Goal: Contribute content: Contribute content

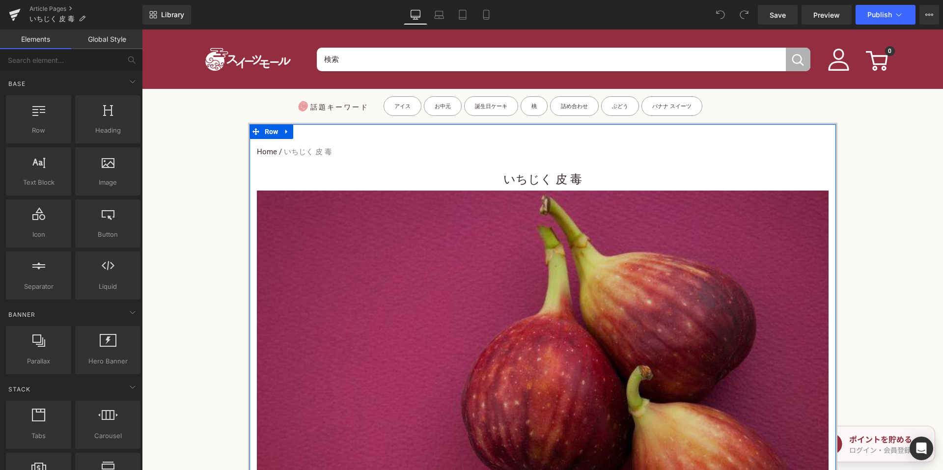
click at [491, 174] on h1 "いちじく 皮 毒" at bounding box center [543, 180] width 572 height 22
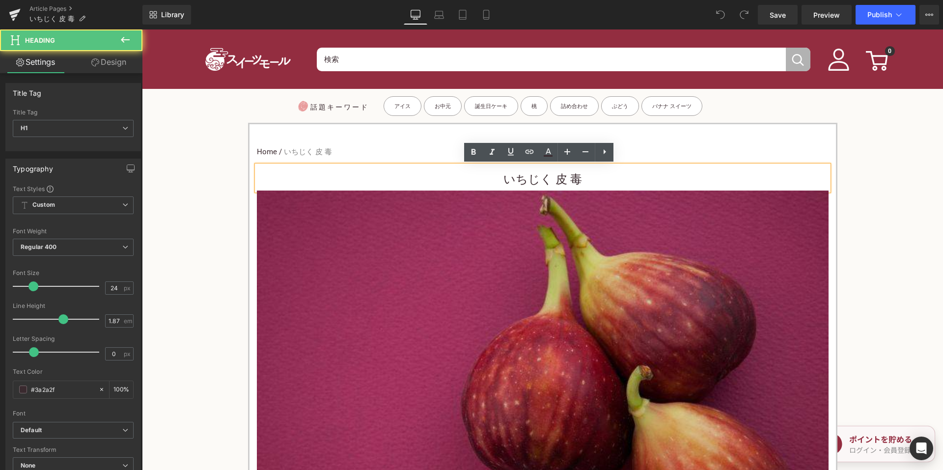
click at [473, 178] on h1 "いちじく 皮 毒" at bounding box center [543, 180] width 572 height 22
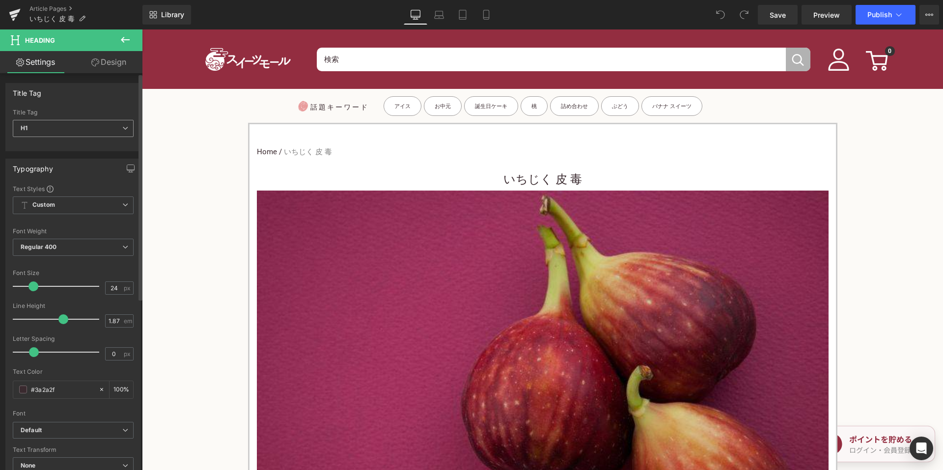
click at [123, 129] on icon at bounding box center [125, 128] width 6 height 6
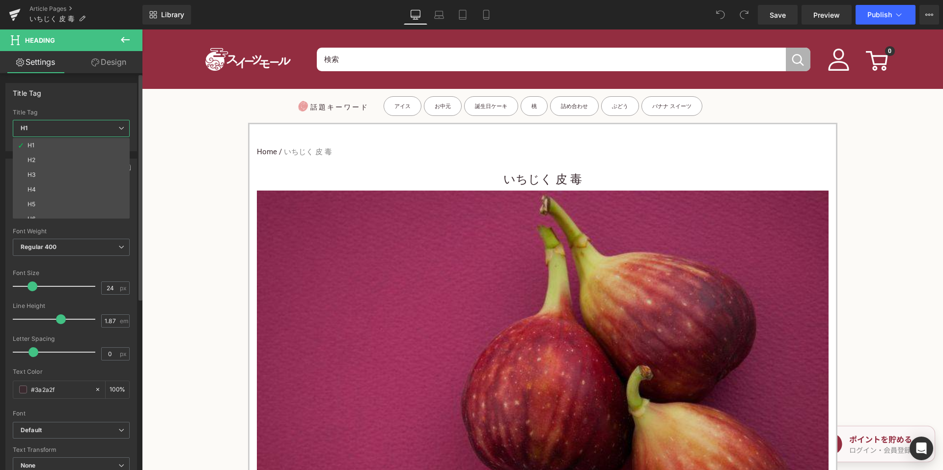
click at [80, 172] on li "H3" at bounding box center [73, 175] width 121 height 15
type input "15"
type input "100"
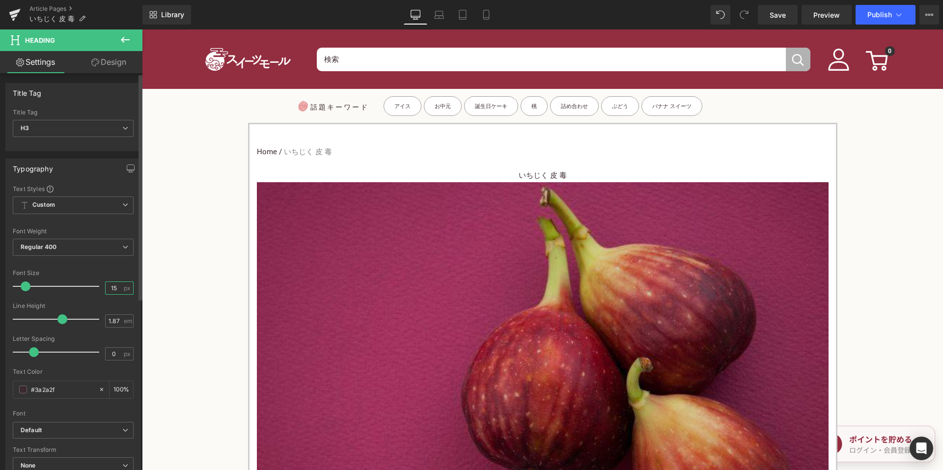
click at [108, 288] on input "15" at bounding box center [114, 288] width 17 height 12
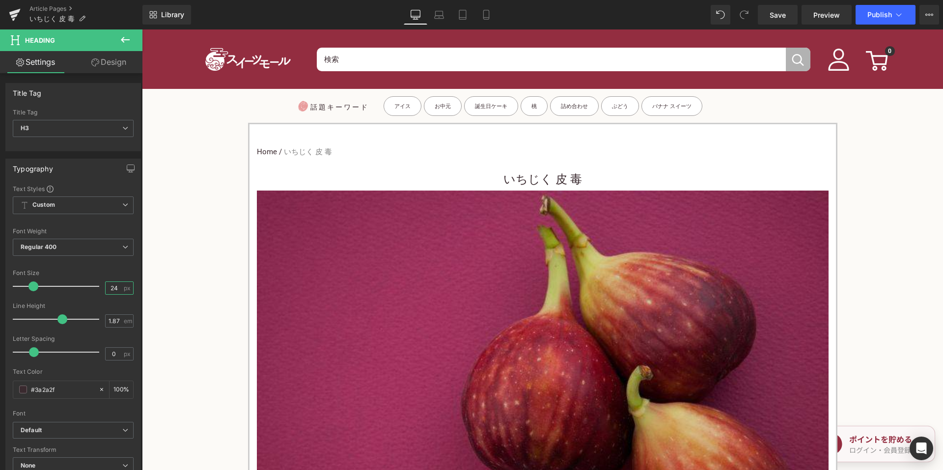
type input "24"
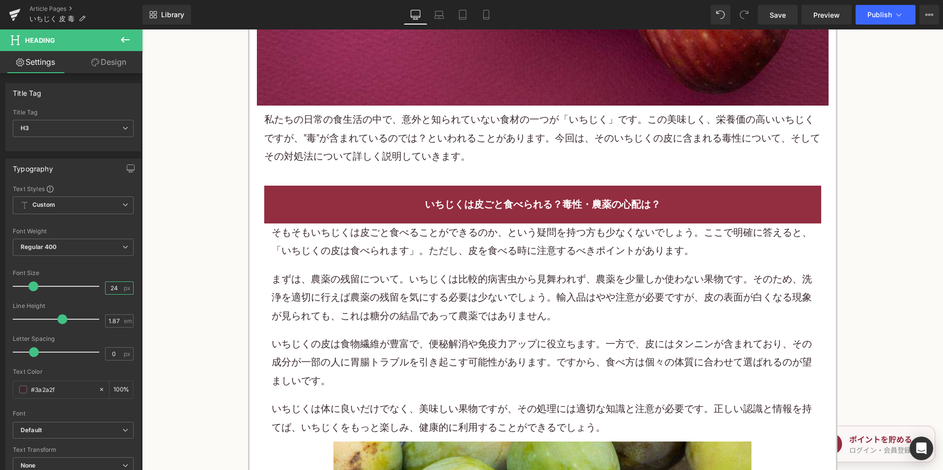
scroll to position [639, 0]
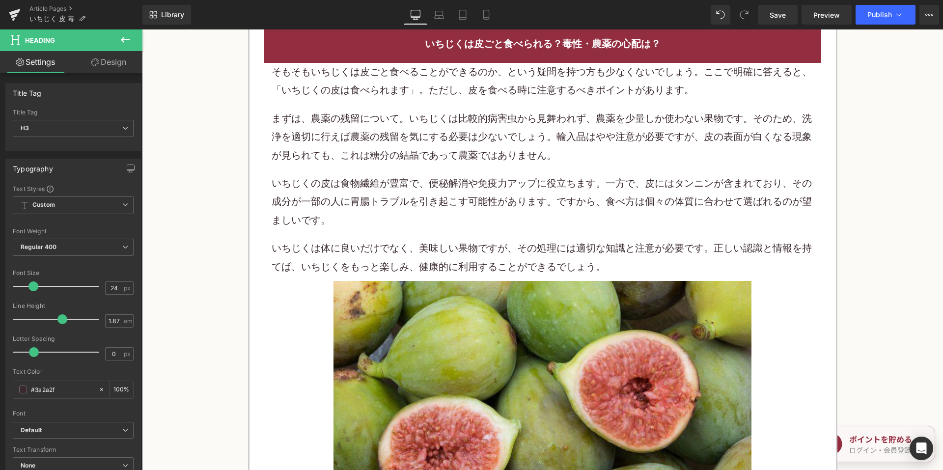
click at [382, 166] on div "そもそもいちじくは皮ごと食べることができるのか、という疑問を持つ方も少なくないでしょう。ここで明確に答えると、「いちじくの皮は食べられます」。ただし、皮を食べ…" at bounding box center [543, 169] width 543 height 213
click at [382, 165] on div "そもそもいちじくは皮ごと食べることができるのか、という疑問を持つ方も少なくないでしょう。ここで明確に答えると、「いちじくの皮は食べられます」。ただし、皮を食べ…" at bounding box center [543, 169] width 543 height 213
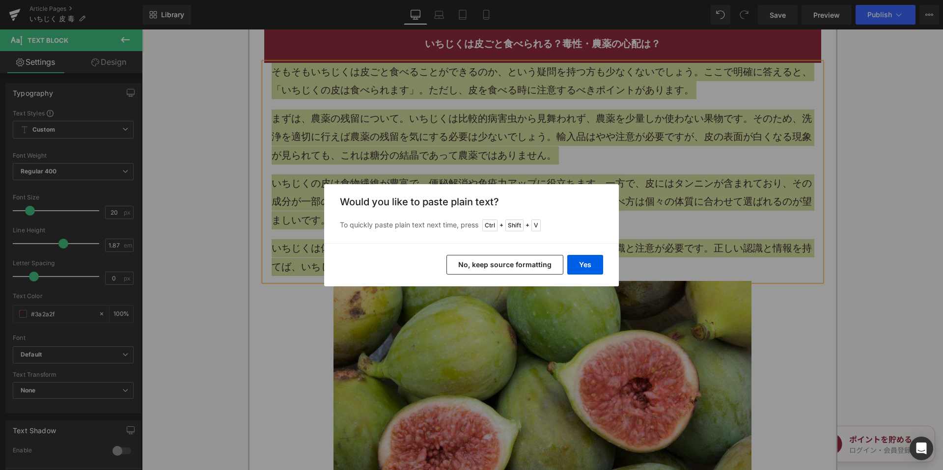
drag, startPoint x: 482, startPoint y: 265, endPoint x: 346, endPoint y: 208, distance: 146.5
click at [482, 265] on button "No, keep source formatting" at bounding box center [505, 265] width 117 height 20
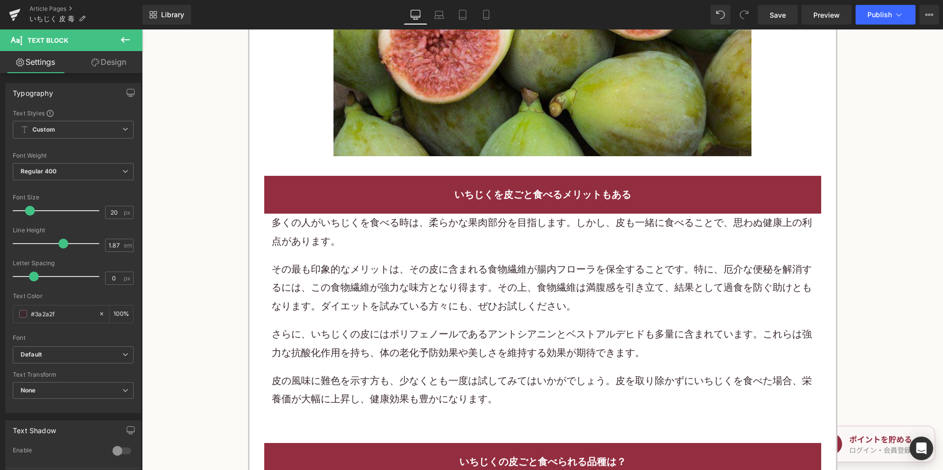
scroll to position [1130, 0]
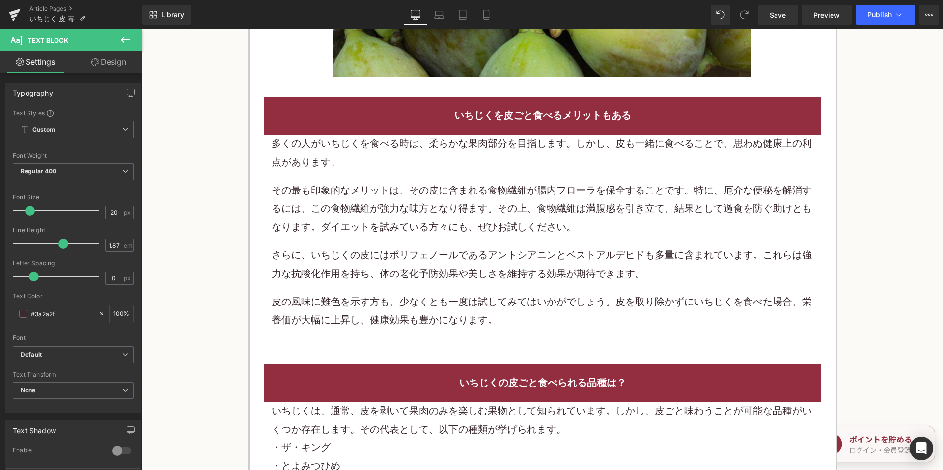
click at [413, 200] on p "その最も印象的なメリットは、その皮に含まれる食物繊維が腸内フローラを保全することです。特に、厄介な便秘を解消するには、この食物繊維が強力な味方となり得ます。そ…" at bounding box center [543, 208] width 543 height 55
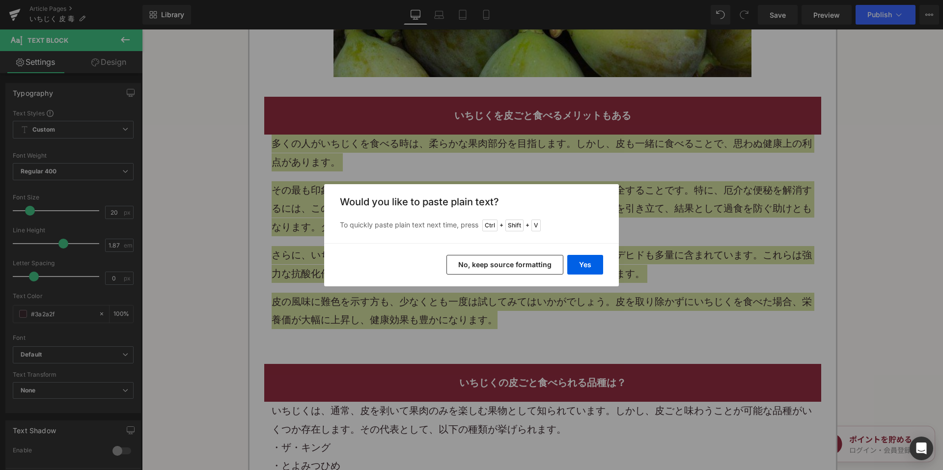
click at [481, 274] on button "No, keep source formatting" at bounding box center [505, 265] width 117 height 20
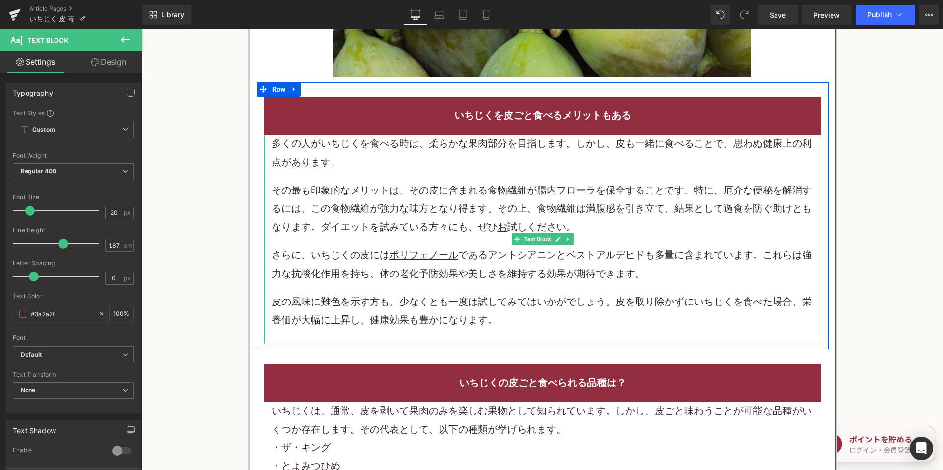
click at [482, 140] on p "多くの人がいちじくを食べる時は、柔らかな果肉部分を目指します。しかし、皮も一緒に食べることで、思わぬ健康上の利点があります。" at bounding box center [543, 153] width 543 height 37
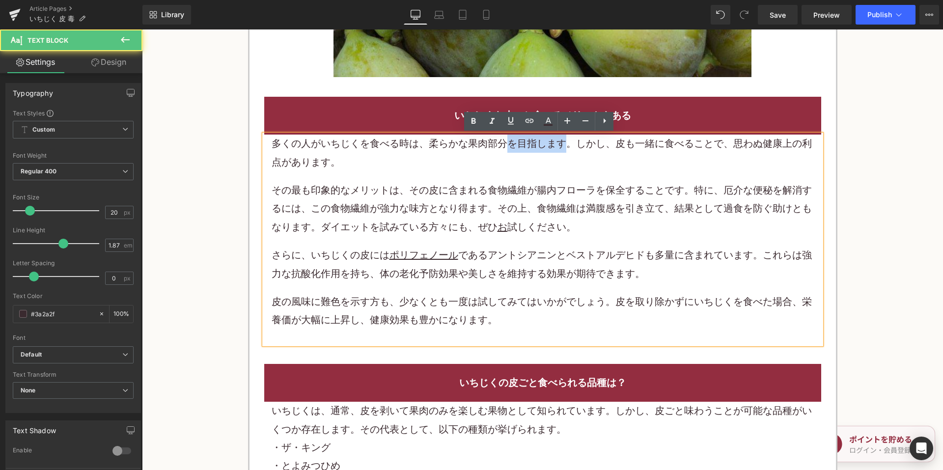
drag, startPoint x: 508, startPoint y: 146, endPoint x: 559, endPoint y: 146, distance: 51.1
click at [559, 146] on p "多くの人がいちじくを食べる時は、柔らかな果肉部分を目指します。しかし、皮も一緒に食べることで、思わぬ健康上の利点があります。" at bounding box center [543, 153] width 543 height 37
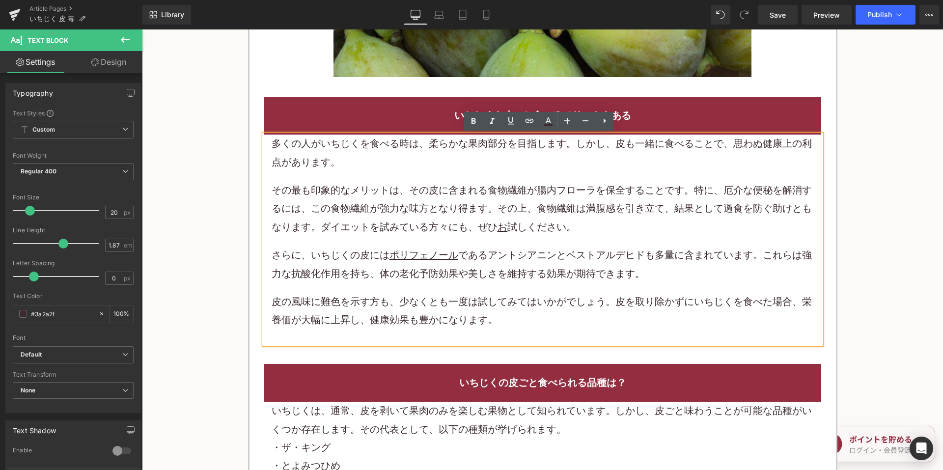
click at [351, 153] on p "多くの人がいちじくを食べる時は、柔らかな果肉部分を目指します。しかし、皮も一緒に食べることで、思わぬ健康上の利点があります。" at bounding box center [543, 153] width 543 height 37
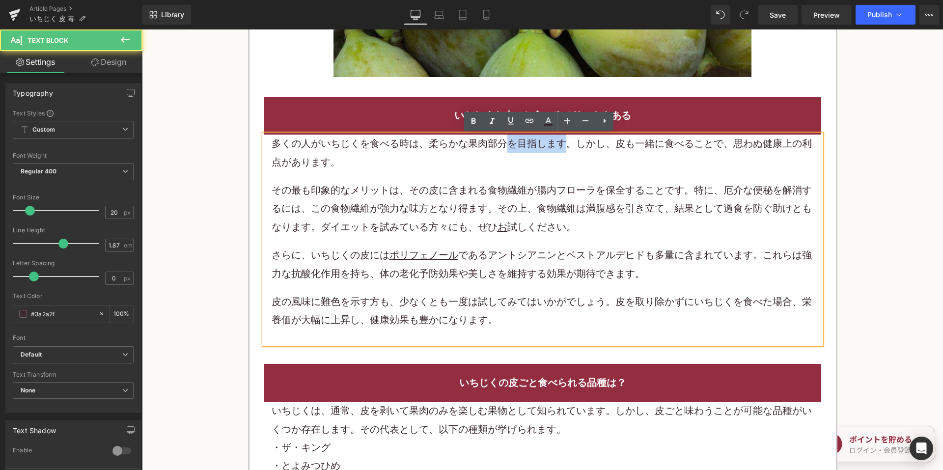
drag, startPoint x: 506, startPoint y: 144, endPoint x: 562, endPoint y: 145, distance: 56.0
click at [562, 145] on p "多くの人がいちじくを食べる時は、柔らかな果肉部分を目指します。しかし、皮も一緒に食べることで、思わぬ健康上の利点があります。" at bounding box center [543, 153] width 543 height 37
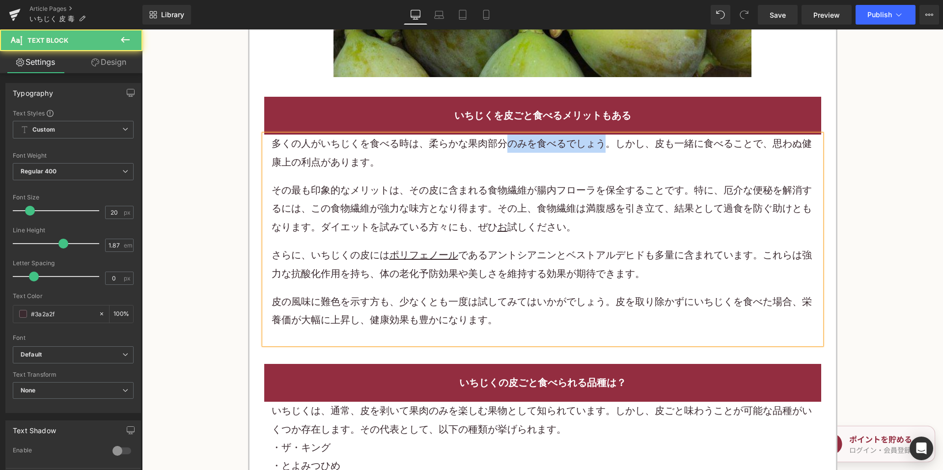
drag, startPoint x: 501, startPoint y: 140, endPoint x: 601, endPoint y: 144, distance: 100.4
click at [601, 144] on p "多くの人がいちじくを食べる時は、柔らかな果肉部分のみを食べるでしょう。しかし、皮も一緒に食べることで、思わぬ健康上の利点があります。" at bounding box center [543, 153] width 543 height 37
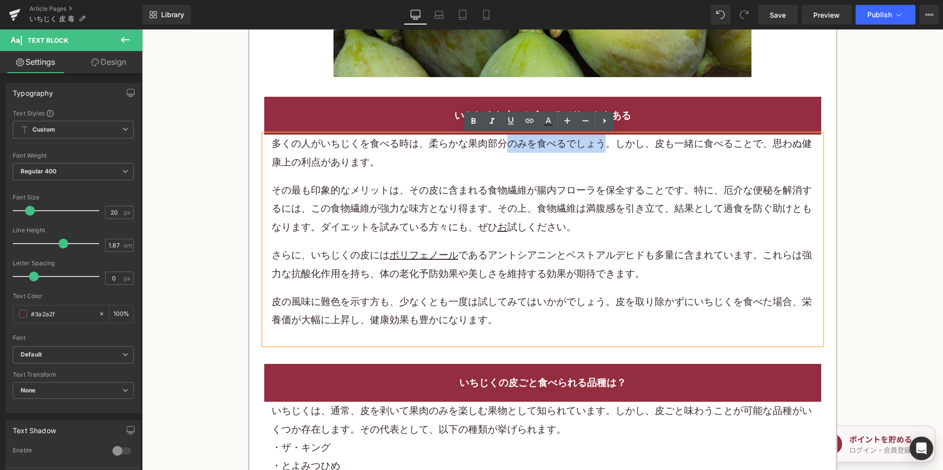
copy p "のみを食べるでしょう"
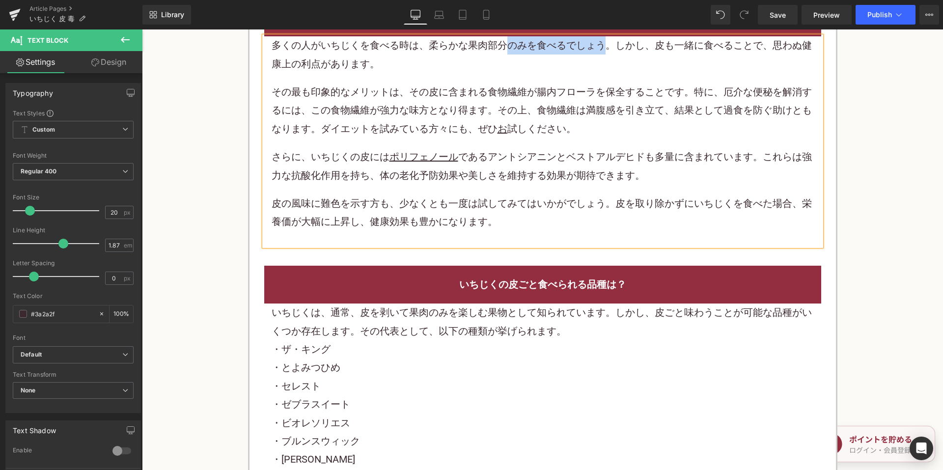
scroll to position [1376, 0]
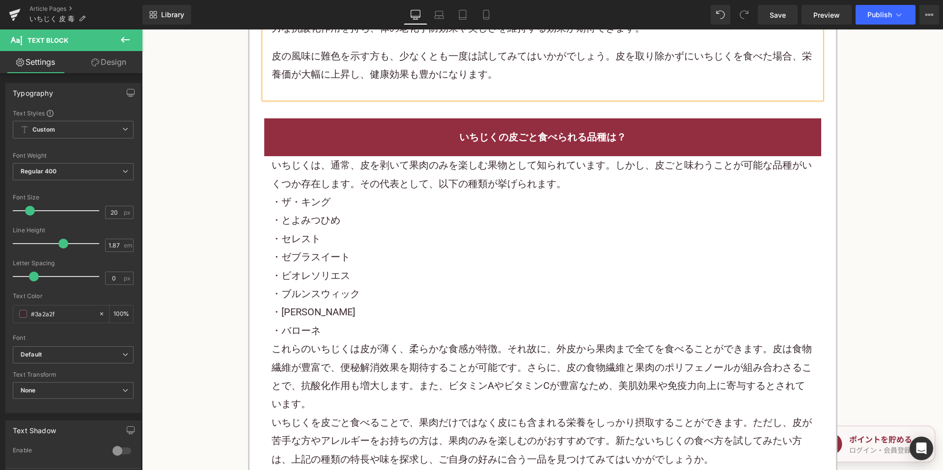
click at [457, 241] on div "・セレスト" at bounding box center [543, 239] width 543 height 18
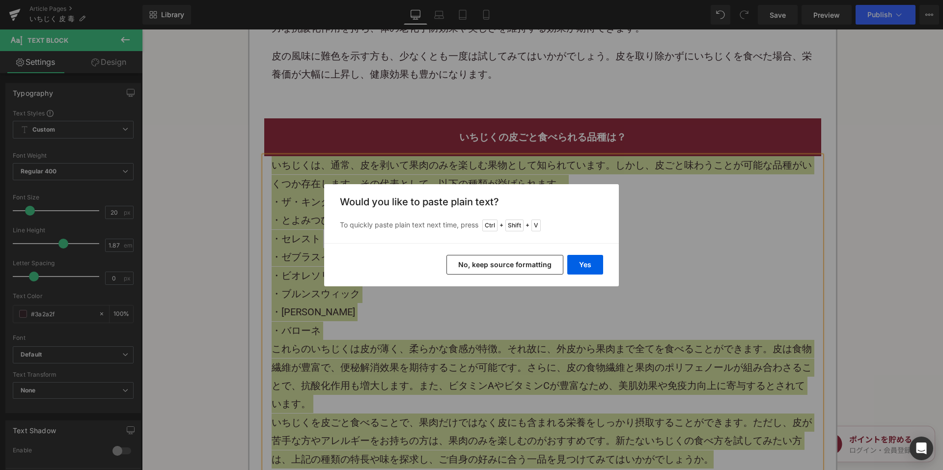
drag, startPoint x: 511, startPoint y: 269, endPoint x: 378, endPoint y: 201, distance: 149.4
click at [511, 269] on button "No, keep source formatting" at bounding box center [505, 265] width 117 height 20
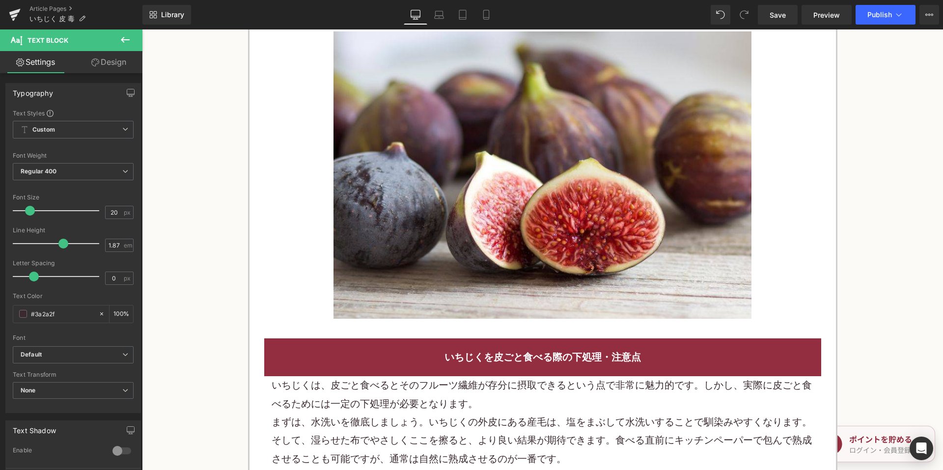
scroll to position [2162, 0]
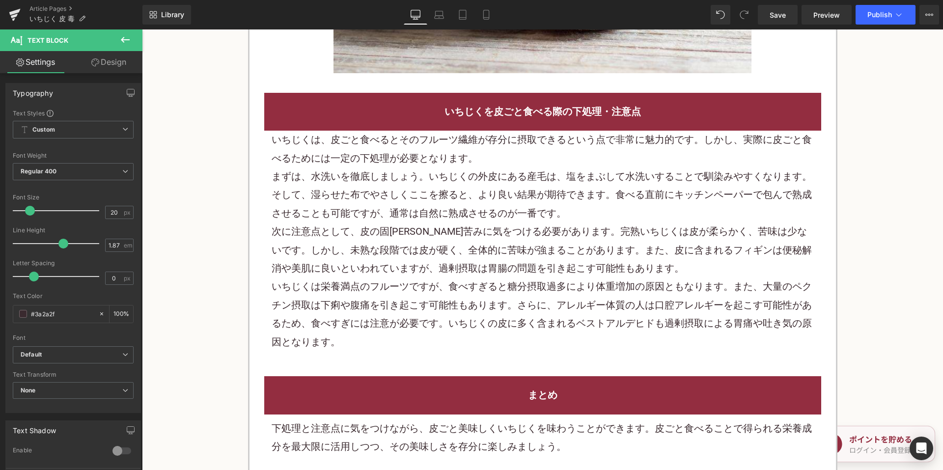
click at [468, 233] on div "次に注意点として、皮の固さや苦みに気をつける必要があります。完熟いちじくは皮が柔らかく、苦味は少ないです。しかし、未熟な段階では皮が硬く、全体的に苦味が強まる…" at bounding box center [543, 250] width 543 height 55
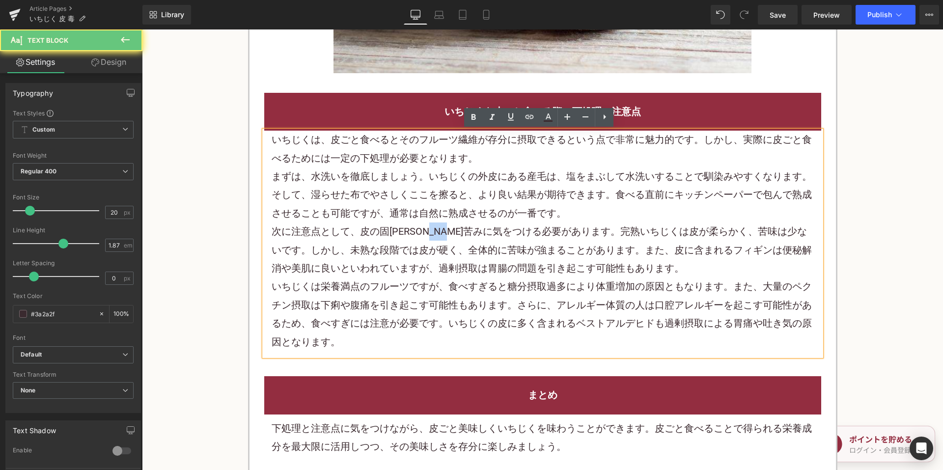
click at [468, 233] on div "次に注意点として、皮の固さや苦みに気をつける必要があります。完熟いちじくは皮が柔らかく、苦味は少ないです。しかし、未熟な段階では皮が硬く、全体的に苦味が強まる…" at bounding box center [543, 250] width 543 height 55
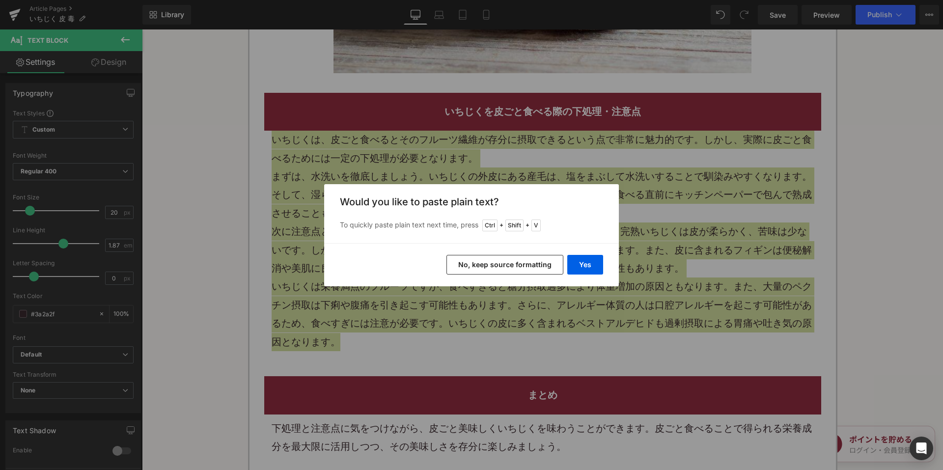
click at [506, 260] on button "No, keep source formatting" at bounding box center [505, 265] width 117 height 20
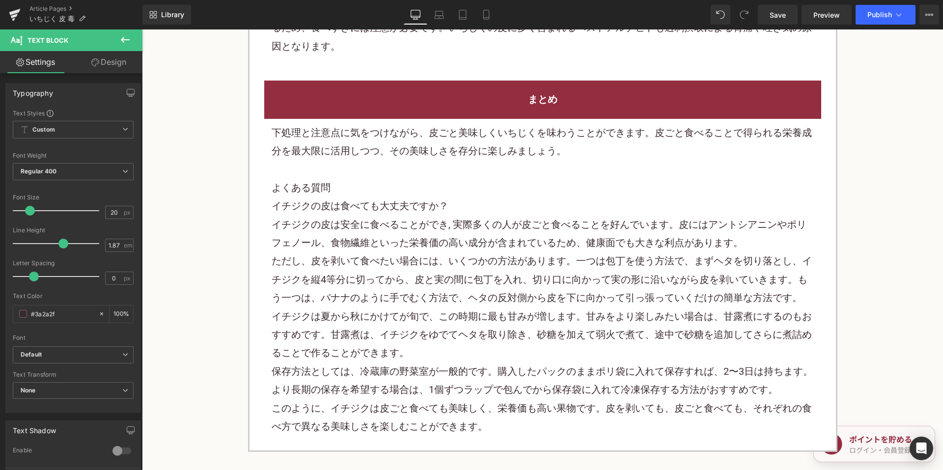
scroll to position [2506, 0]
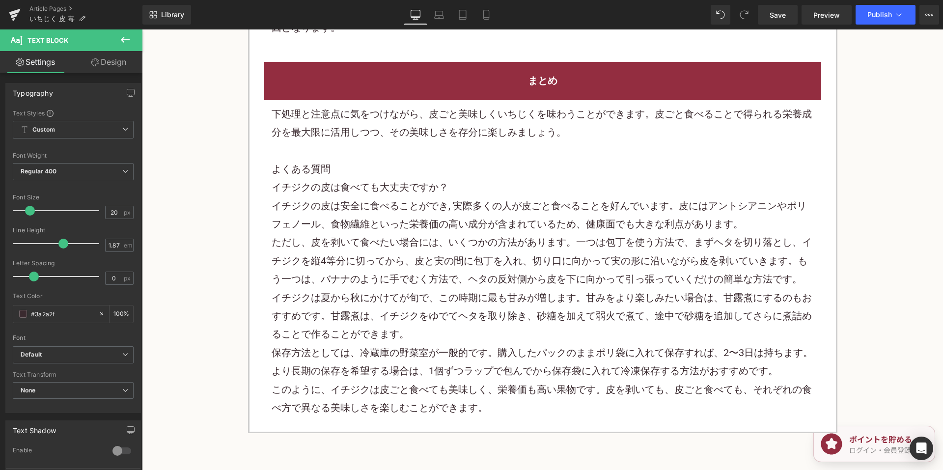
click at [455, 247] on p "ただし、皮を剥いて食べたい場合には、いくつかの方法があります。一つは包丁を使う方法で、まずヘタを切り落とし、イチジクを縦4等分に切ってから、皮と実の間に包丁を…" at bounding box center [543, 260] width 543 height 55
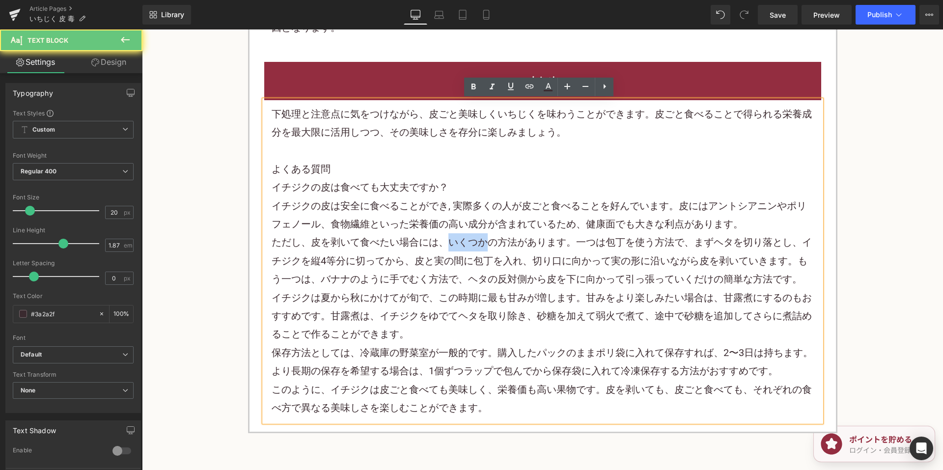
click at [455, 247] on p "ただし、皮を剥いて食べたい場合には、いくつかの方法があります。一つは包丁を使う方法で、まずヘタを切り落とし、イチジクを縦4等分に切ってから、皮と実の間に包丁を…" at bounding box center [543, 260] width 543 height 55
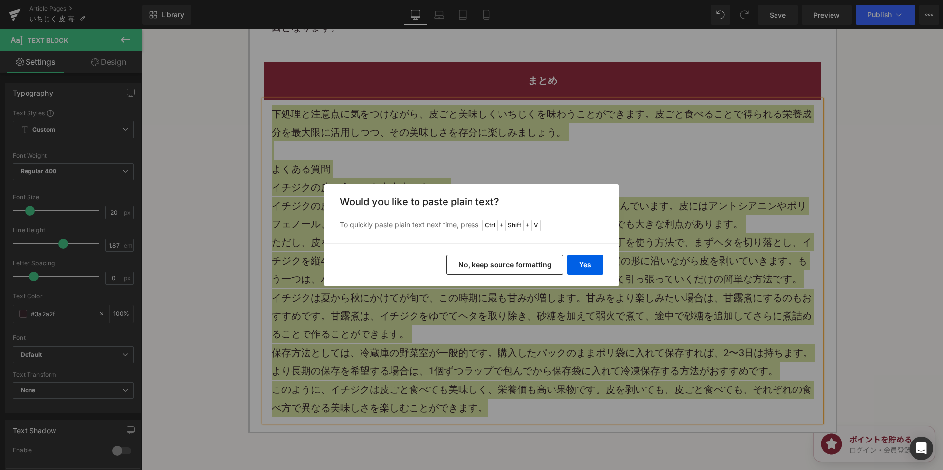
click at [512, 266] on button "No, keep source formatting" at bounding box center [505, 265] width 117 height 20
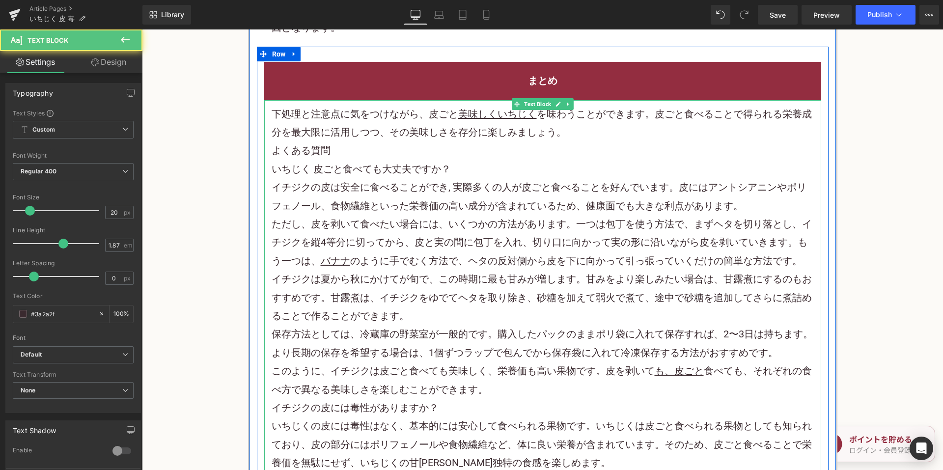
click at [574, 135] on p "下処理と注意点に気をつけながら、皮ごと 美味しくいちじく を味わうことができます。皮ごと食べることで得られる栄養成分を最大限に活用しつつ、その美味しさを存分に…" at bounding box center [543, 123] width 543 height 37
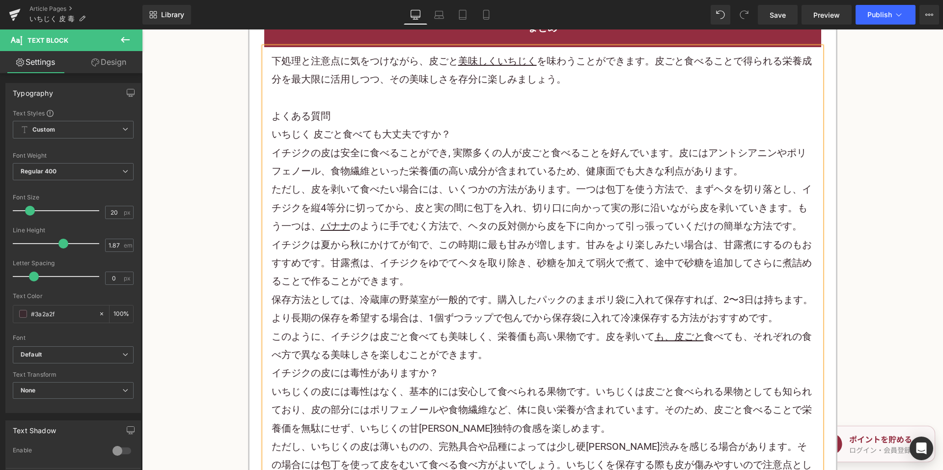
scroll to position [2654, 0]
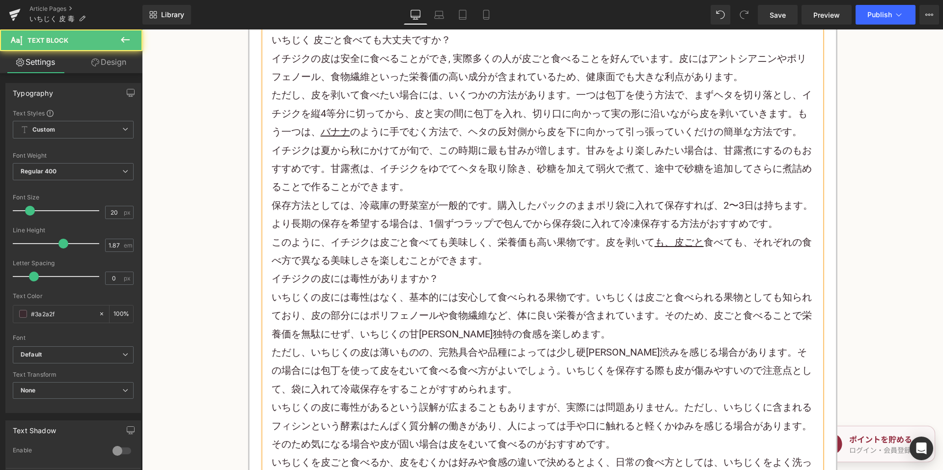
click at [503, 263] on p "このように、イチジクは皮ごと食べても美味しく、栄養価も高い果物です。皮を剥いて も、皮ごと 食べても、それぞれの食べ方で異なる美味しさを楽しむことができます。" at bounding box center [543, 251] width 543 height 37
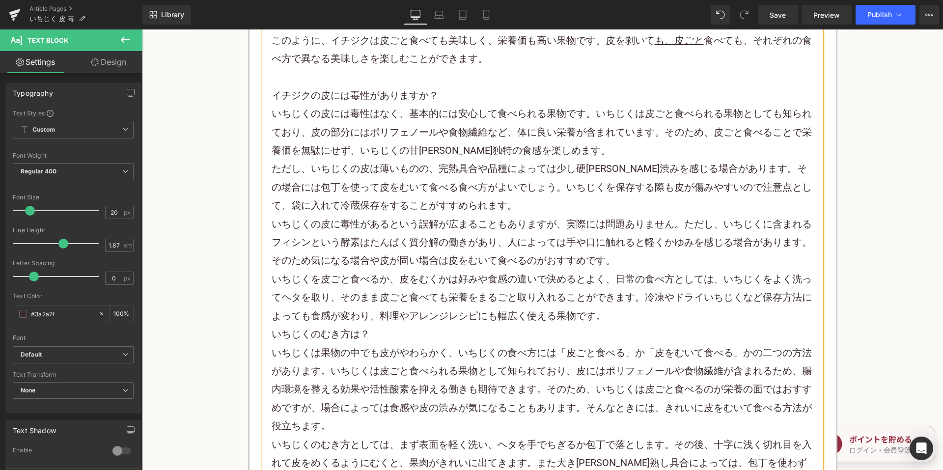
scroll to position [2899, 0]
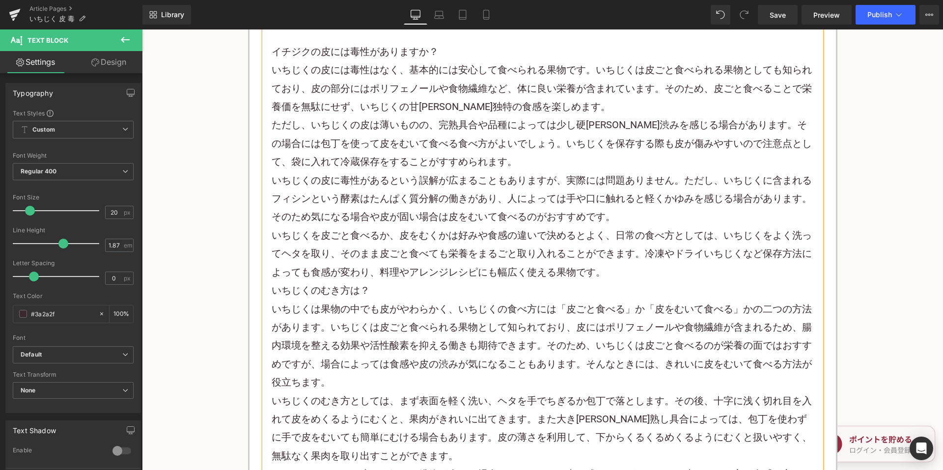
click at [619, 268] on p "いちじくを皮ごと食べるか、皮をむくかは好みや食感の違いで決めるとよく、日常の食べ方としては、いちじくをよく洗ってヘタを取り、そのまま皮ごと食べても栄養をまるご…" at bounding box center [543, 254] width 543 height 55
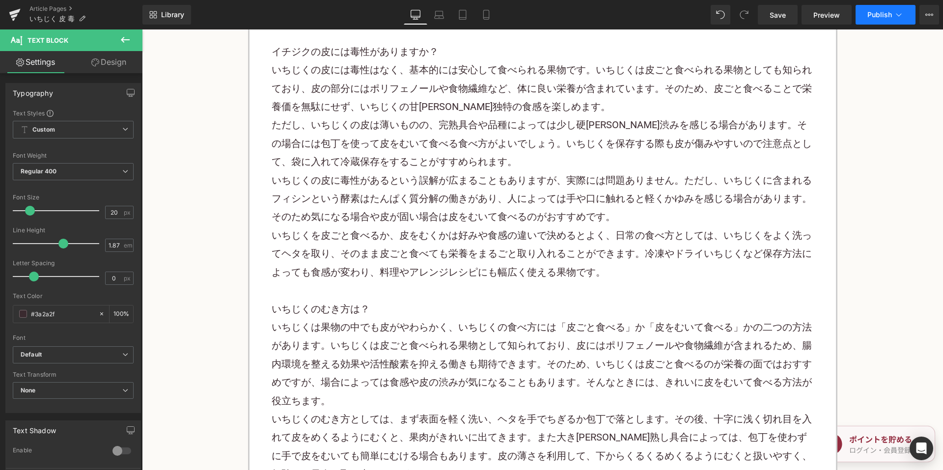
click at [870, 13] on span "Publish" at bounding box center [880, 15] width 25 height 8
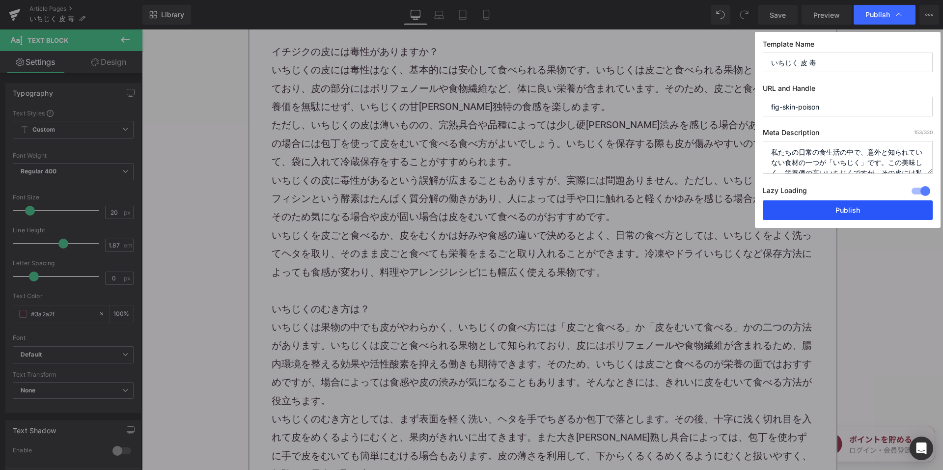
click at [786, 210] on button "Publish" at bounding box center [848, 210] width 170 height 20
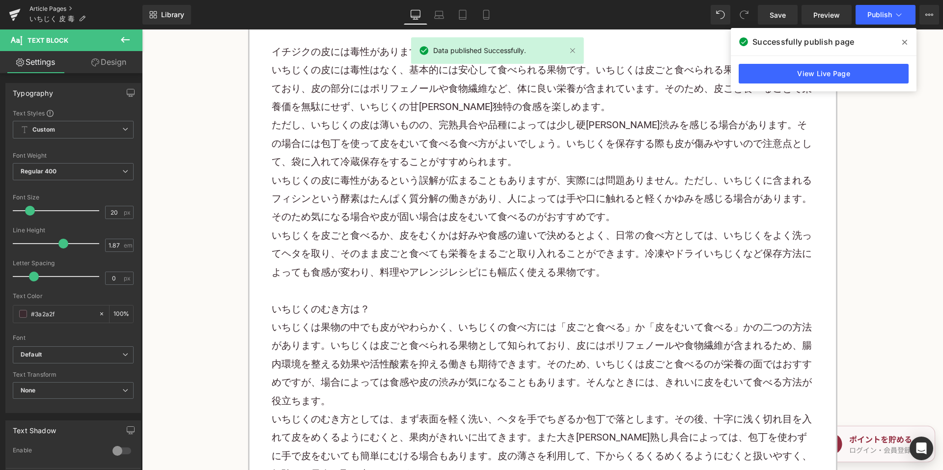
click at [56, 6] on link "Article Pages" at bounding box center [85, 9] width 113 height 8
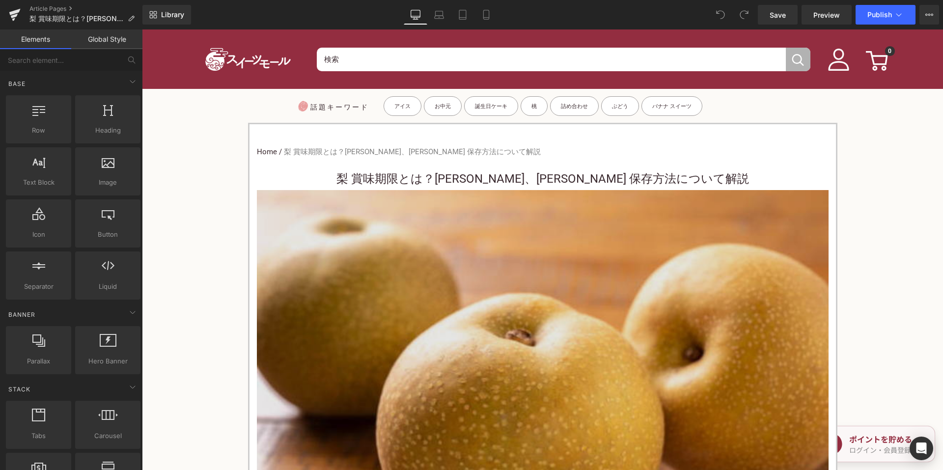
scroll to position [393, 0]
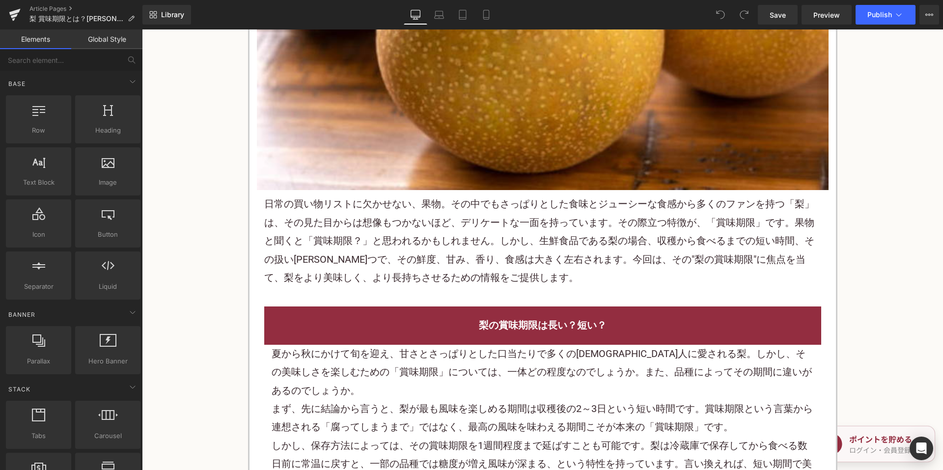
click at [461, 257] on p "日常の買い物リストに欠かせない、 果物 。その中でもさっぱりとした食味とジューシーな食感から多くのファンを持つ「梨」は、その見た目からは想像もつかないほど、デ…" at bounding box center [542, 241] width 557 height 92
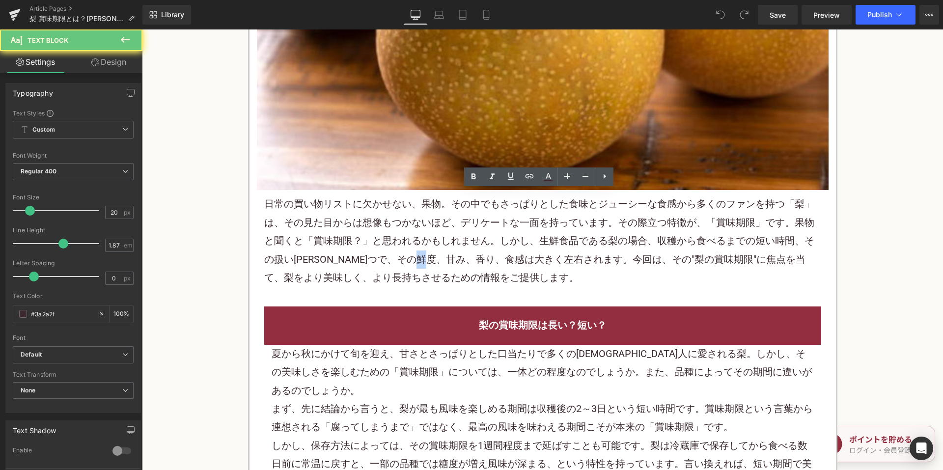
click at [461, 257] on p "日常の買い物リストに欠かせない、 果物 。その中でもさっぱりとした食味とジューシーな食感から多くのファンを持つ「梨」は、その見た目からは想像もつかないほど、デ…" at bounding box center [542, 241] width 557 height 92
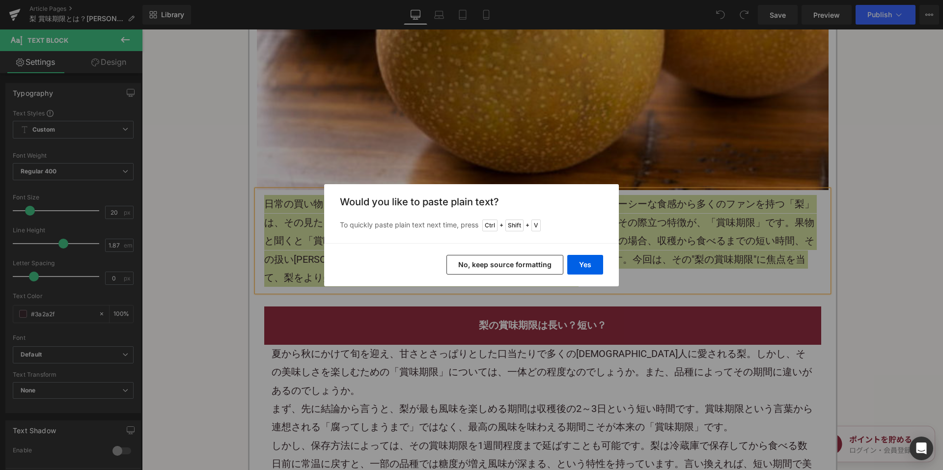
click at [508, 266] on button "No, keep source formatting" at bounding box center [505, 265] width 117 height 20
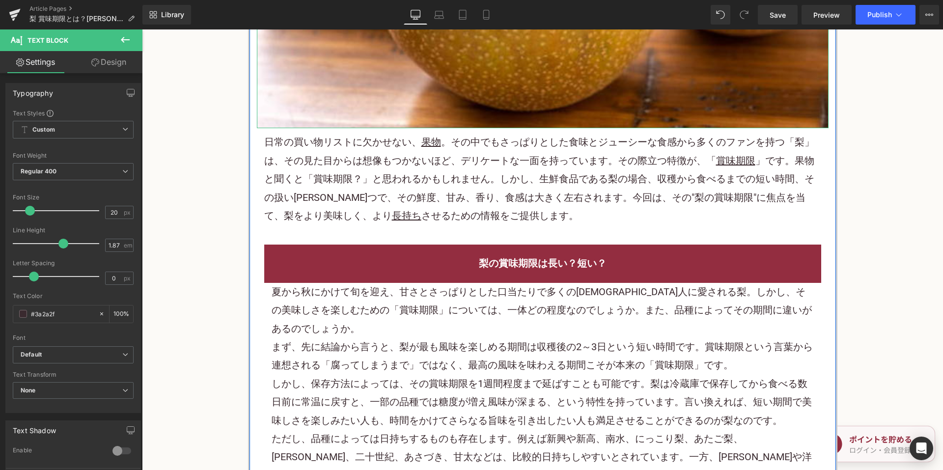
scroll to position [541, 0]
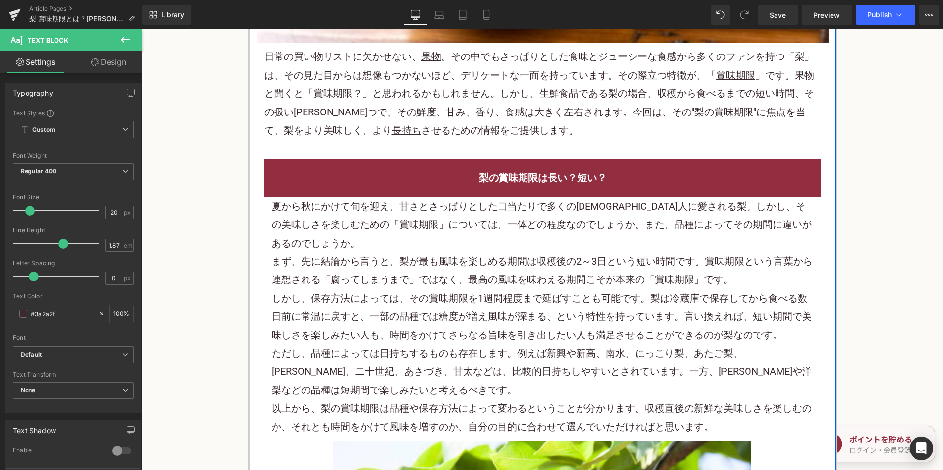
click at [406, 289] on p "しかし、保存方法によっては、その賞味期限を1週間程度まで延ばすことも可能です。梨は冷蔵庫で保存してから食べる数日前に常温に戻すと、一部の品種では 糖度 が増え…" at bounding box center [543, 316] width 543 height 55
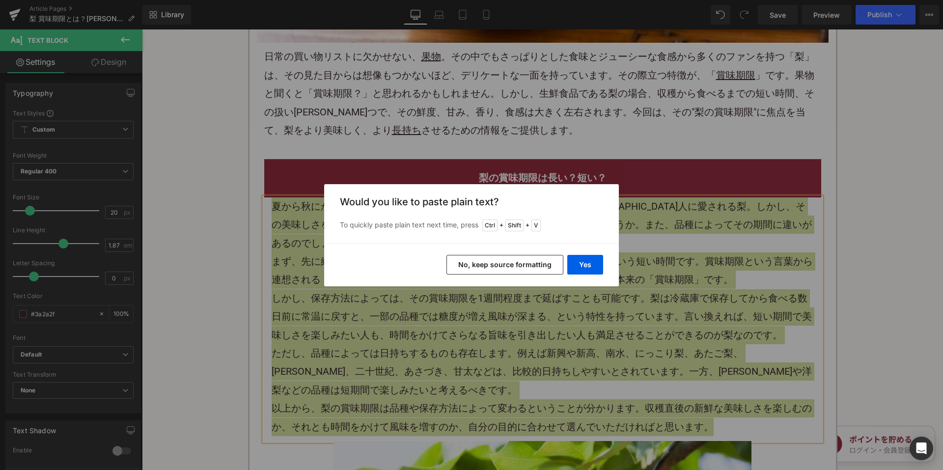
click at [498, 270] on button "No, keep source formatting" at bounding box center [505, 265] width 117 height 20
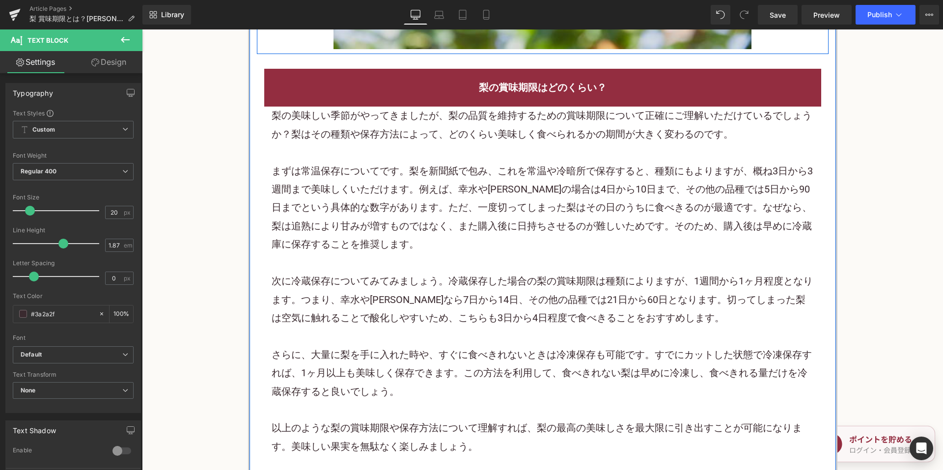
scroll to position [1228, 0]
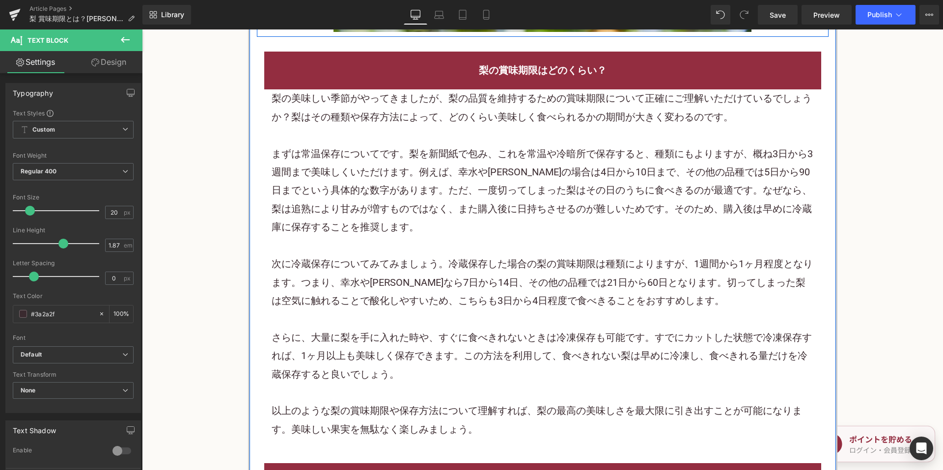
click at [411, 172] on p "まずは常温保存についてです。梨を新聞紙で包み、これを常温や冷暗所で保存すると、種類にもよりますが、概ね3日から3週間まで美味しくいただけます。例えば、幸水や[…" at bounding box center [543, 191] width 543 height 92
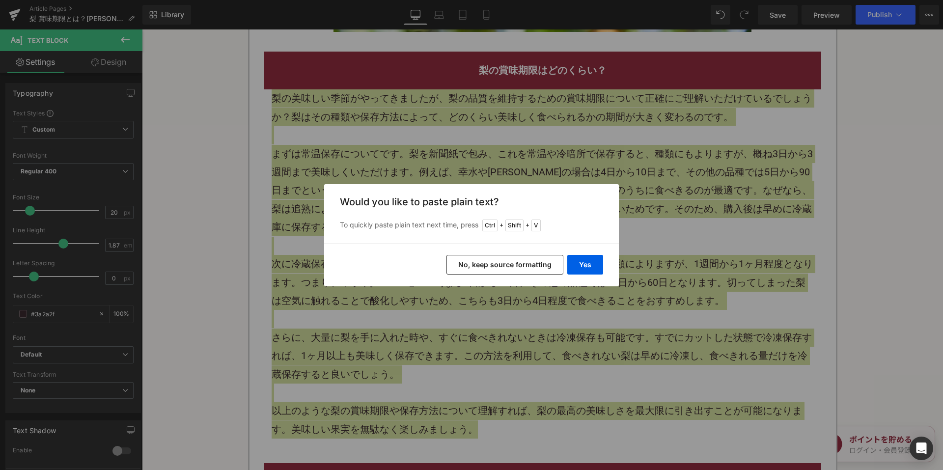
click at [486, 262] on button "No, keep source formatting" at bounding box center [505, 265] width 117 height 20
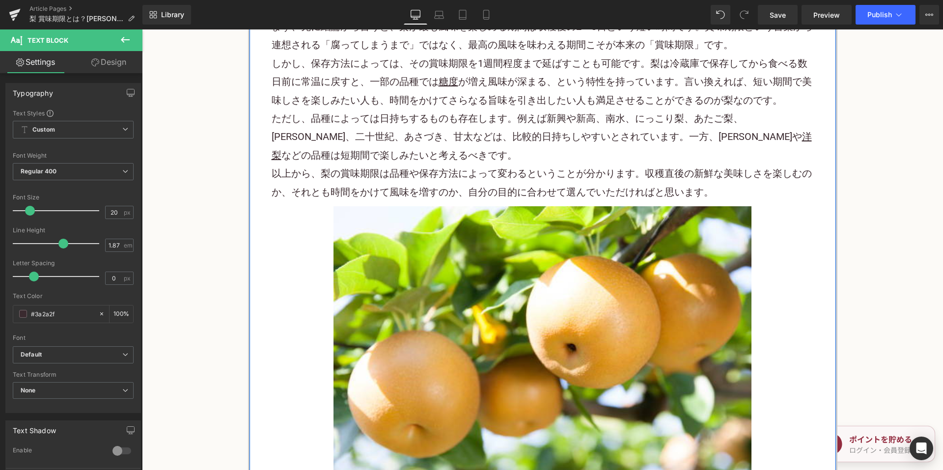
scroll to position [688, 0]
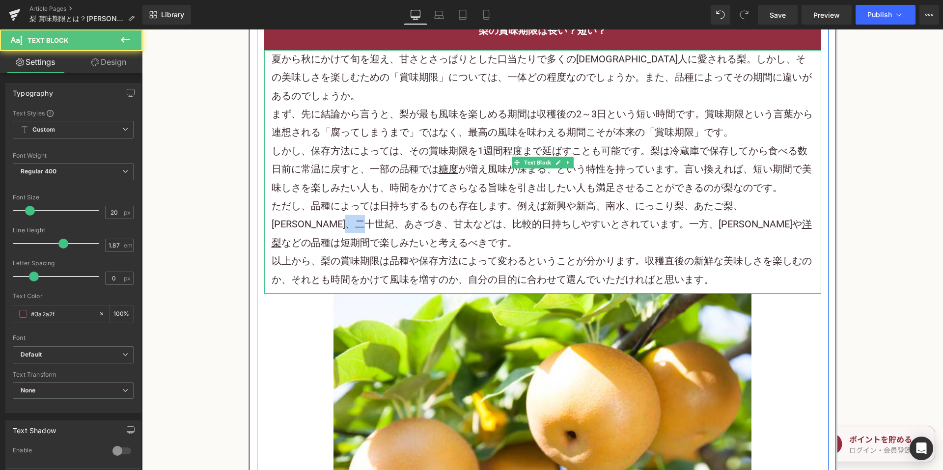
drag, startPoint x: 339, startPoint y: 205, endPoint x: 357, endPoint y: 208, distance: 18.4
click at [357, 208] on p "ただし、品種によっては日持ちするものも存在します。例えば新興や新高、南水、にっこり梨、あたご梨、[PERSON_NAME]、二十世紀、あさづき、甘太などは、比…" at bounding box center [543, 224] width 543 height 55
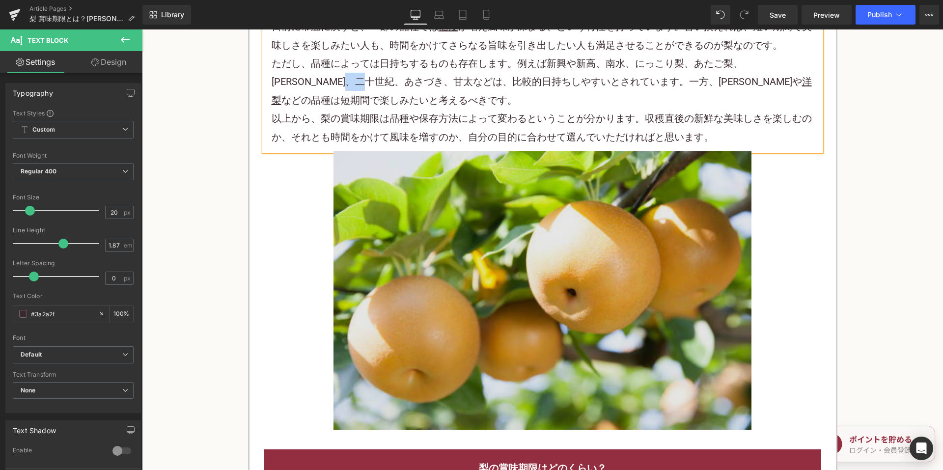
scroll to position [1081, 0]
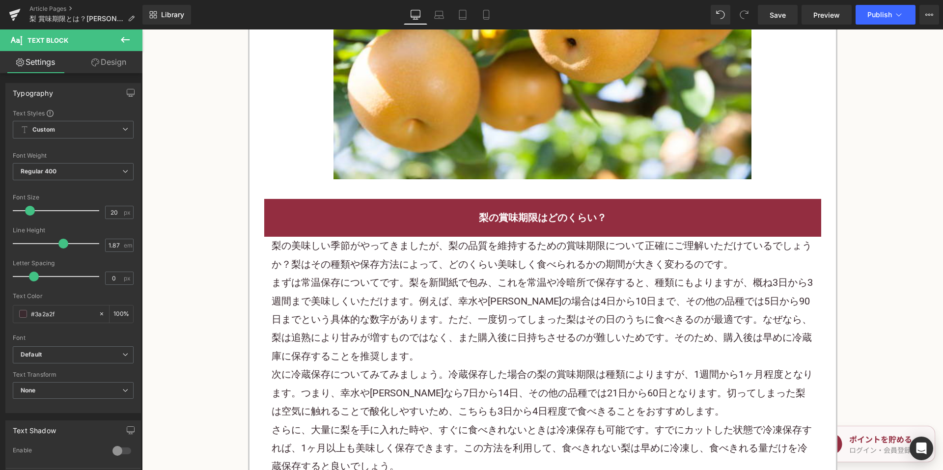
click at [412, 214] on div "梨の賞味期限はどのくらい？" at bounding box center [542, 218] width 557 height 38
click at [392, 274] on p "まずは 常温保存 についてです。梨を新聞紙で包み、これを常温や冷暗所で保存すると、種類にもよりますが、概ね3日から3週間まで美味しくいただけます。例えば、幸水…" at bounding box center [543, 320] width 543 height 92
click at [393, 274] on p "まずは 常温保存 についてです。梨を新聞紙で包み、これを常温や冷暗所で保存すると、種類にもよりますが、概ね3日から3週間まで美味しくいただけます。例えば、幸水…" at bounding box center [543, 320] width 543 height 92
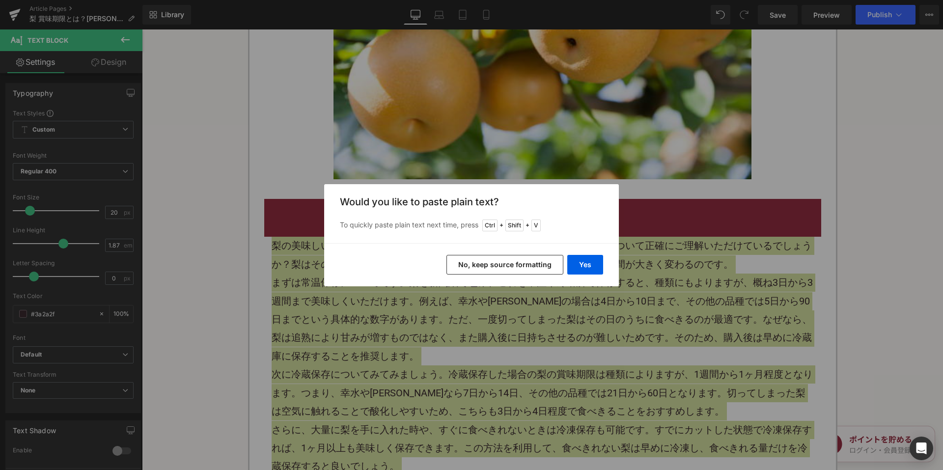
click at [503, 273] on button "No, keep source formatting" at bounding box center [505, 265] width 117 height 20
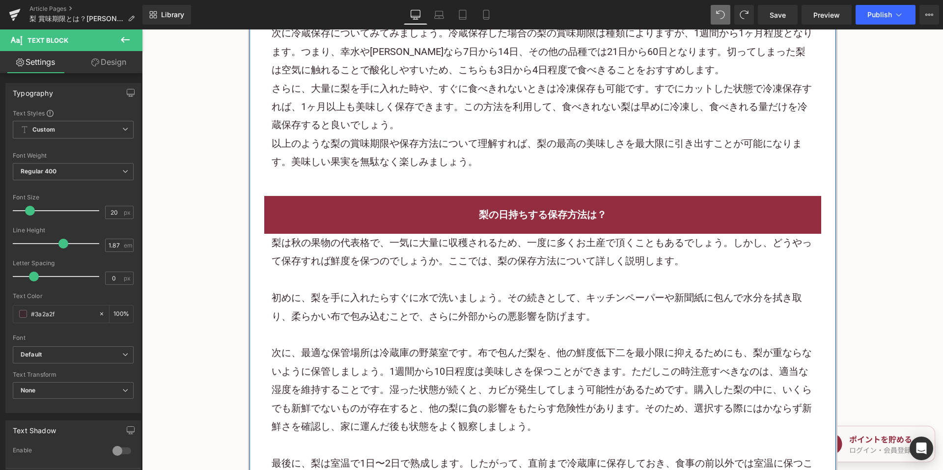
scroll to position [1474, 0]
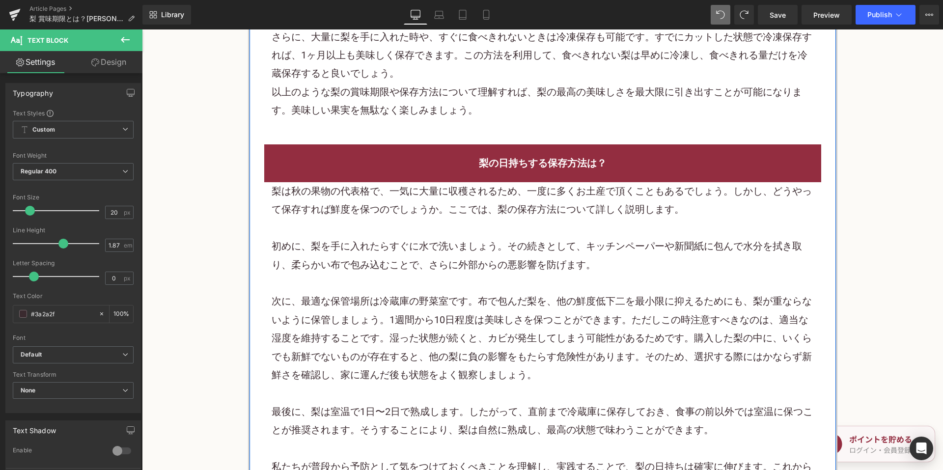
click at [453, 237] on p "初めに、梨を手に入れたらすぐに水で洗いましょう。その続きとして、キッチンペーパーや新聞紙に包んで水分を拭き取り、柔らかい布で包み込むことで、さらに外部からの悪…" at bounding box center [543, 255] width 543 height 37
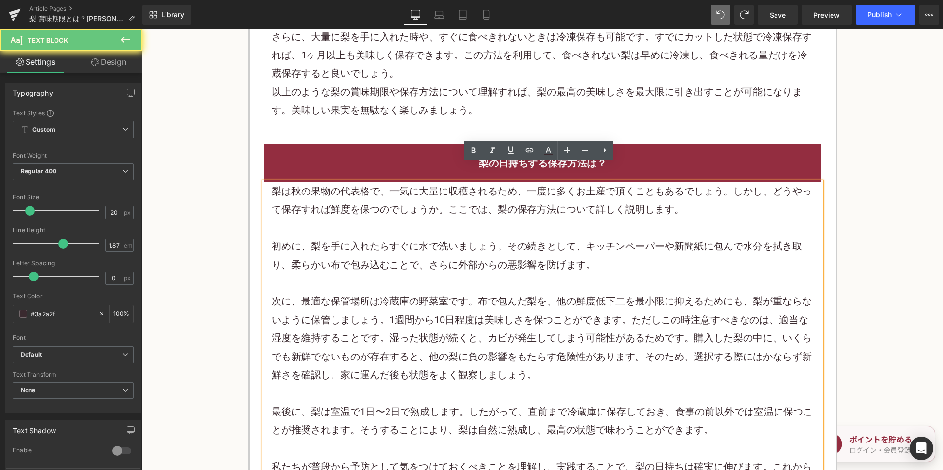
click at [453, 237] on p "初めに、梨を手に入れたらすぐに水で洗いましょう。その続きとして、キッチンペーパーや新聞紙に包んで水分を拭き取り、柔らかい布で包み込むことで、さらに外部からの悪…" at bounding box center [543, 255] width 543 height 37
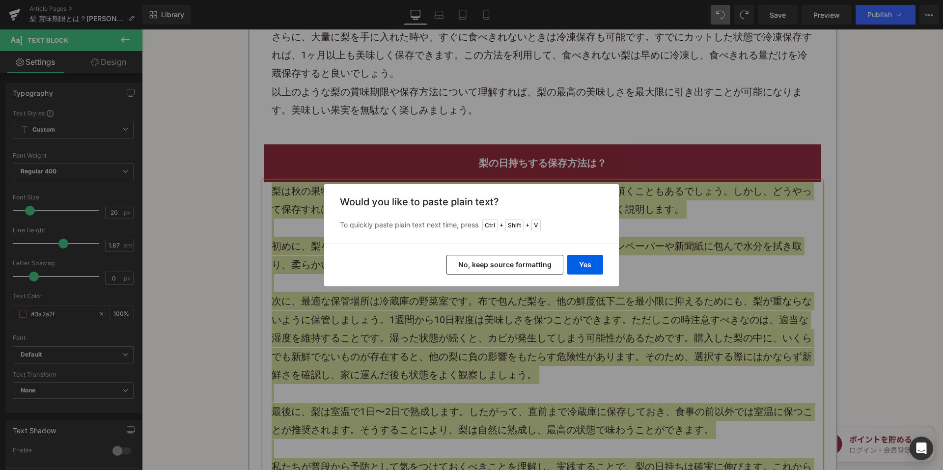
click at [502, 270] on button "No, keep source formatting" at bounding box center [505, 265] width 117 height 20
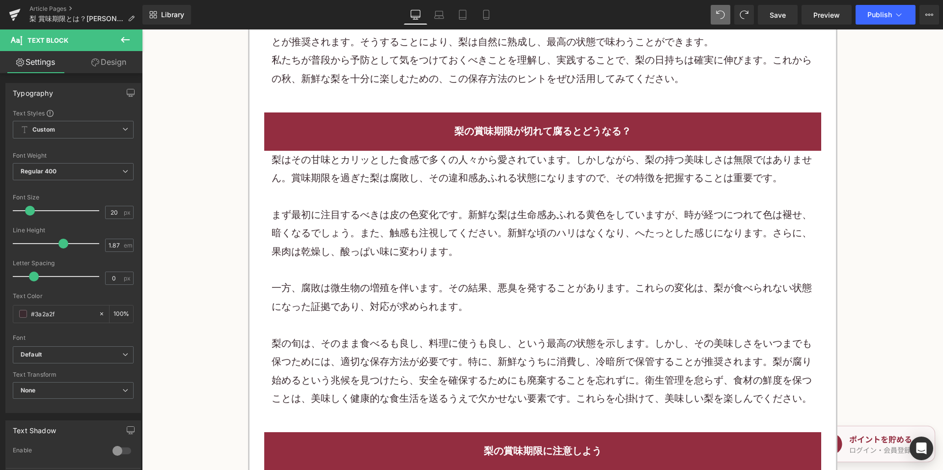
scroll to position [1818, 0]
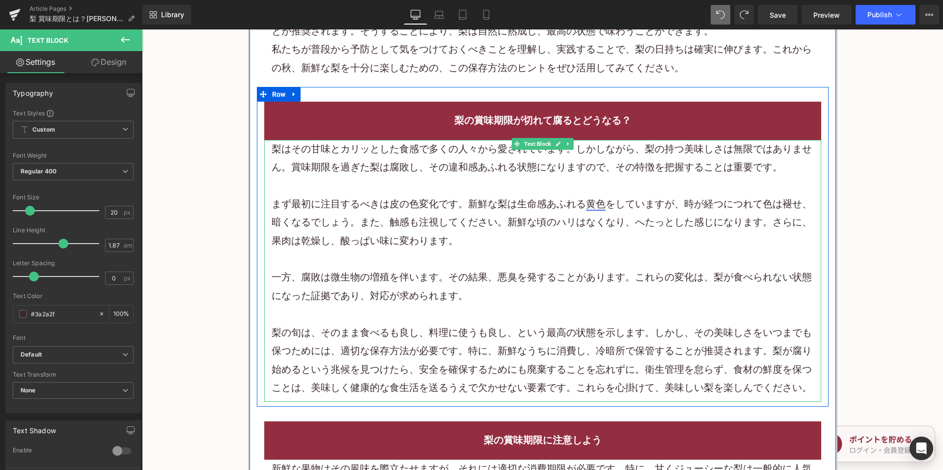
click at [599, 198] on link "黄色" at bounding box center [596, 204] width 20 height 12
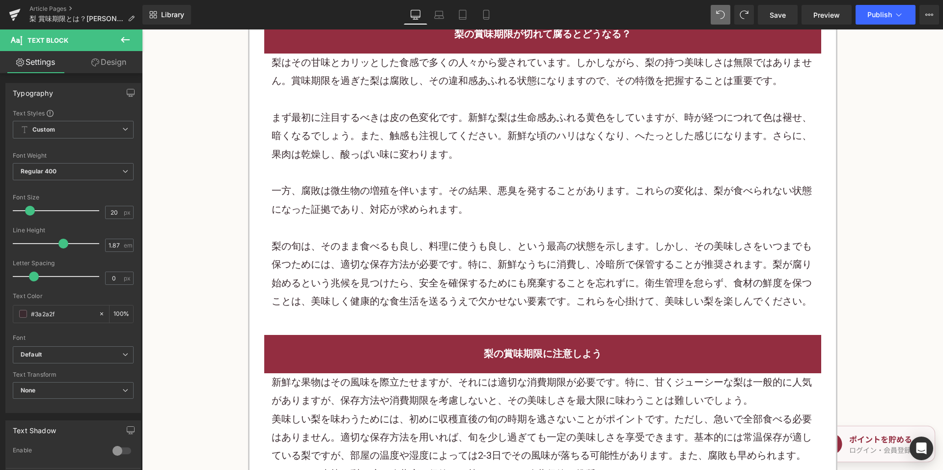
scroll to position [2162, 0]
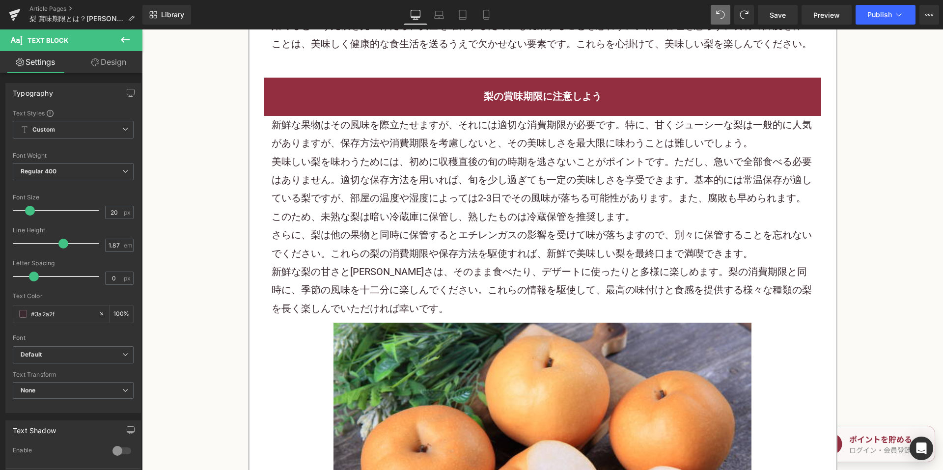
click at [469, 240] on p "さらに、梨は他の果物と同時に保管するとエチレンガスの影響を受けて味が落ちますので、別々に保管することを忘れないでください。これらの梨の消費期限や保存方法を駆使…" at bounding box center [543, 244] width 543 height 37
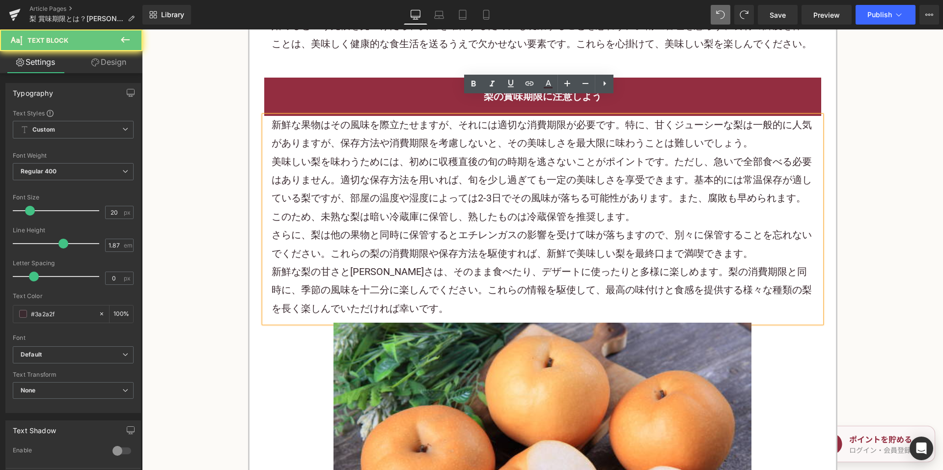
click at [467, 226] on p "さらに、梨は他の果物と同時に保管するとエチレンガスの影響を受けて味が落ちますので、別々に保管することを忘れないでください。これらの梨の消費期限や保存方法を駆使…" at bounding box center [543, 244] width 543 height 37
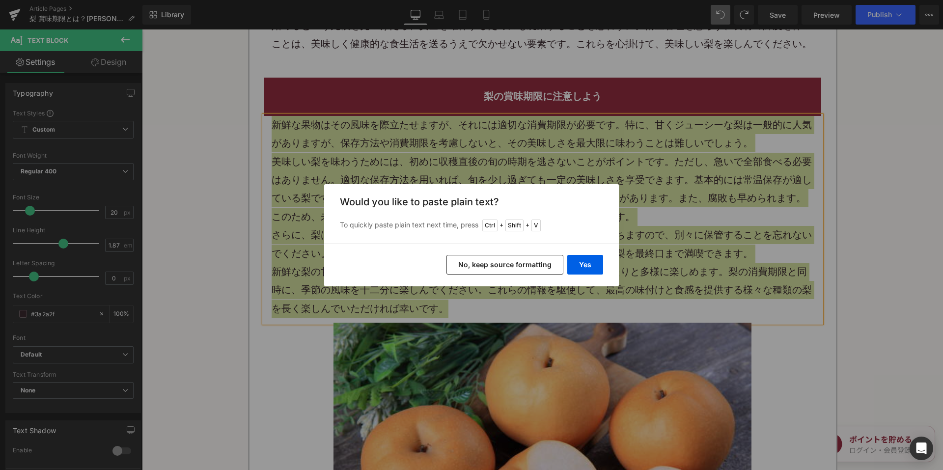
click at [525, 267] on button "No, keep source formatting" at bounding box center [505, 265] width 117 height 20
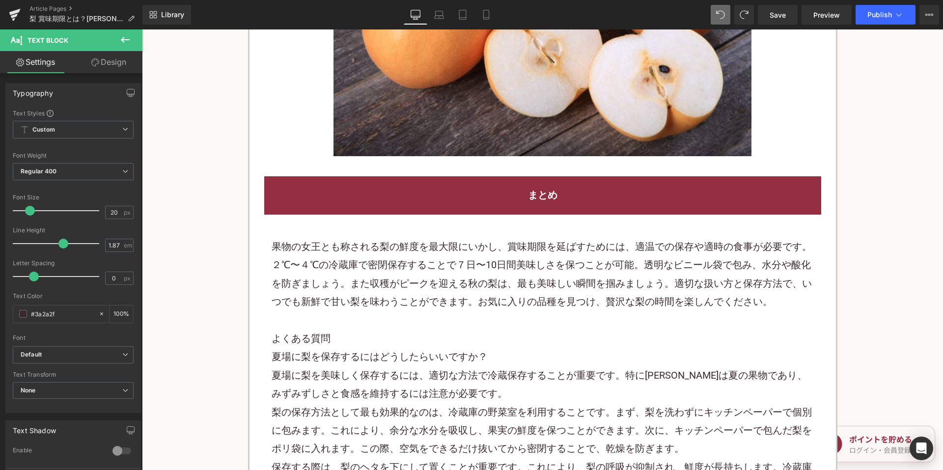
scroll to position [2654, 0]
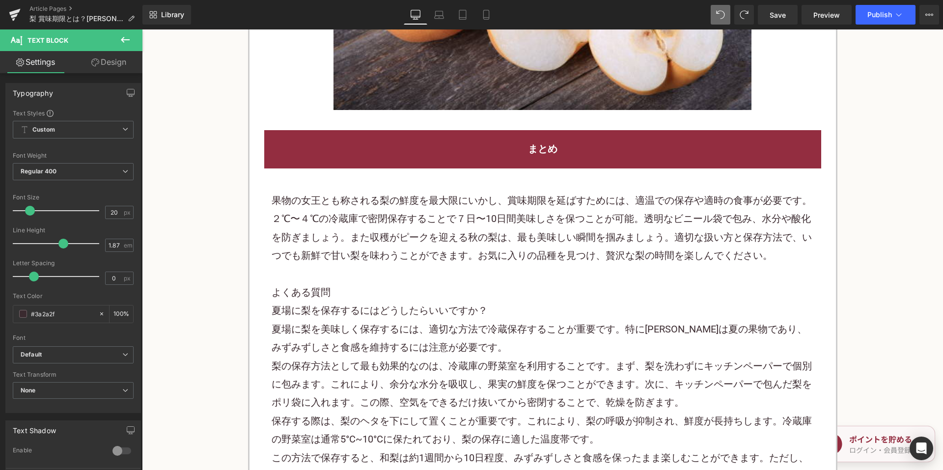
click at [450, 204] on p "果物の女王とも称される梨の鮮度を最大限にいかし、賞味期限を延ばすためには、適温での保存や適時の食事が必要です。２℃〜４℃の冷蔵庫で密閉保存することで７日〜10…" at bounding box center [543, 229] width 543 height 74
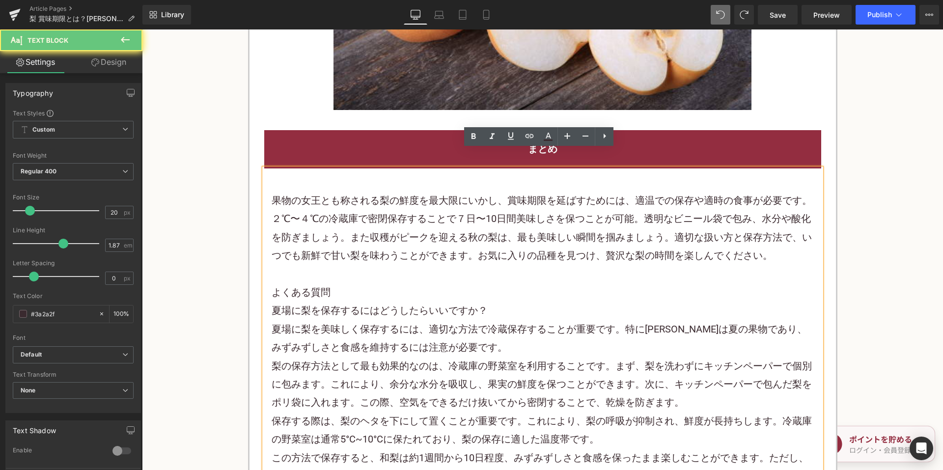
click at [450, 204] on p "果物の女王とも称される梨の鮮度を最大限にいかし、賞味期限を延ばすためには、適温での保存や適時の食事が必要です。２℃〜４℃の冷蔵庫で密閉保存することで７日〜10…" at bounding box center [543, 229] width 543 height 74
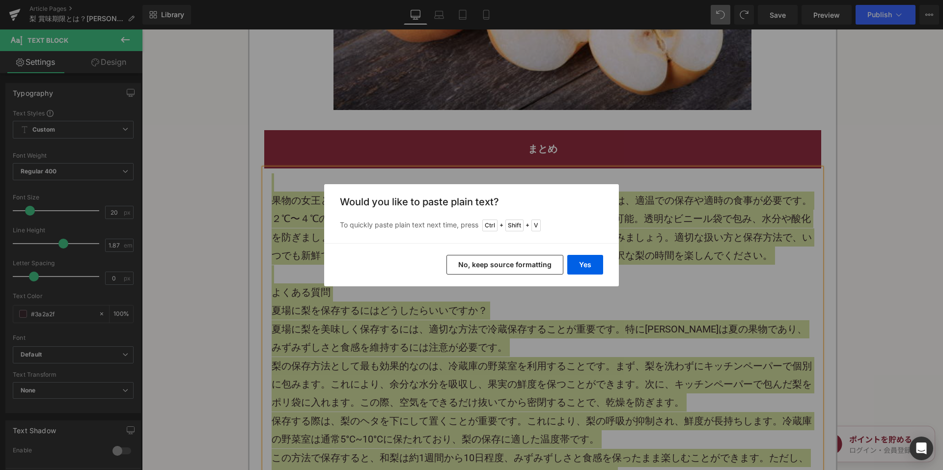
click at [492, 271] on button "No, keep source formatting" at bounding box center [505, 265] width 117 height 20
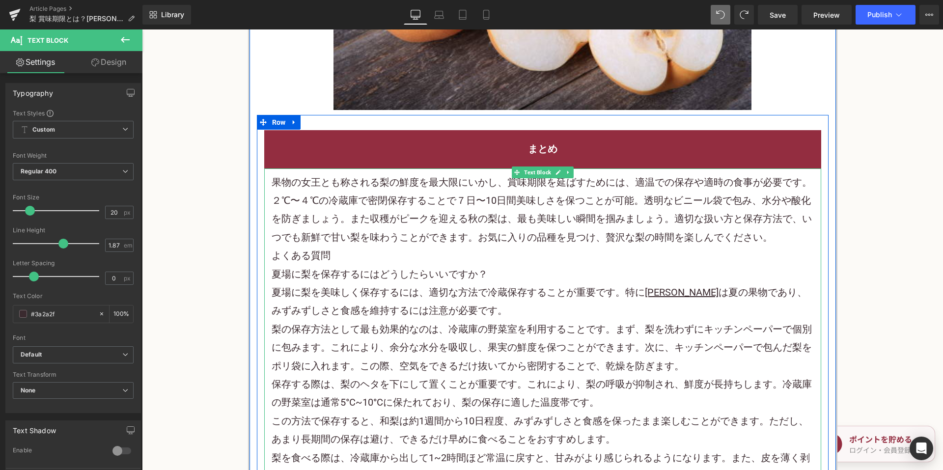
drag, startPoint x: 761, startPoint y: 222, endPoint x: 772, endPoint y: 221, distance: 10.9
click at [764, 222] on p "果物の女王とも称される梨の鮮度を最大限にいかし、賞味期限を延ばすためには、適温での保存や適時の食事が必要です。２℃〜４℃の冷蔵庫で密閉保存することで７日〜10…" at bounding box center [543, 210] width 543 height 74
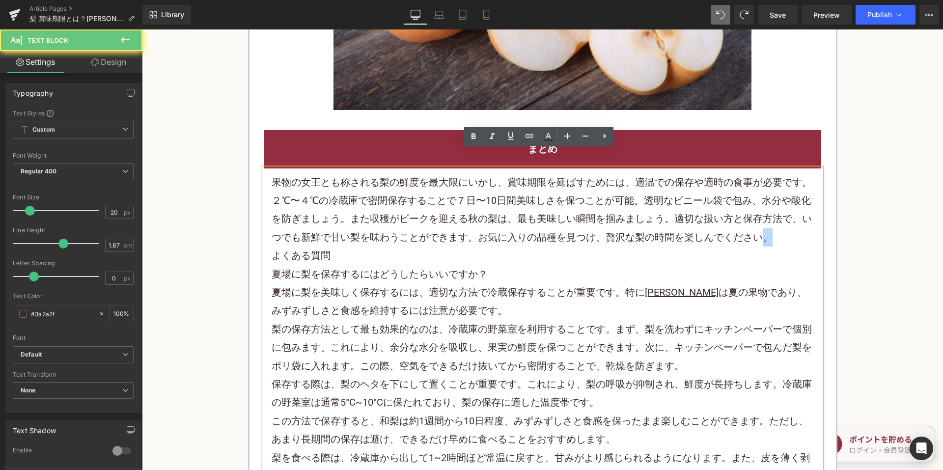
click at [772, 221] on p "果物の女王とも称される梨の鮮度を最大限にいかし、賞味期限を延ばすためには、適温での保存や適時の食事が必要です。２℃〜４℃の冷蔵庫で密閉保存することで７日〜10…" at bounding box center [543, 210] width 543 height 74
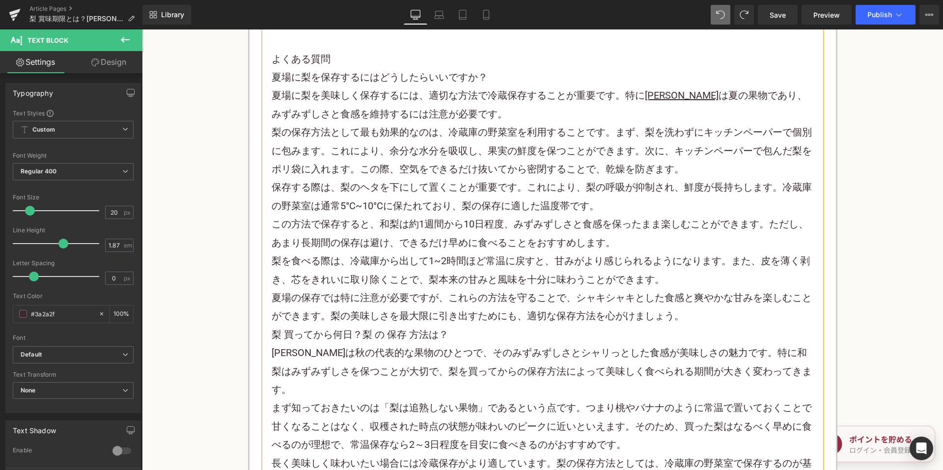
scroll to position [2899, 0]
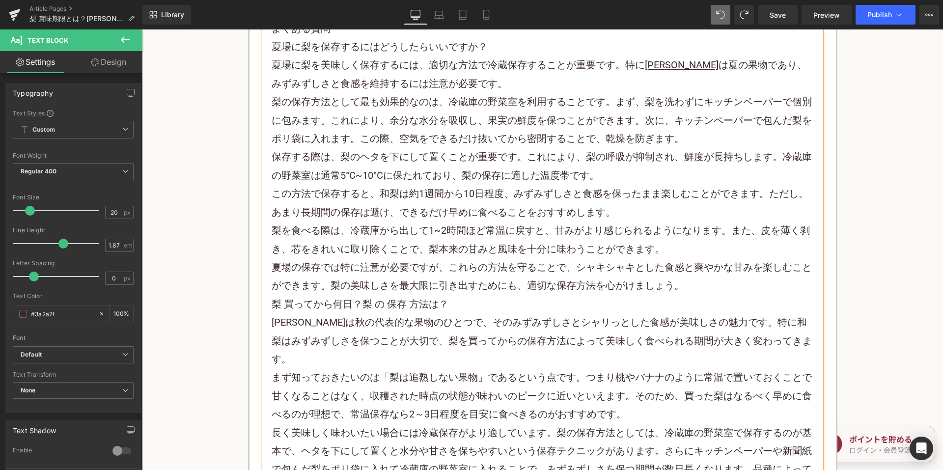
click at [700, 259] on p "夏場の保存では特に注意が必要ですが、これらの方法を守ることで、シャキシャキとした食感と爽やかな甘みを楽しむことができます。梨の美味しさを最大限に引き出すために…" at bounding box center [543, 276] width 543 height 37
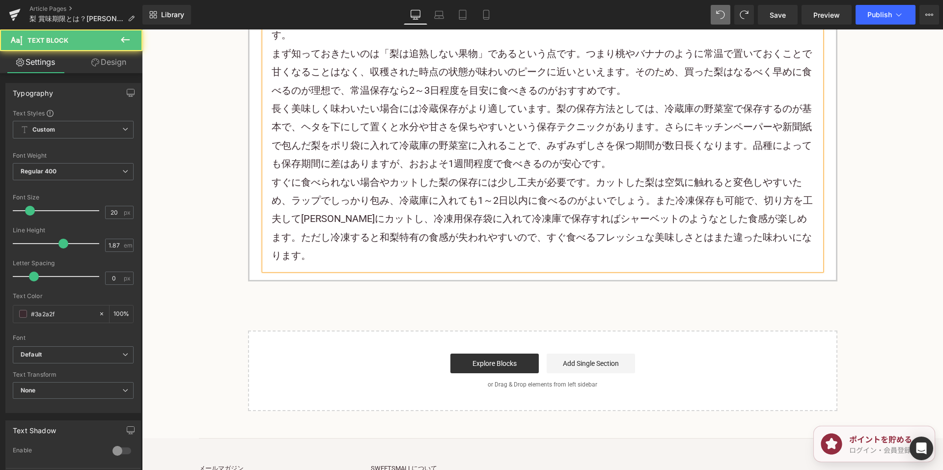
scroll to position [3243, 0]
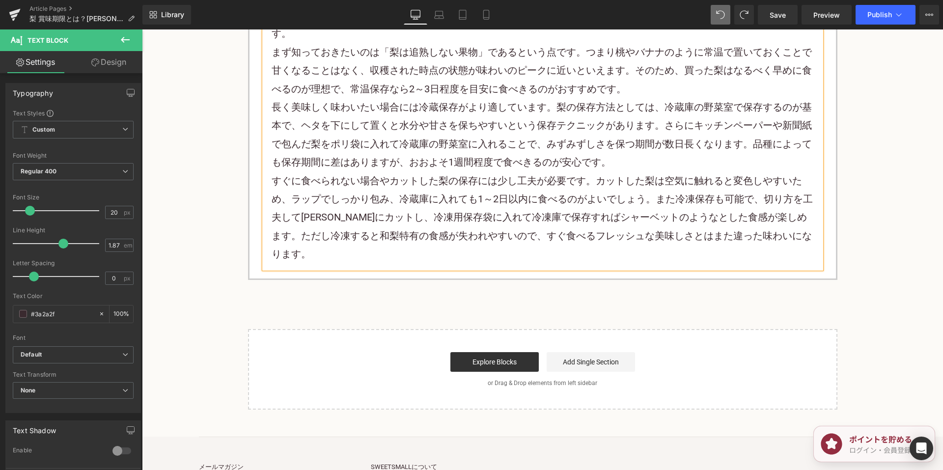
click at [883, 25] on div "Library Desktop Desktop Laptop Tablet Mobile Save Preview Publish Scheduled Vie…" at bounding box center [543, 14] width 801 height 29
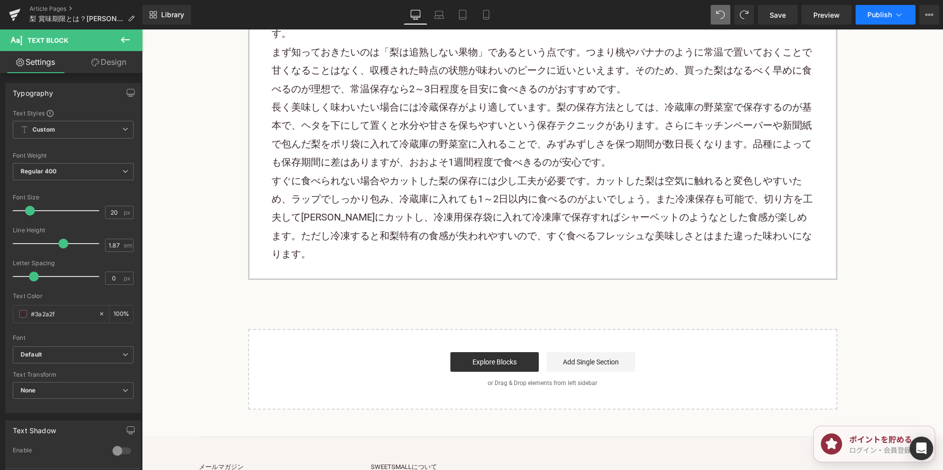
click at [881, 23] on button "Publish" at bounding box center [886, 15] width 60 height 20
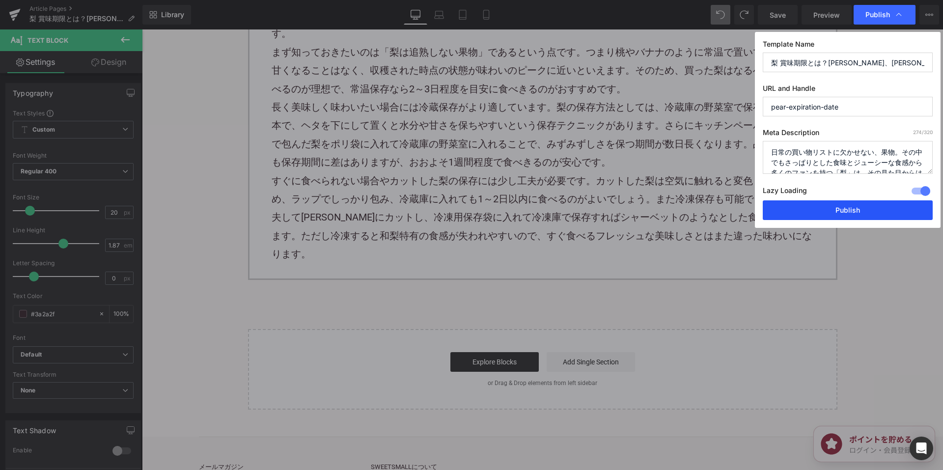
drag, startPoint x: 797, startPoint y: 206, endPoint x: 651, endPoint y: 172, distance: 150.3
click at [797, 206] on button "Publish" at bounding box center [848, 210] width 170 height 20
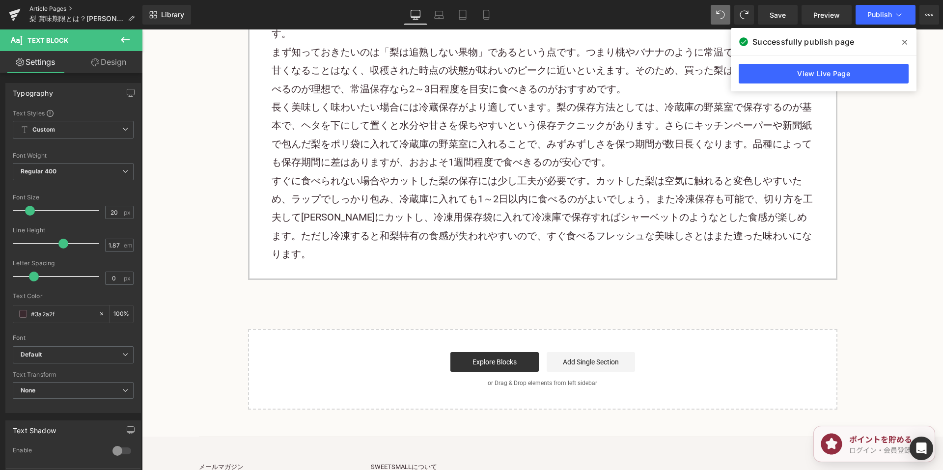
click at [51, 9] on link "Article Pages" at bounding box center [85, 9] width 113 height 8
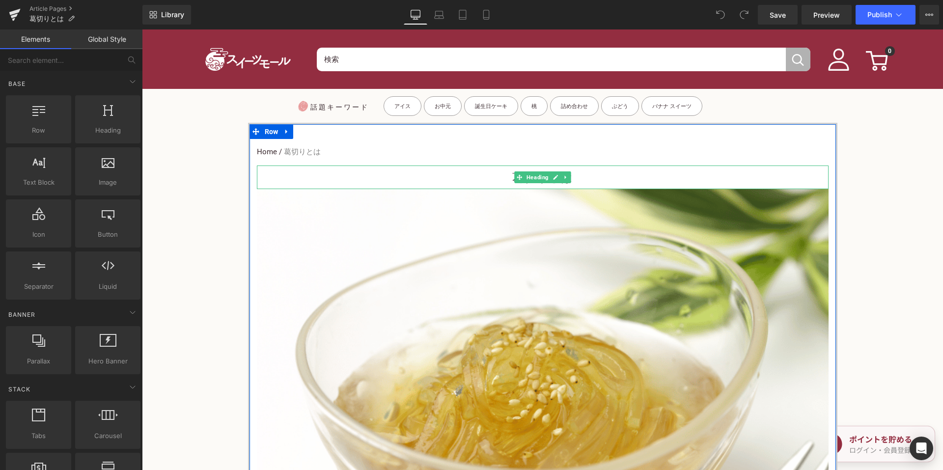
click at [498, 179] on h3 "葛切りとは" at bounding box center [543, 178] width 572 height 22
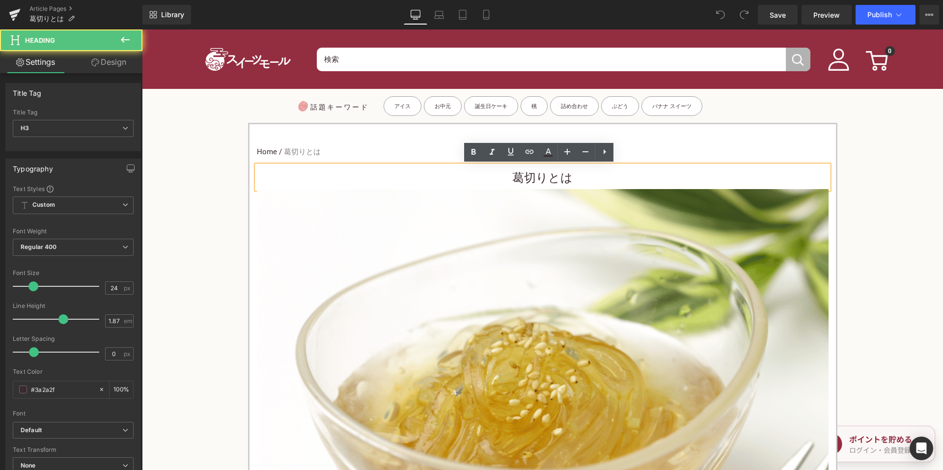
click at [498, 180] on h3 "葛切りとは" at bounding box center [543, 178] width 572 height 22
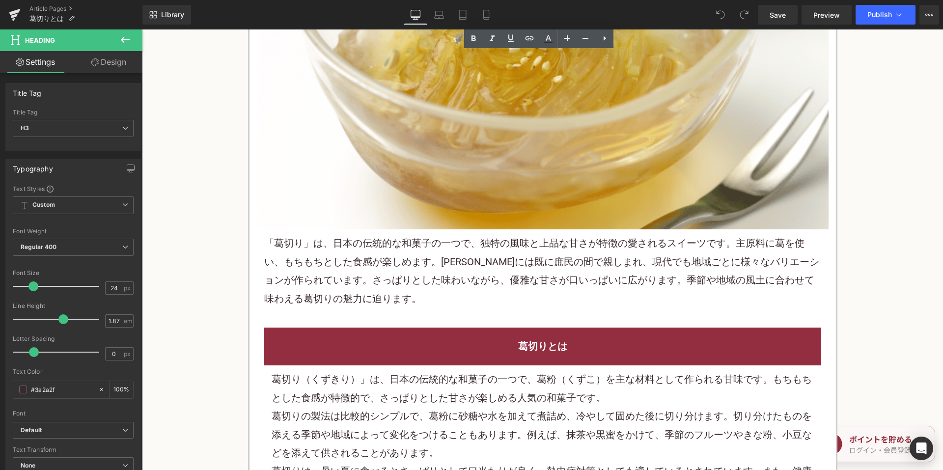
scroll to position [393, 0]
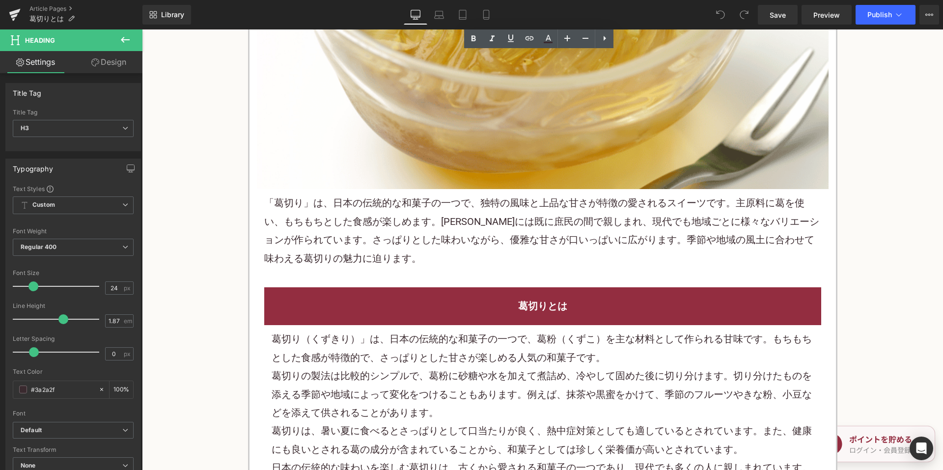
click at [421, 248] on p "「葛切り」は、日本の伝統的な 和菓子 の一つで、独特の風味と上品な甘さが特徴の愛される スイーツ です。主原料に葛を使い、もちもちとした食感が楽しめます。江戸…" at bounding box center [542, 231] width 557 height 74
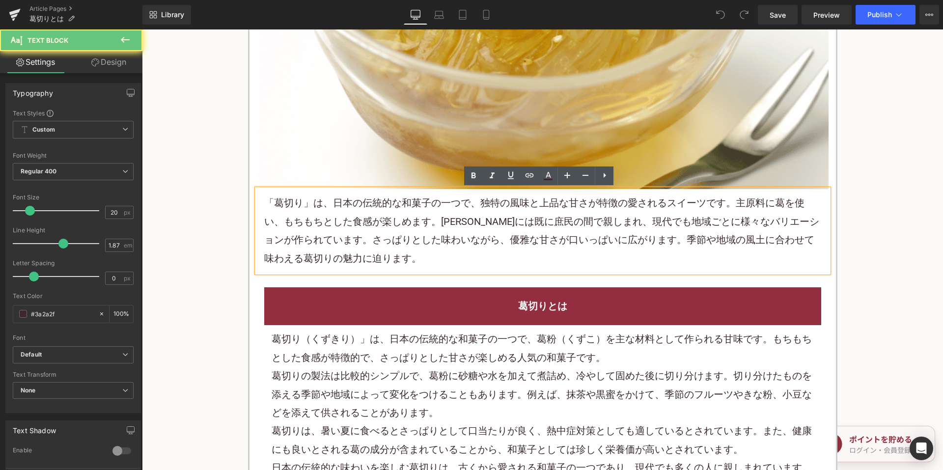
click at [420, 240] on p "「葛切り」は、日本の伝統的な 和菓子 の一つで、独特の風味と上品な甘さが特徴の愛される スイーツ です。主原料に葛を使い、もちもちとした食感が楽しめます。江戸…" at bounding box center [542, 231] width 557 height 74
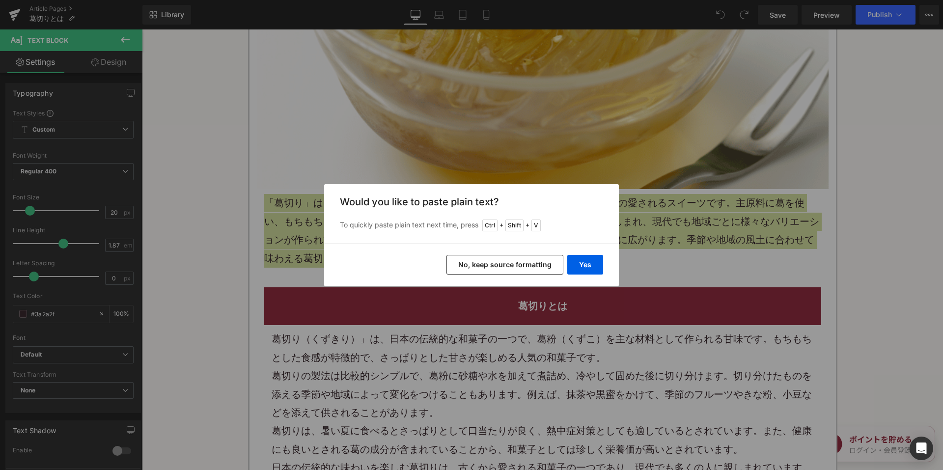
click at [479, 262] on button "No, keep source formatting" at bounding box center [505, 265] width 117 height 20
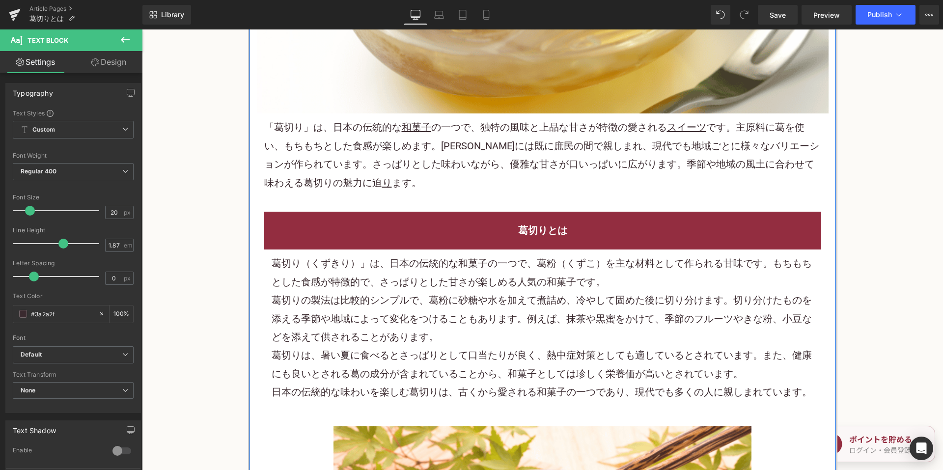
scroll to position [541, 0]
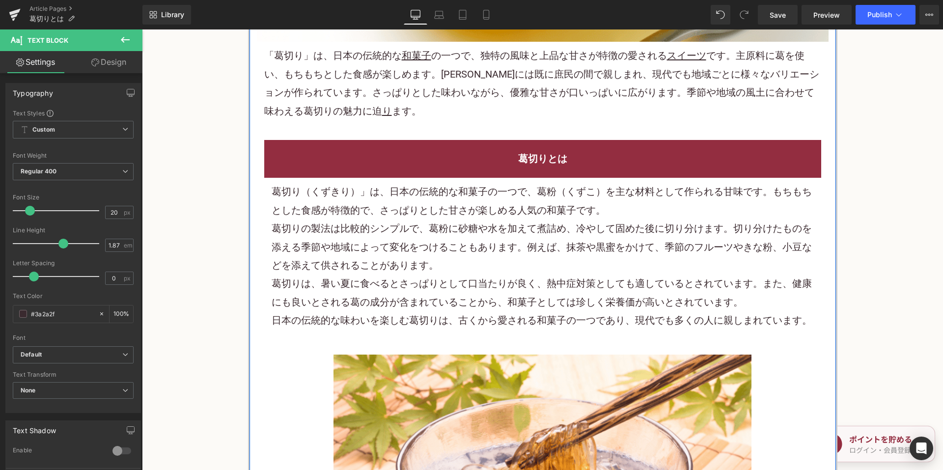
click at [387, 244] on p "葛切りの製法は比較的シンプルで、葛粉に 砂糖 や水を加えて煮詰め、冷やして固めた後に切り分けます。切り分けたものを添える季節や地域によって変化をつけることもあ…" at bounding box center [543, 247] width 543 height 55
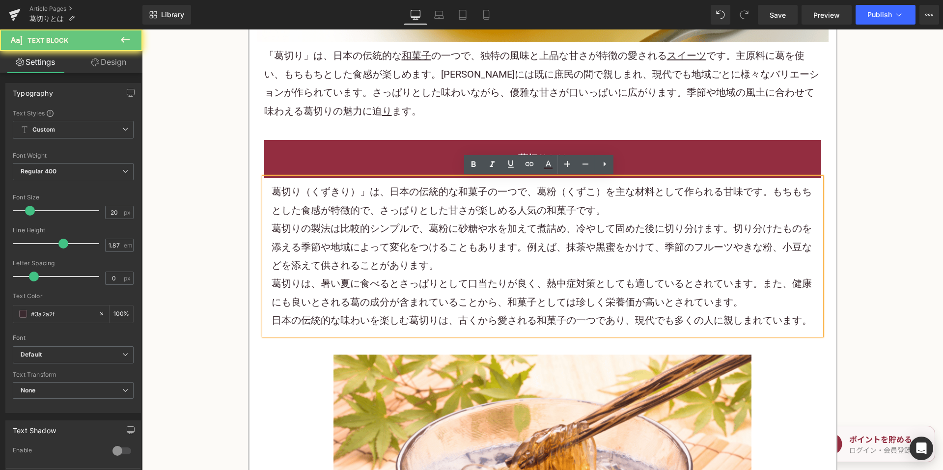
click at [387, 244] on p "葛切りの製法は比較的シンプルで、葛粉に 砂糖 や水を加えて煮詰め、冷やして固めた後に切り分けます。切り分けたものを添える季節や地域によって変化をつけることもあ…" at bounding box center [543, 247] width 543 height 55
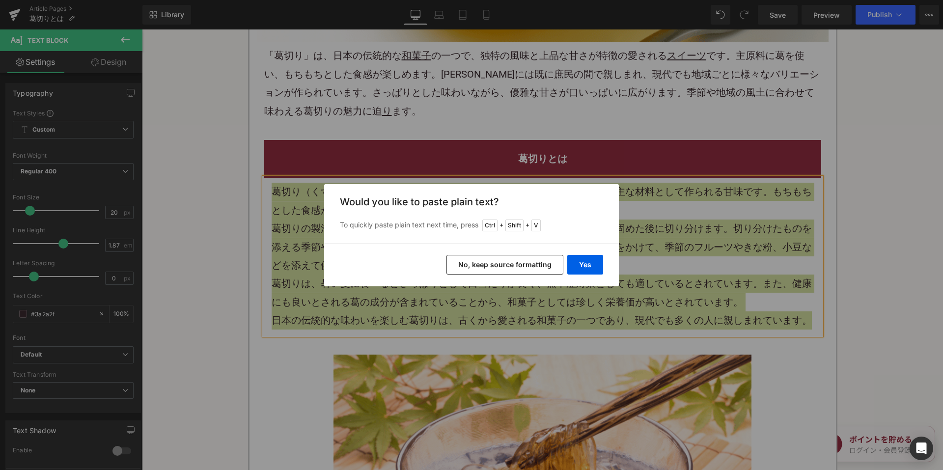
click at [468, 264] on button "No, keep source formatting" at bounding box center [505, 265] width 117 height 20
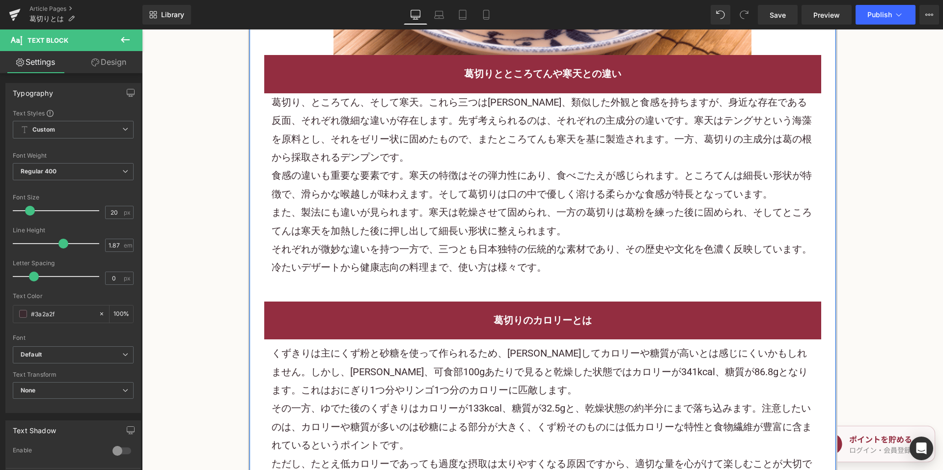
scroll to position [1130, 0]
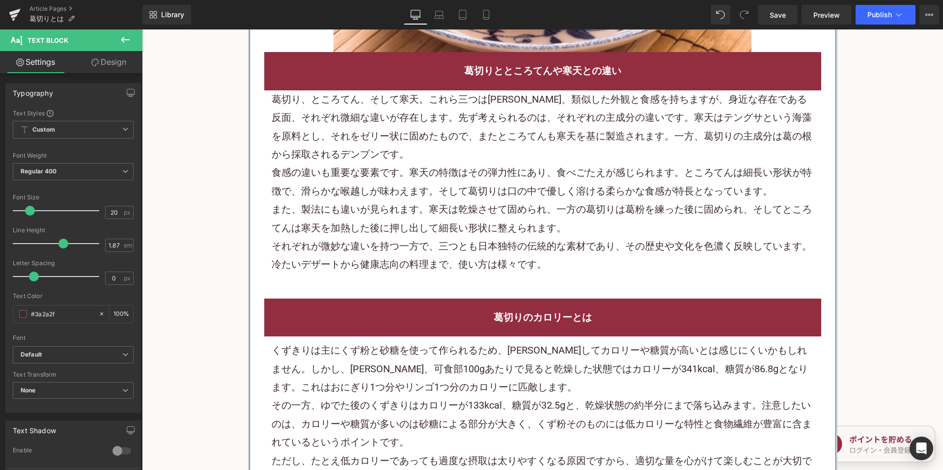
click at [404, 213] on p "また、製法にも違いが見られます。寒天は乾燥させて固められ、一方の葛切りは葛粉を練った後に固められ、そしてところてんは寒天を加熱した後に押し出して細長い形状に整…" at bounding box center [543, 218] width 543 height 37
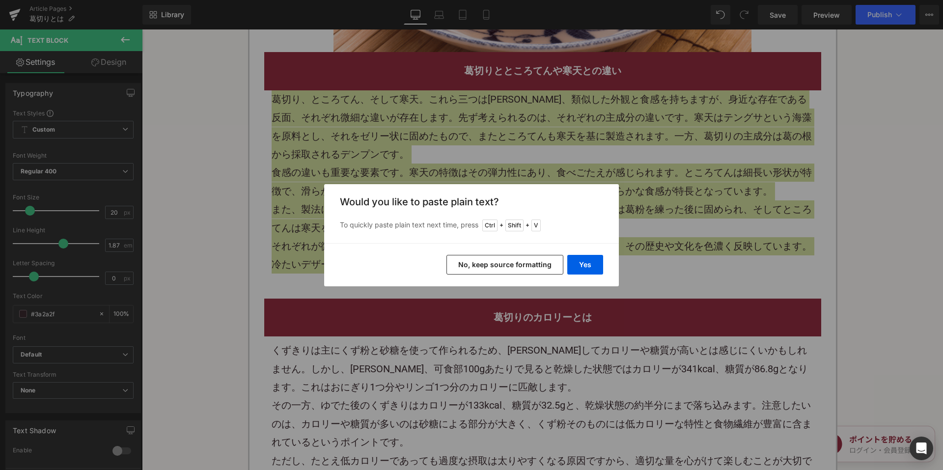
click at [493, 269] on button "No, keep source formatting" at bounding box center [505, 265] width 117 height 20
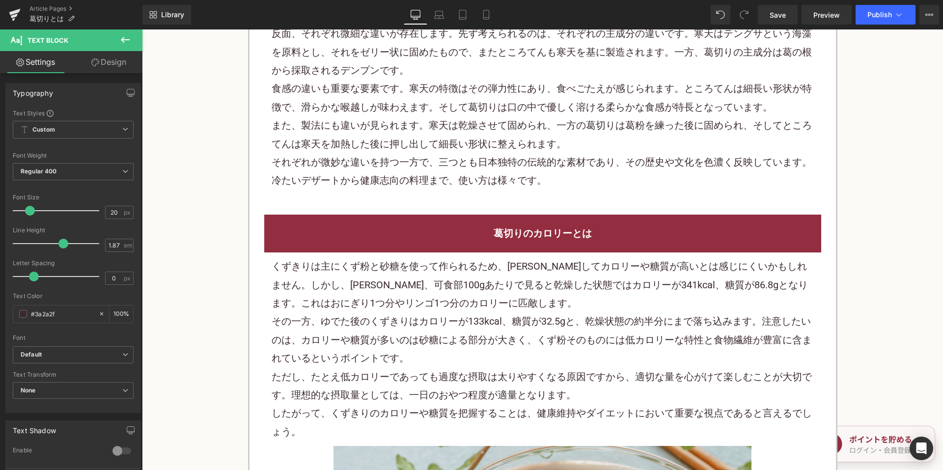
scroll to position [1228, 0]
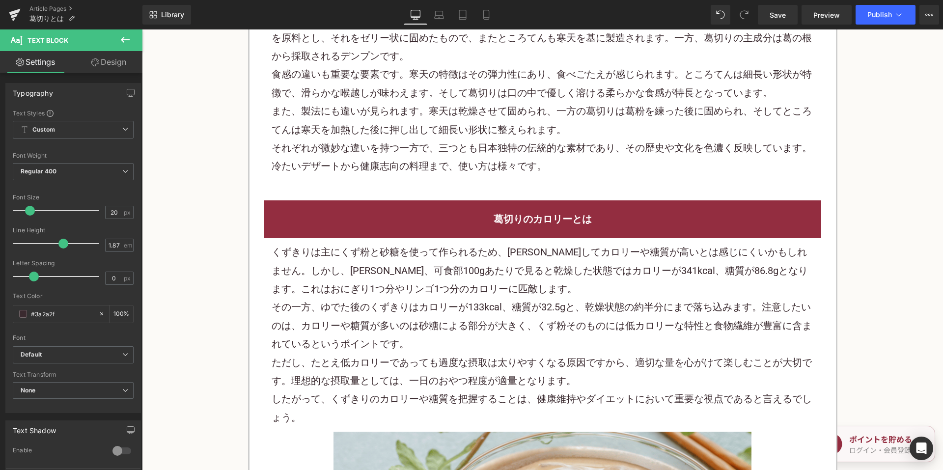
click at [322, 315] on p "その一方、ゆでた後のくずきりはカロリーが133kcal、糖質が32.5gと、乾燥状態の約半分にまで落ち込みます。注意したいのは、カロリーや糖質が多いのは砂糖に…" at bounding box center [543, 325] width 543 height 55
click at [323, 315] on p "その一方、ゆでた後のくずきりはカロリーが133kcal、糖質が32.5gと、乾燥状態の約半分にまで落ち込みます。注意したいのは、カロリーや糖質が多いのは砂糖に…" at bounding box center [543, 325] width 543 height 55
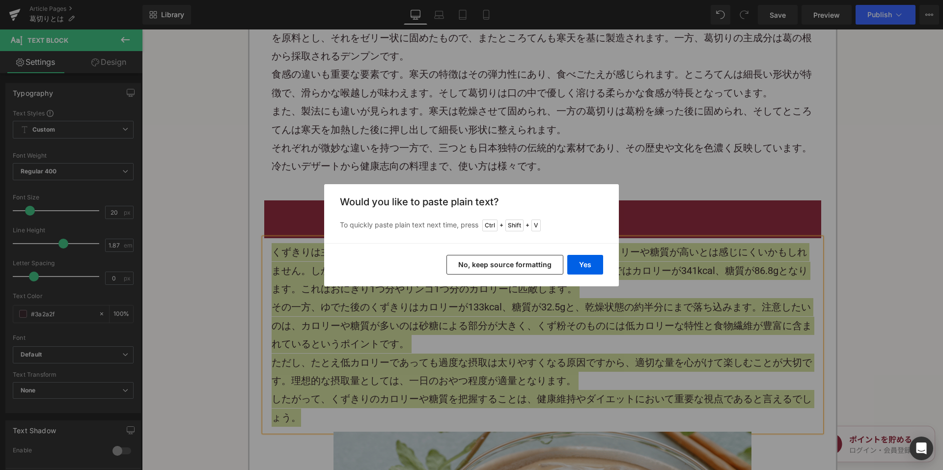
click at [466, 272] on button "No, keep source formatting" at bounding box center [505, 265] width 117 height 20
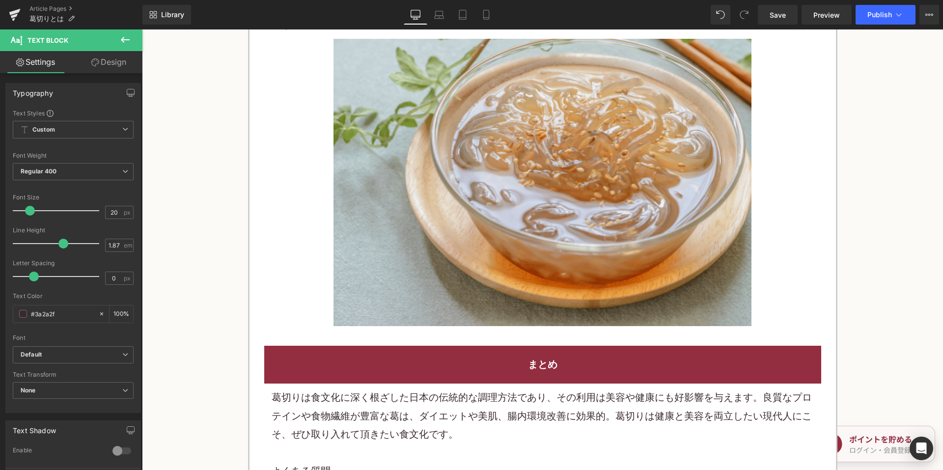
scroll to position [1818, 0]
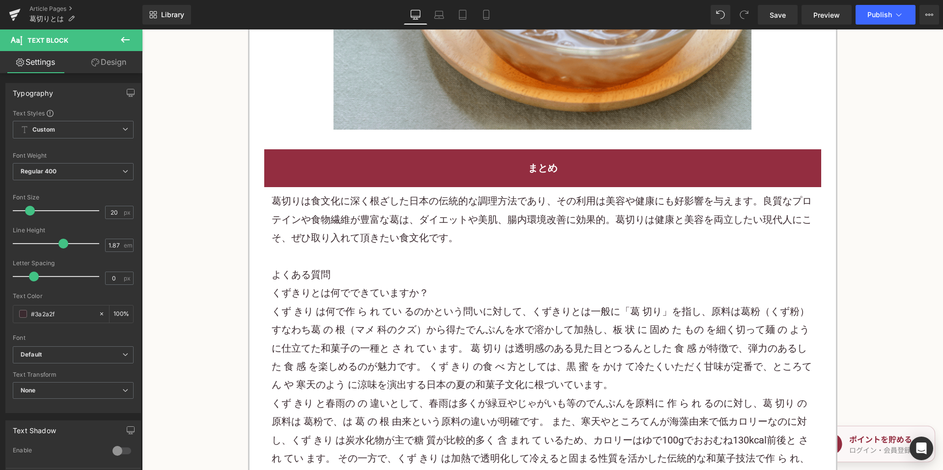
click at [434, 232] on p "葛切りは食文化に深く根ざした日本の伝統的な調理方法であり、その利用は美容や健康にも好影響を与えます。良質なプロテインや食物繊維が豊富な葛は、ダイエットや美肌、…" at bounding box center [543, 219] width 543 height 55
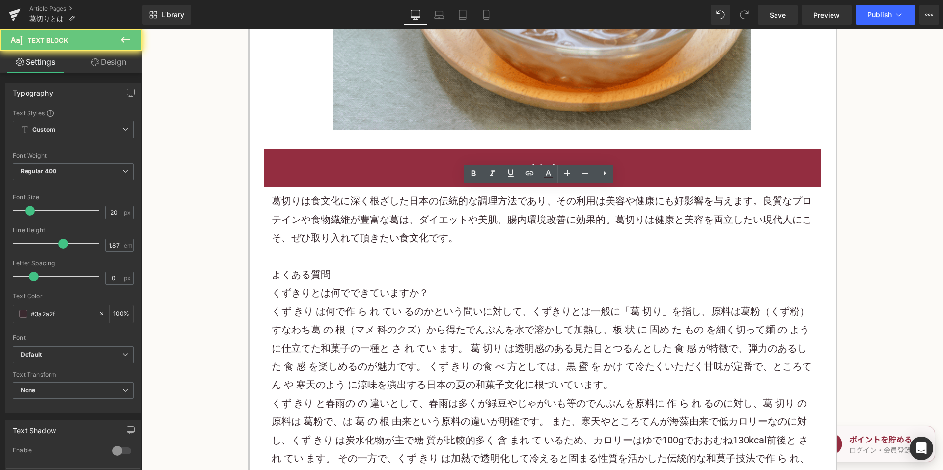
click at [434, 232] on p "葛切りは食文化に深く根ざした日本の伝統的な調理方法であり、その利用は美容や健康にも好影響を与えます。良質なプロテインや食物繊維が豊富な葛は、ダイエットや美肌、…" at bounding box center [543, 219] width 543 height 55
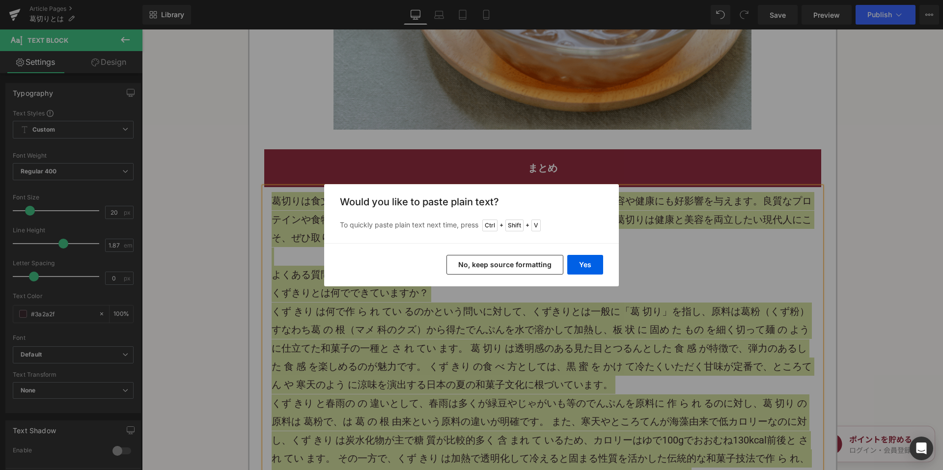
click at [498, 267] on button "No, keep source formatting" at bounding box center [505, 265] width 117 height 20
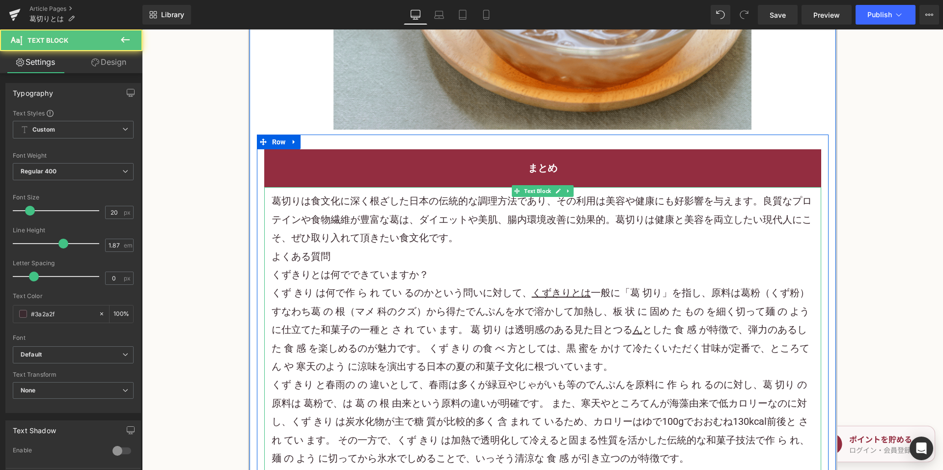
click at [504, 245] on p "葛切りは食文化に深く根ざした日本の伝統的な調理方法であり、その利用は美容や健康にも好影響を与えます。良質なプロテインや食物繊維が豊富な葛は、ダイエットや美肌、…" at bounding box center [543, 219] width 543 height 55
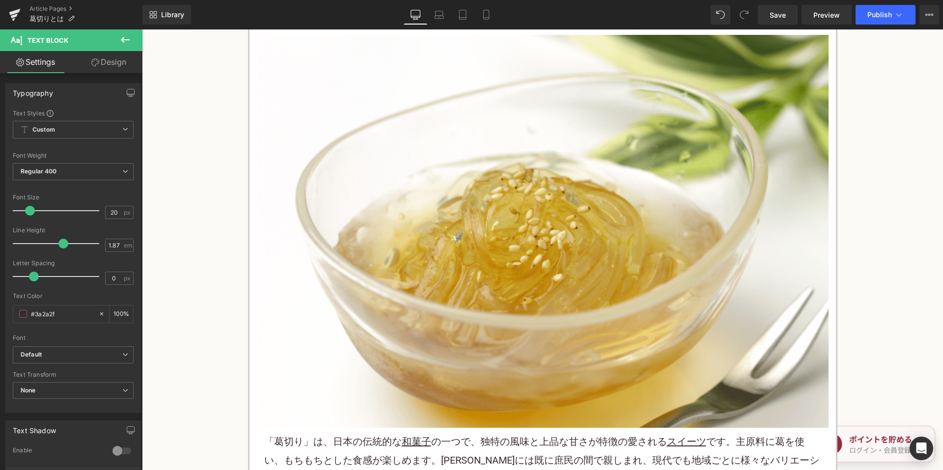
scroll to position [0, 0]
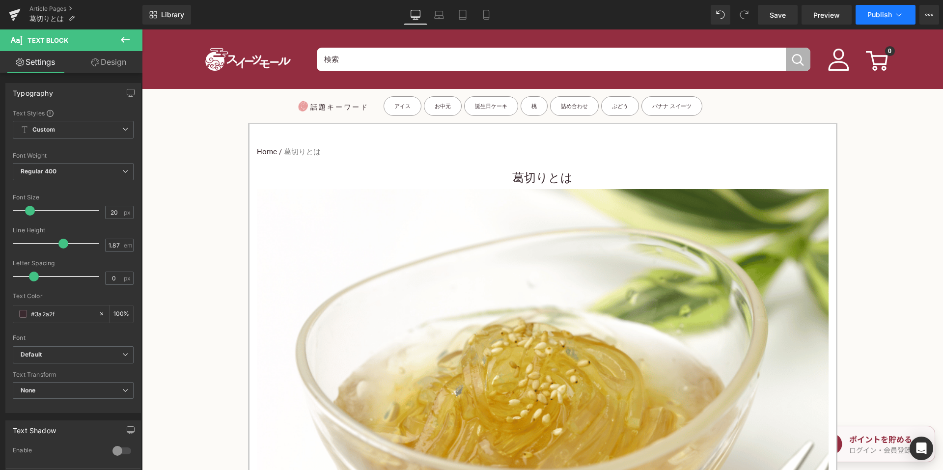
click at [891, 11] on span "Publish" at bounding box center [880, 15] width 25 height 8
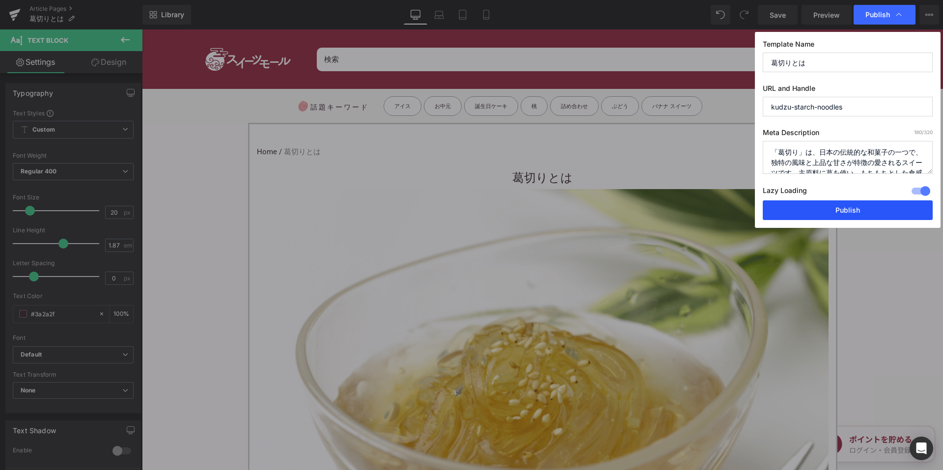
drag, startPoint x: 790, startPoint y: 215, endPoint x: 488, endPoint y: 68, distance: 334.9
click at [790, 215] on button "Publish" at bounding box center [848, 210] width 170 height 20
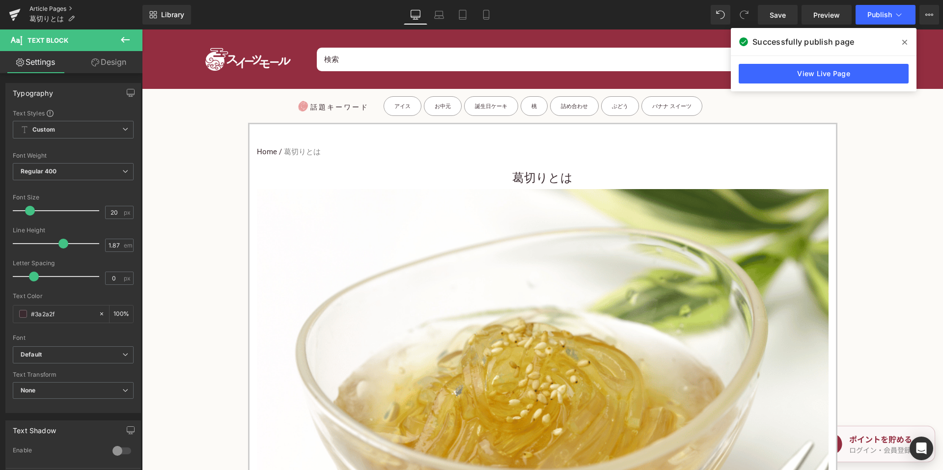
click at [63, 6] on link "Article Pages" at bounding box center [85, 9] width 113 height 8
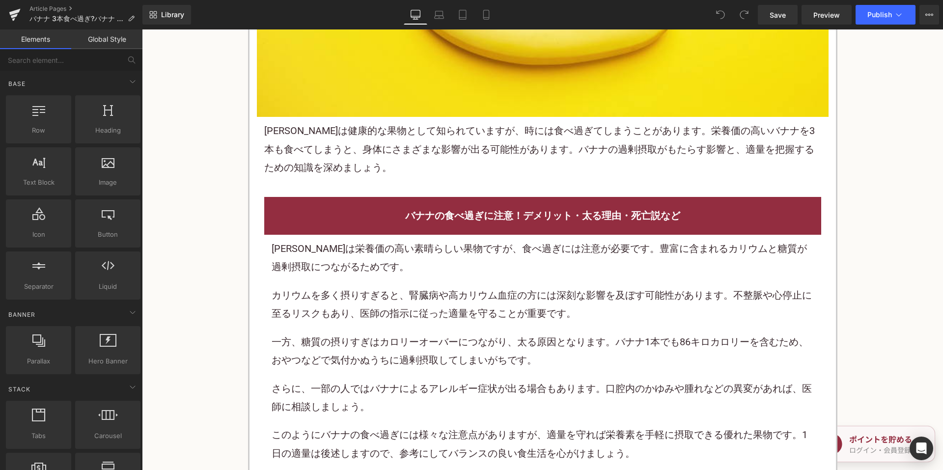
scroll to position [442, 0]
click at [368, 156] on p "バナナは健康的な 果物 として知られていますが、時には食べ過ぎてしまうことがあります。栄養価の高いバナナを3本も食べてしまうと、身体にさまざまな影響が出る可能…" at bounding box center [542, 148] width 557 height 55
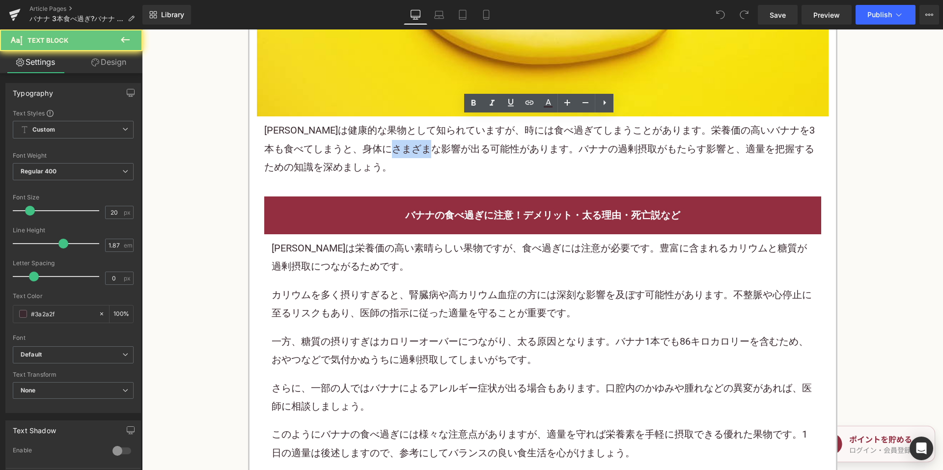
click at [368, 156] on p "バナナは健康的な 果物 として知られていますが、時には食べ過ぎてしまうことがあります。栄養価の高いバナナを3本も食べてしまうと、身体にさまざまな影響が出る可能…" at bounding box center [542, 148] width 557 height 55
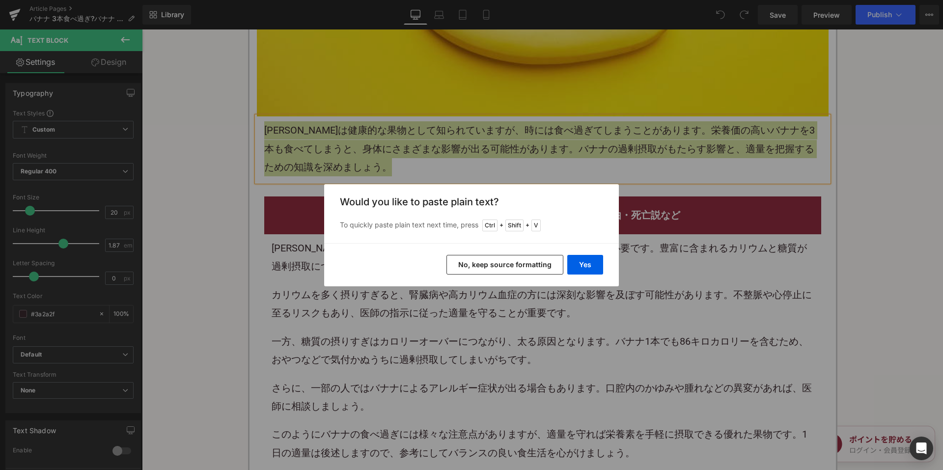
click at [459, 256] on button "No, keep source formatting" at bounding box center [505, 265] width 117 height 20
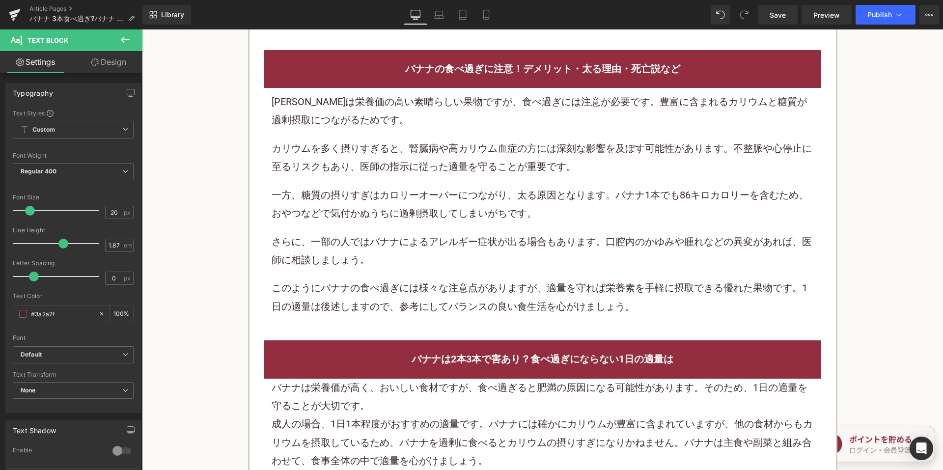
click at [405, 181] on div "バナナは栄養価の高い素晴らしい果物ですが、食べ過ぎには注意が必要です。豊富に含まれるカリウムと糖質が過剰摂取につながるためです。 カリウムを多く摂りすぎると、…" at bounding box center [543, 204] width 543 height 223
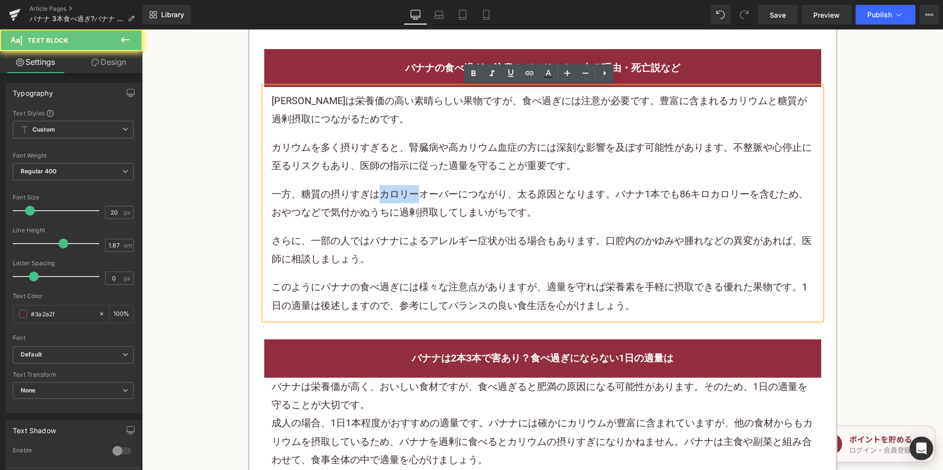
click at [405, 181] on div "バナナは栄養価の高い素晴らしい果物ですが、食べ過ぎには注意が必要です。豊富に含まれるカリウムと糖質が過剰摂取につながるためです。 カリウムを多く摂りすぎると、…" at bounding box center [543, 203] width 543 height 223
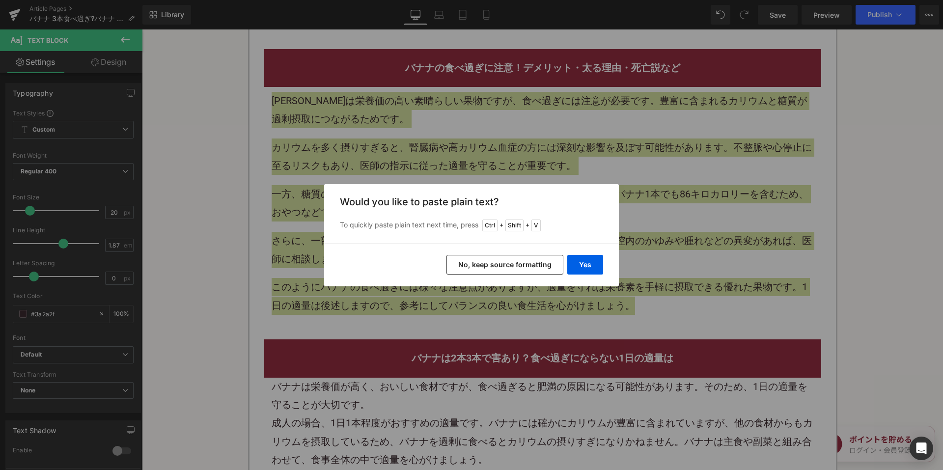
drag, startPoint x: 478, startPoint y: 266, endPoint x: 323, endPoint y: 153, distance: 192.1
click at [478, 266] on button "No, keep source formatting" at bounding box center [505, 265] width 117 height 20
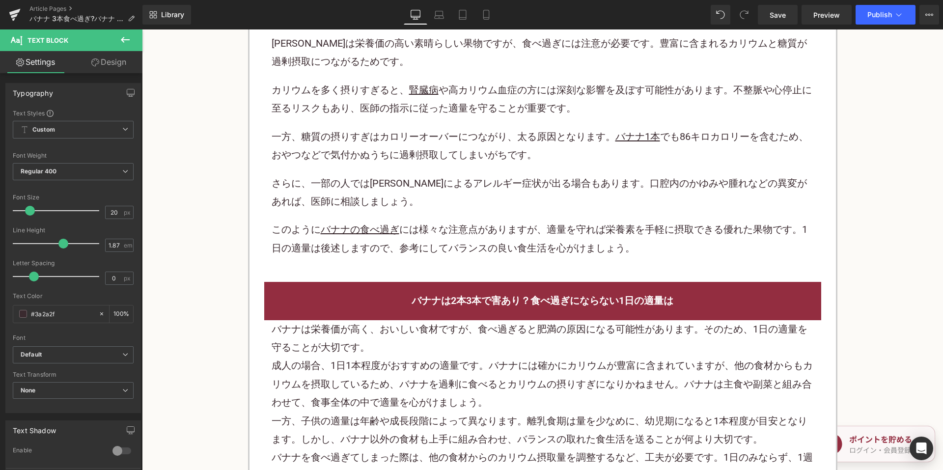
scroll to position [737, 0]
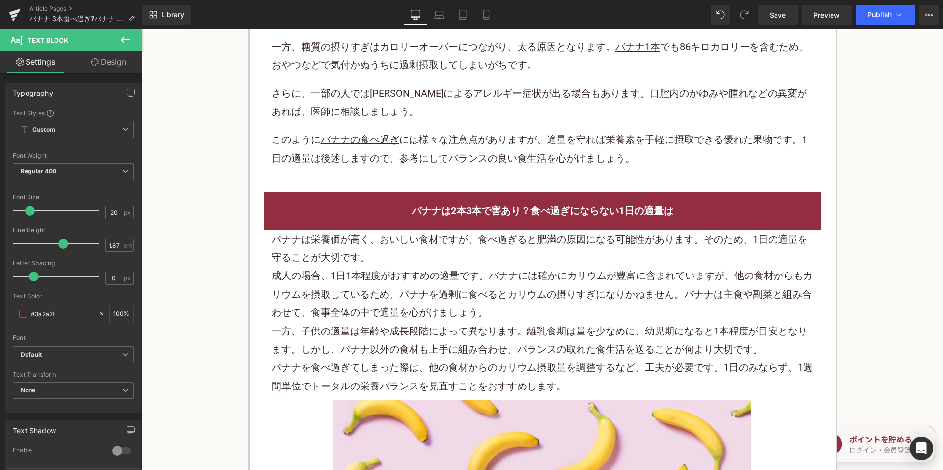
click at [378, 229] on div "バナナは2本3本で害あり？食べ過ぎにならない1日の適量は Heading" at bounding box center [542, 211] width 557 height 38
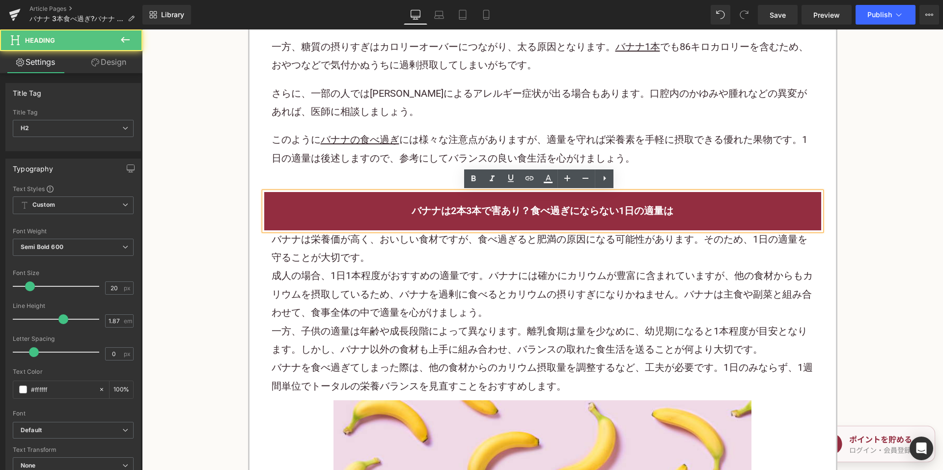
click at [366, 244] on p "バナナは栄養価が高く、おいしい食材ですが、食べ過ぎると肥満の原因になる可能性があります。そのため、1日の適量を守ることが大切です。" at bounding box center [543, 248] width 543 height 37
click at [373, 247] on p "バナナは栄養価が高く、おいしい食材ですが、食べ過ぎると肥満の原因になる可能性があります。そのため、1日の適量を守ることが大切です。" at bounding box center [543, 248] width 543 height 37
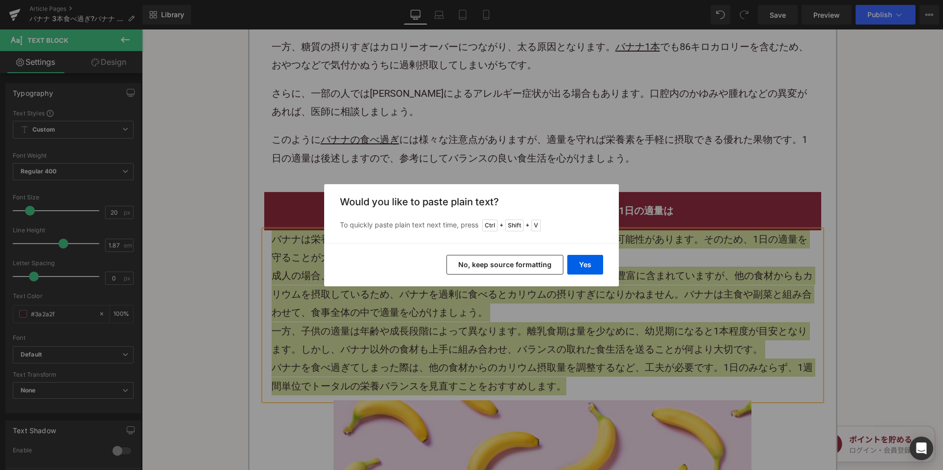
drag, startPoint x: 477, startPoint y: 265, endPoint x: 338, endPoint y: 198, distance: 154.3
click at [477, 265] on button "No, keep source formatting" at bounding box center [505, 265] width 117 height 20
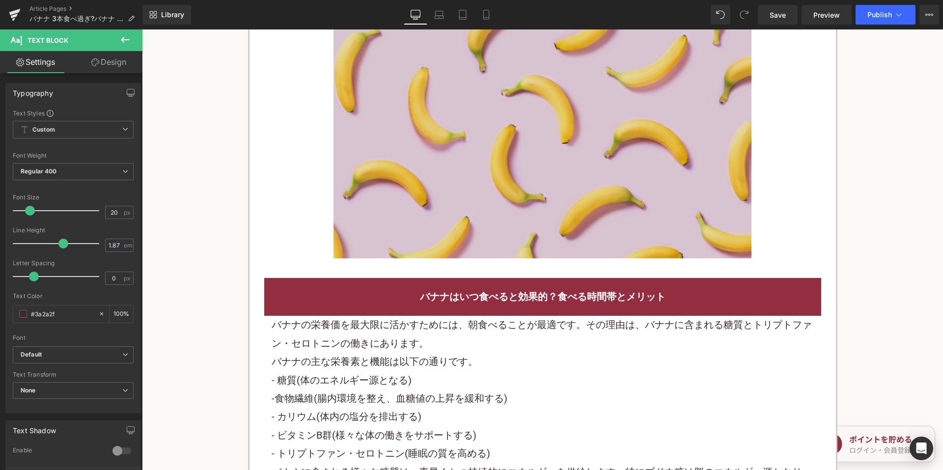
scroll to position [1327, 0]
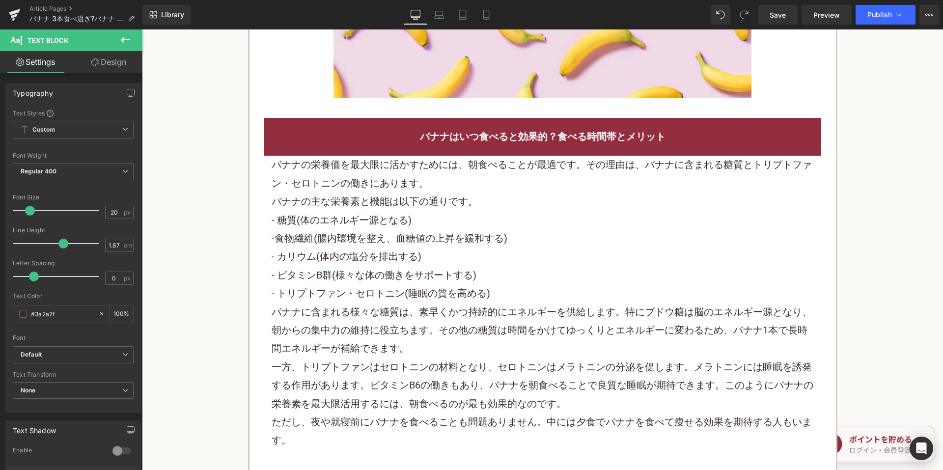
click at [408, 232] on p "- 食物繊維 (腸内環境を整え、血糖値の上昇を緩和する)" at bounding box center [543, 238] width 543 height 18
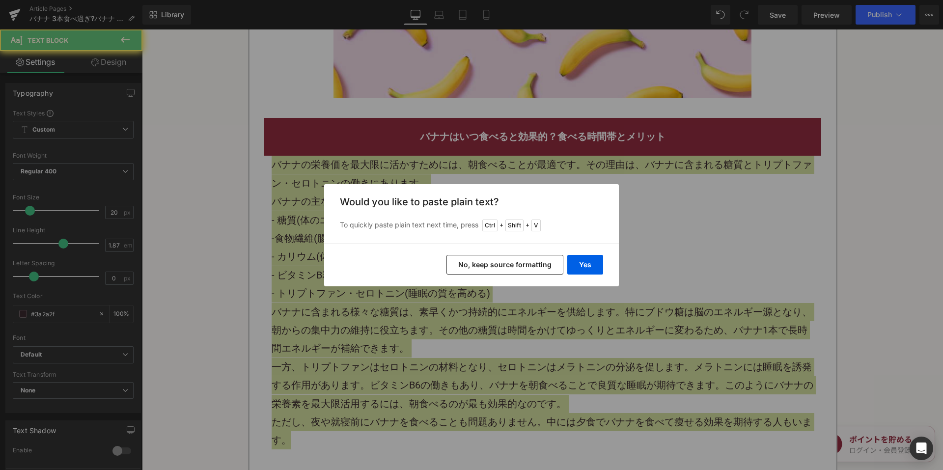
click at [486, 269] on button "No, keep source formatting" at bounding box center [505, 265] width 117 height 20
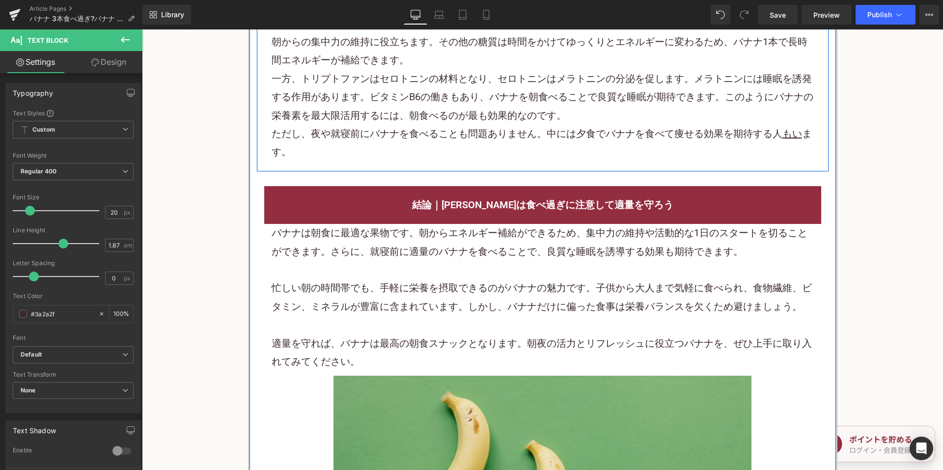
scroll to position [1671, 0]
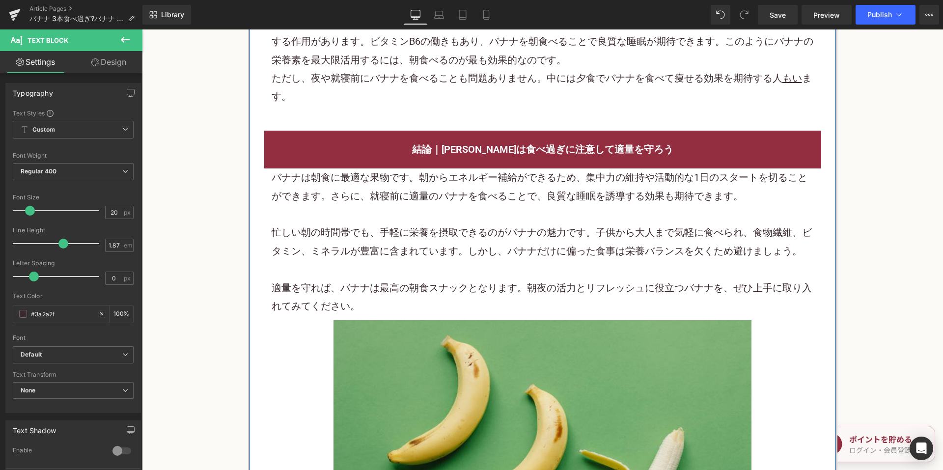
click at [417, 145] on h2 "結論｜バナナは食べ過ぎに注意して適量を守ろう" at bounding box center [543, 150] width 543 height 18
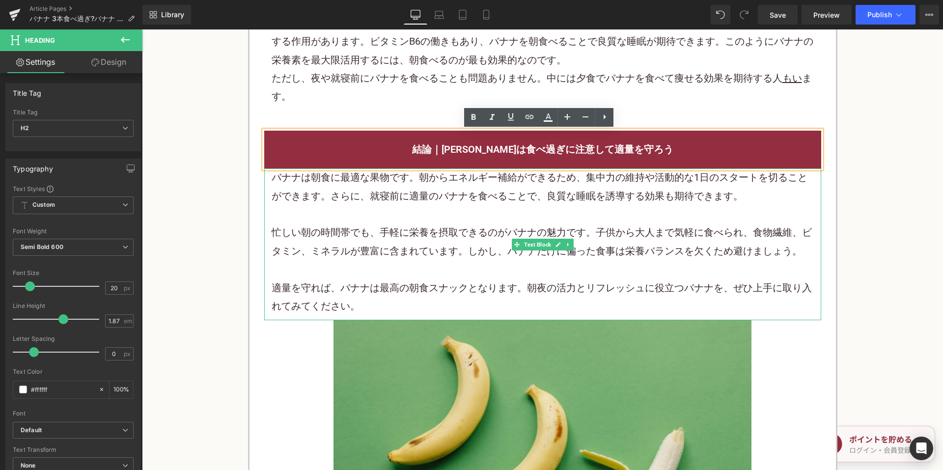
click at [297, 302] on p "適量を守れば、バナナは最高の朝食スナックとなります。朝夜の活力とリフレッシュに役立つバナナを、ぜひ上手に取り入れてみてください。" at bounding box center [543, 297] width 543 height 37
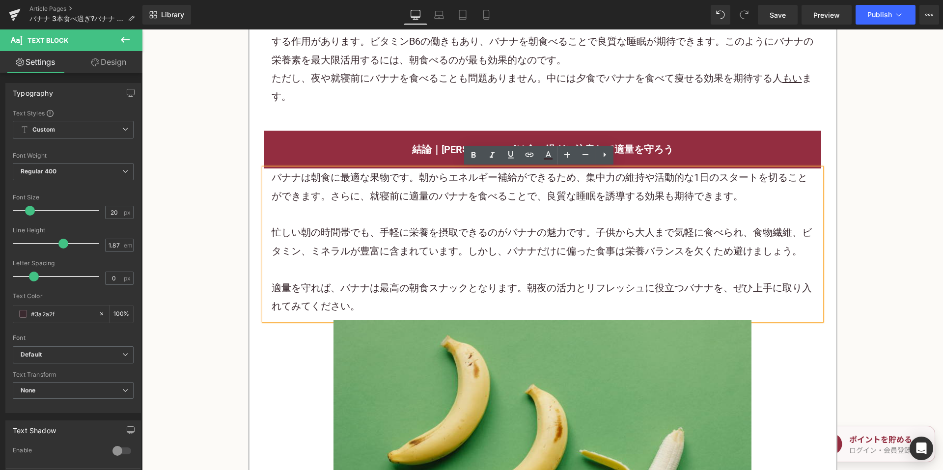
click at [265, 297] on div "バナナは朝食に最適な果物です。朝からエネルギー補給ができるため、集中力の維持や活動的な1日のスタートを切ることができます。さらに、就寝前に適量のバナナを食べる…" at bounding box center [542, 245] width 557 height 152
click at [314, 142] on h2 "結論｜バナナは食べ過ぎに注意して適量を守ろう" at bounding box center [543, 150] width 543 height 18
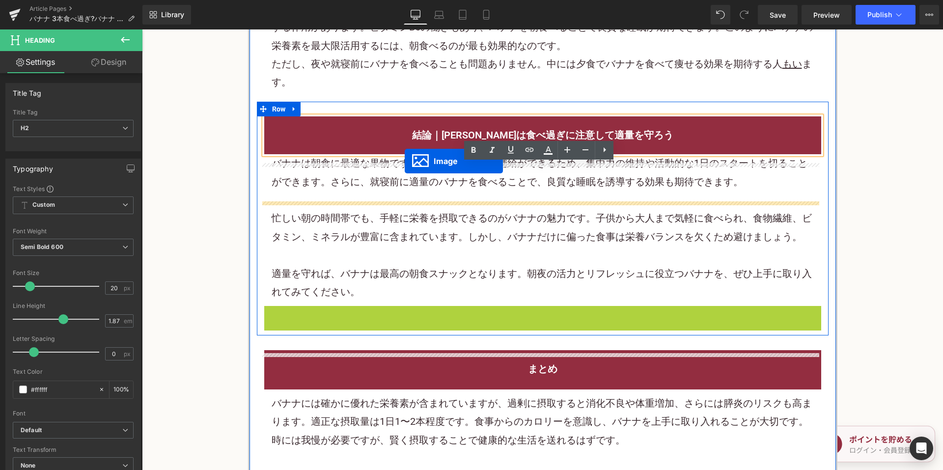
scroll to position [1572, 0]
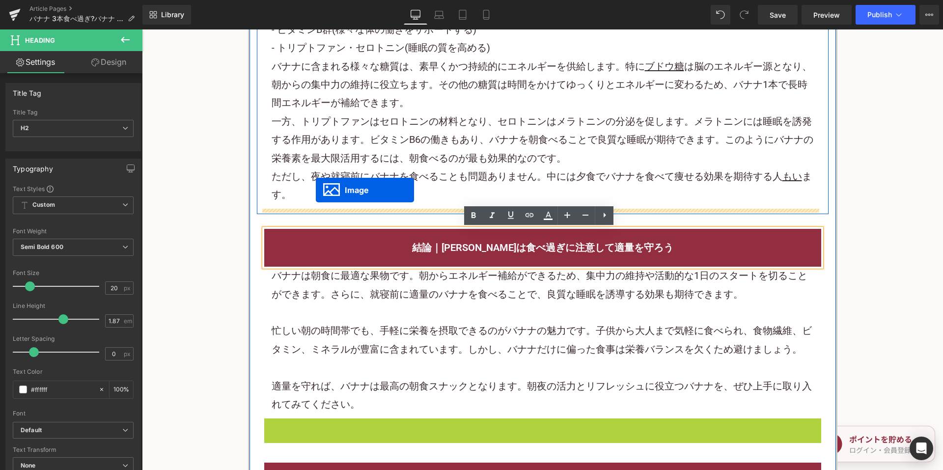
drag, startPoint x: 523, startPoint y: 365, endPoint x: 316, endPoint y: 190, distance: 271.0
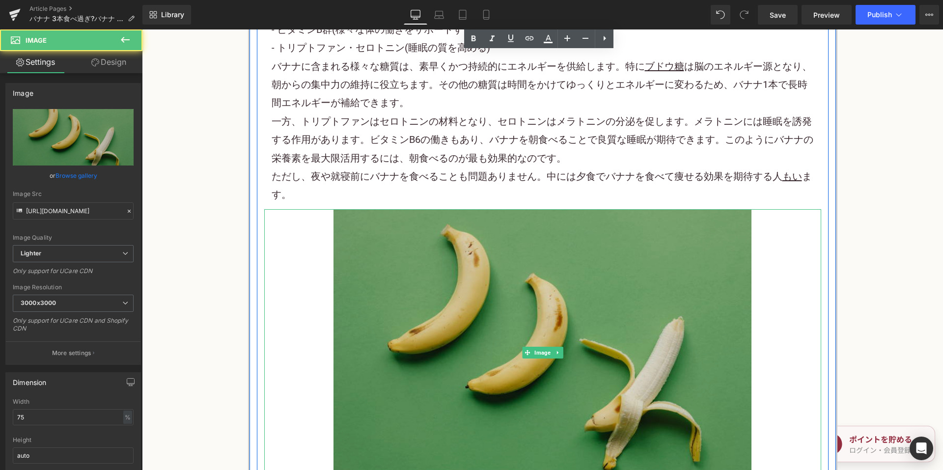
scroll to position [1860, 0]
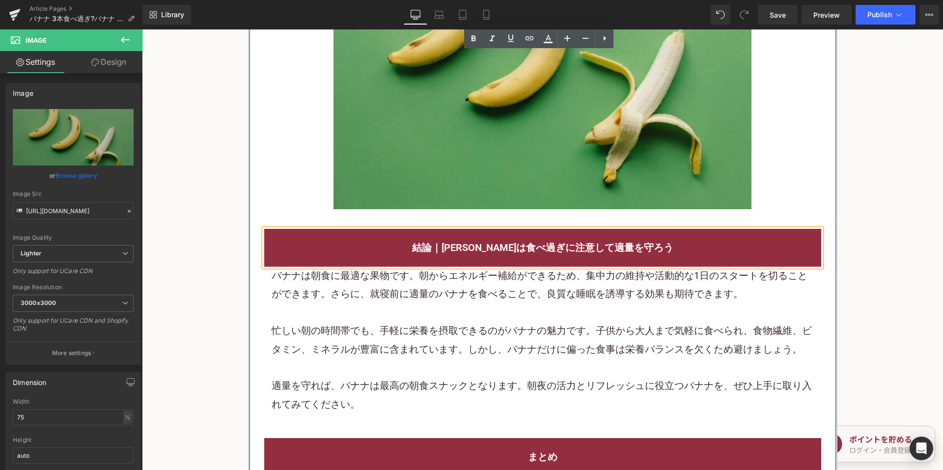
click at [283, 208] on div "Image" at bounding box center [542, 65] width 557 height 287
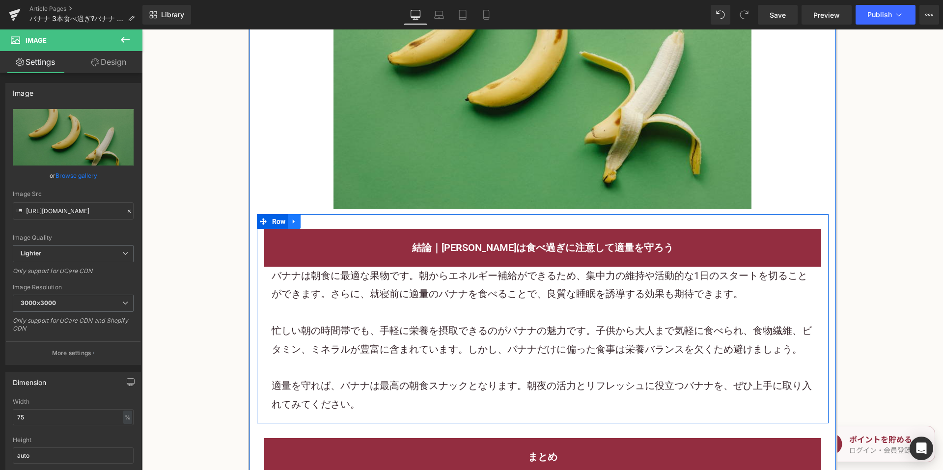
click at [293, 221] on icon at bounding box center [294, 221] width 7 height 7
click at [314, 222] on link at bounding box center [320, 221] width 13 height 15
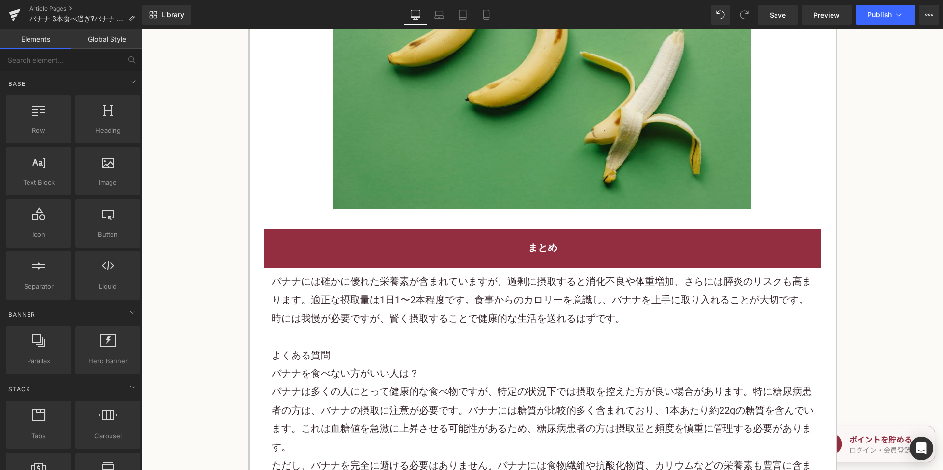
click at [443, 300] on p "バナナには確かに優れた栄養素が含まれていますが、過剰に摂取すると消化不良や体重増加、さらには膵炎のリスクも高まります。適正な摂取量は1日1〜2本程度です。食事…" at bounding box center [543, 300] width 543 height 55
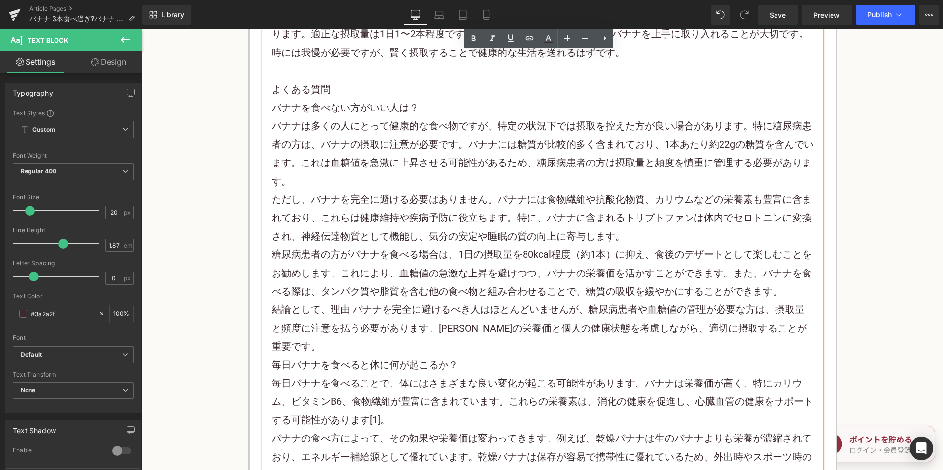
scroll to position [2007, 0]
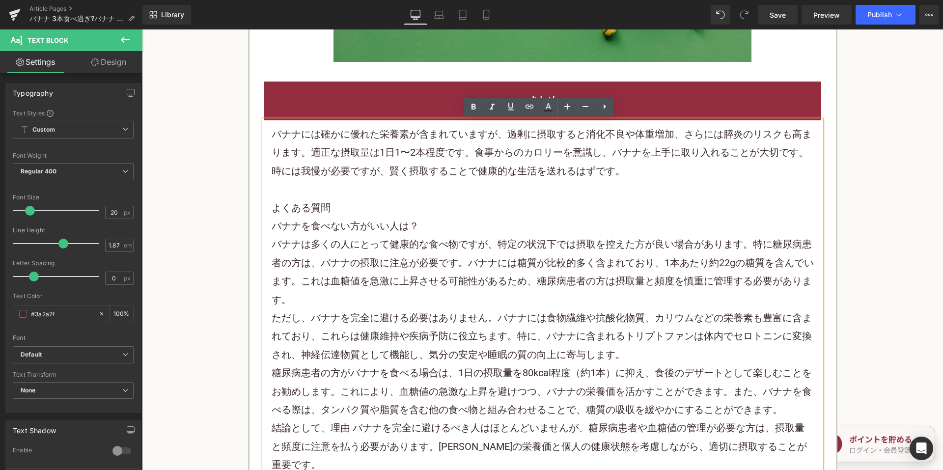
click at [432, 248] on p "バナナは多くの人にとって健康的な食べ物ですが、特定の状況下では摂取を控えた方が良い場合があります。特に糖尿病患者の方は、バナナの摂取に注意が必要です。バナナに…" at bounding box center [543, 272] width 543 height 74
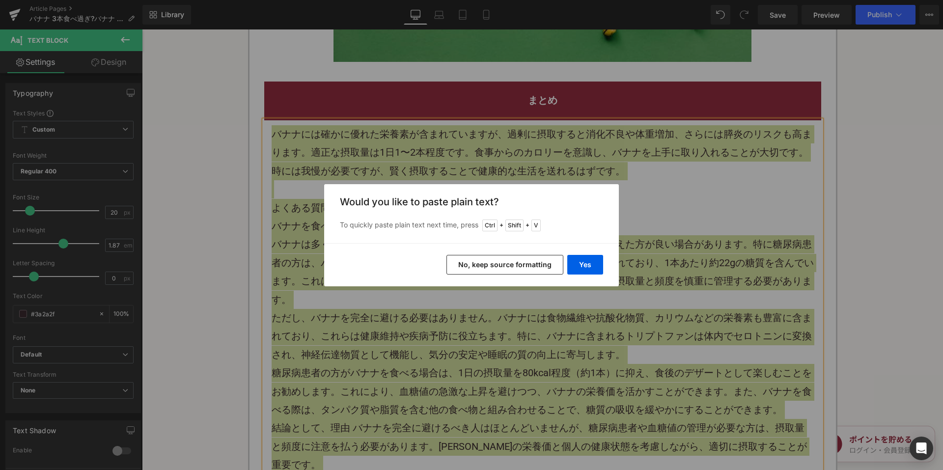
click at [488, 265] on button "No, keep source formatting" at bounding box center [505, 265] width 117 height 20
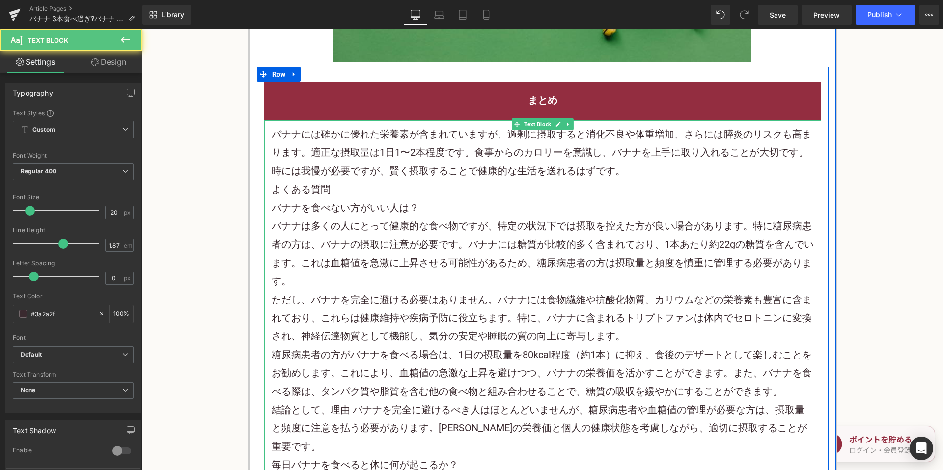
click at [637, 175] on p "バナナには確かに優れた栄養素が含まれていますが、過剰に摂取すると消化不良や体重増加、さらには膵炎のリスクも高まります。適正な摂取量は1日1〜2本程度です。食事…" at bounding box center [543, 152] width 543 height 55
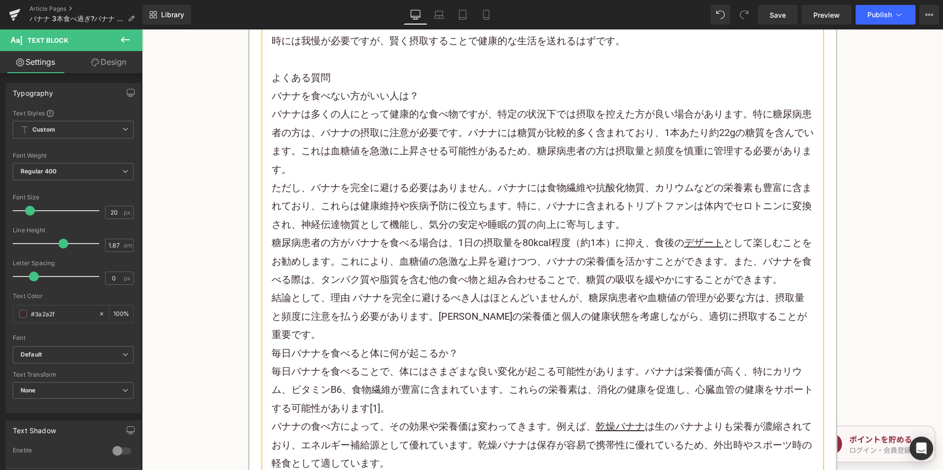
scroll to position [2155, 0]
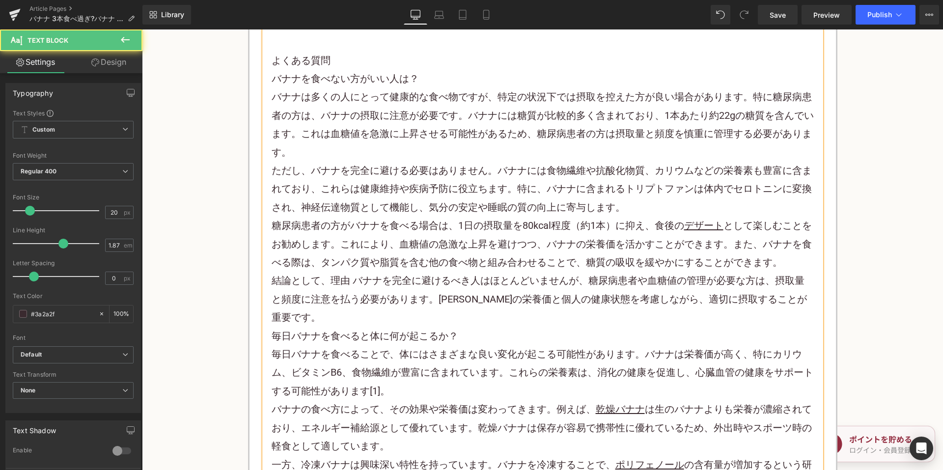
click at [643, 201] on p "ただし、バナナを完全に避ける必要はありません。バナナには食物繊維や 抗酸化物質 、カリウムなどの栄養素も豊富に含まれており、これらは健康維持や疾病予防に役立ち…" at bounding box center [543, 189] width 543 height 55
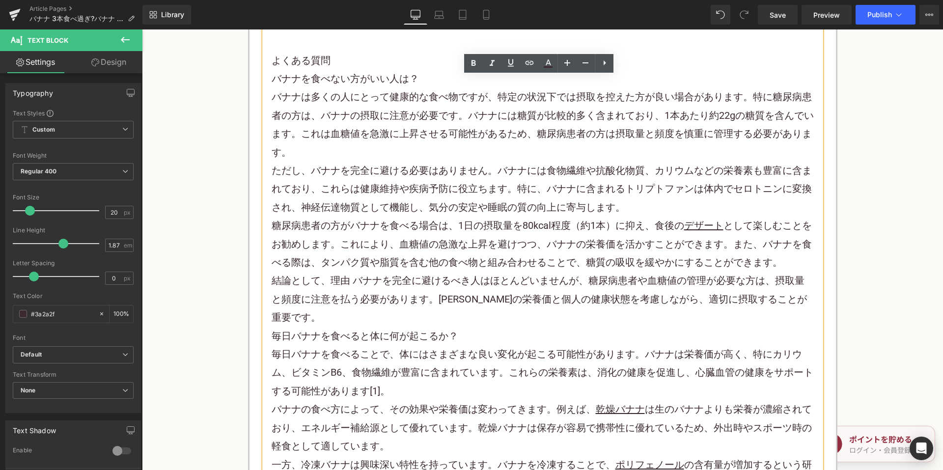
click at [808, 301] on p "結論として、理由 バナナを完全に避けるべき人はほとんどいませんが、糖尿病患者や血糖値の管理が必要な方は、摂取量と頻度に注意を払う必要があります。バナナの栄養価…" at bounding box center [543, 299] width 543 height 55
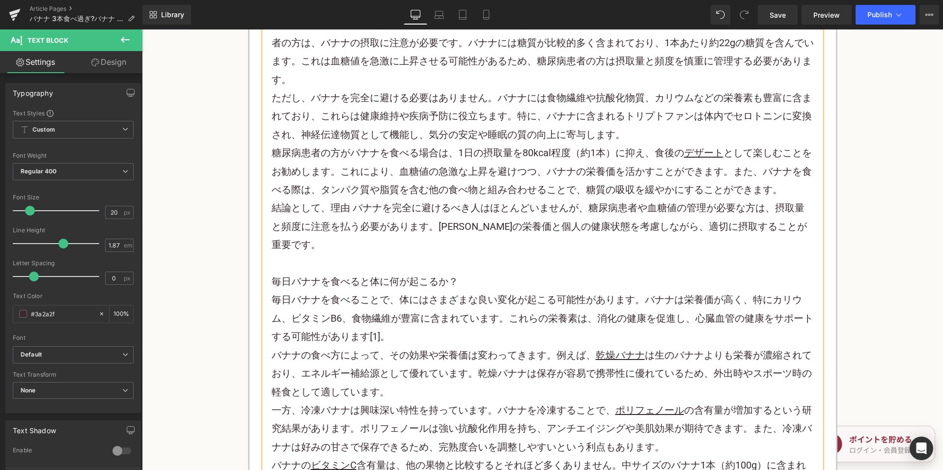
scroll to position [2302, 0]
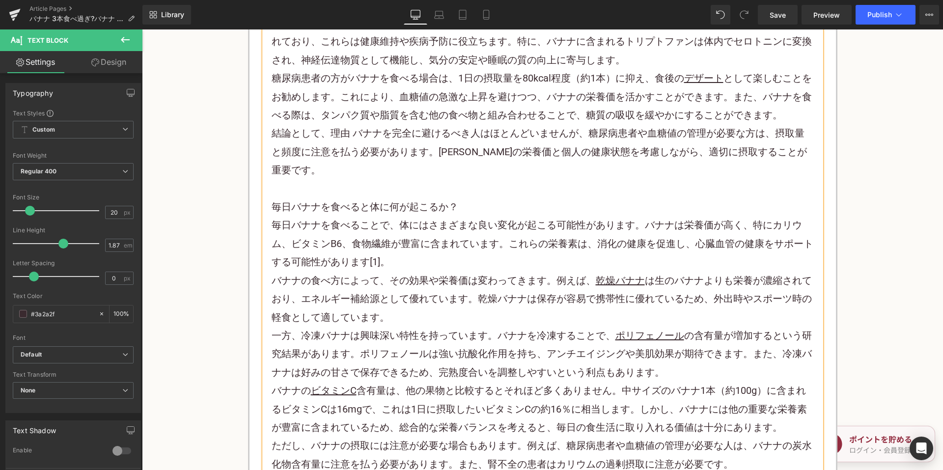
click at [377, 243] on p "毎日バナナを食べることで、体にはさまざまな良い変化が起こる可能性があります。バナナは栄養価が高く、特にカリウム、ビタミンB6、食物繊維が豊富に含まれています。…" at bounding box center [543, 243] width 543 height 55
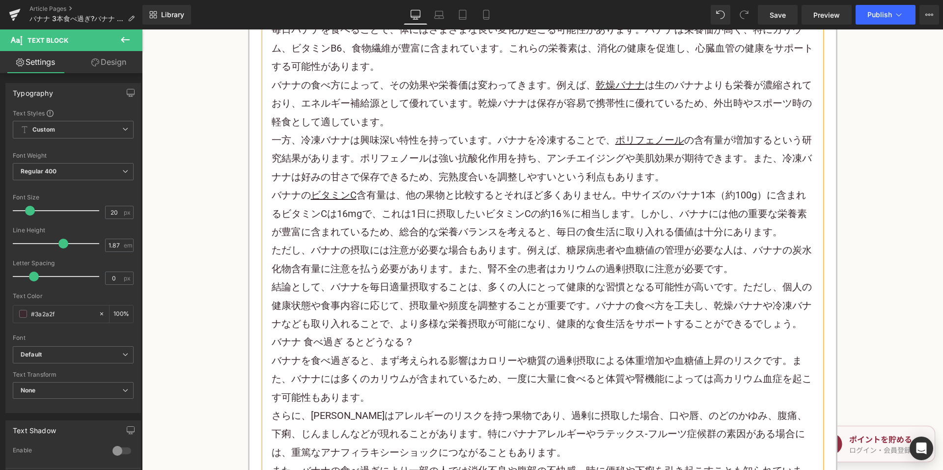
scroll to position [2499, 0]
click at [800, 304] on p "結論として、バナナを毎日適量摂取することは、多くの人にとって健康的な習慣となる可能性が高いです。ただし、個人の健康状態や食事内容に応じて、摂取量や頻度を調整す…" at bounding box center [543, 304] width 543 height 55
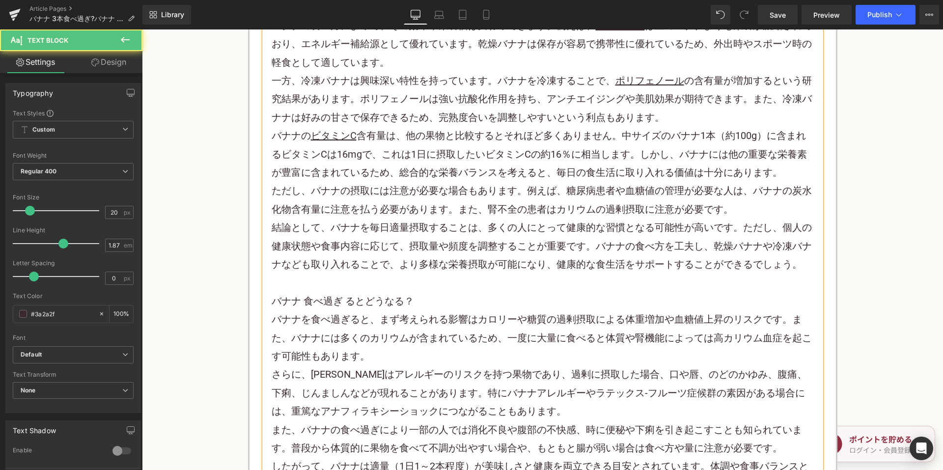
scroll to position [2695, 0]
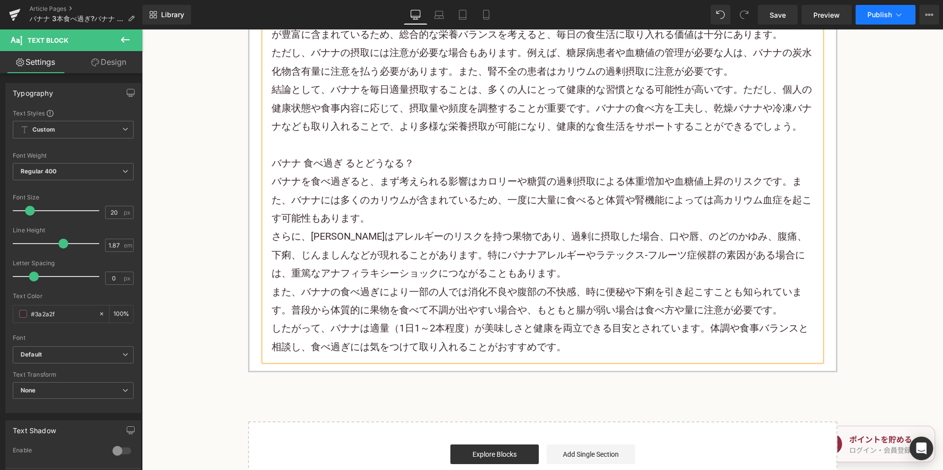
click at [886, 20] on button "Publish" at bounding box center [886, 15] width 60 height 20
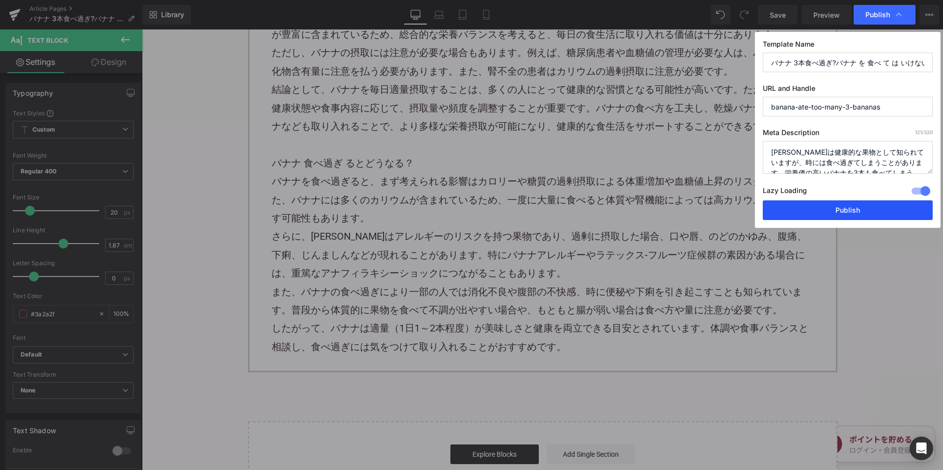
click at [792, 211] on button "Publish" at bounding box center [848, 210] width 170 height 20
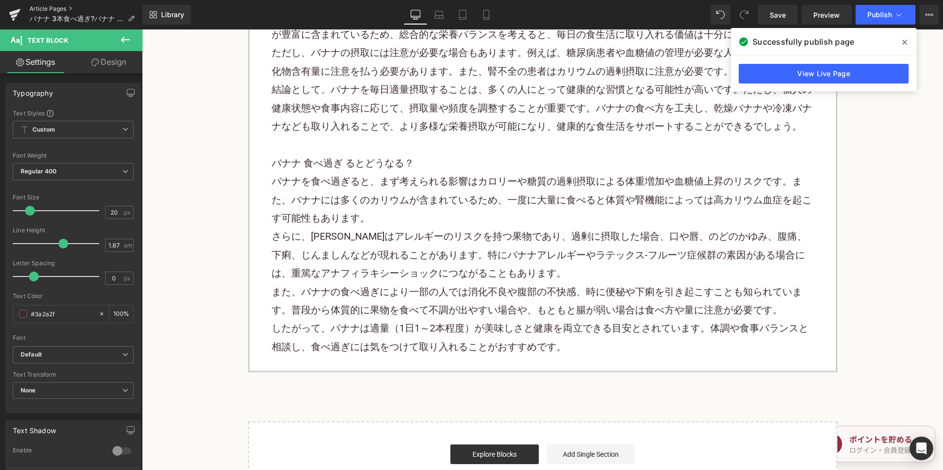
click at [35, 7] on link "Article Pages" at bounding box center [85, 9] width 113 height 8
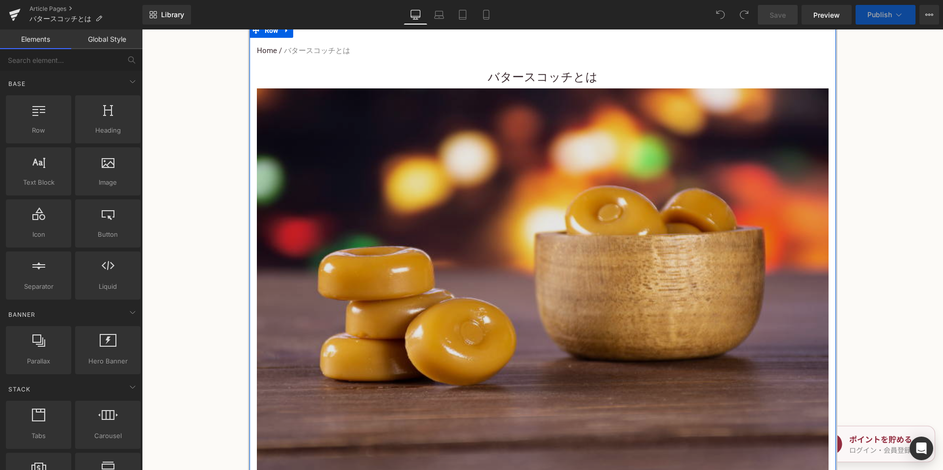
scroll to position [393, 0]
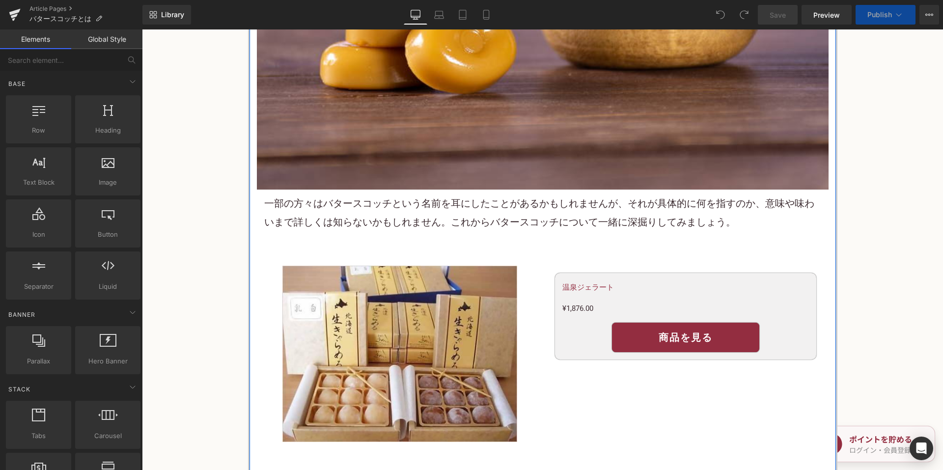
click at [406, 221] on p "一部の方々は バタースコッチ という名前を耳にしたことがあるかもしれませんが、それが具体的に何を指すのか、意味や味わいまで詳しくは知らないかもしれません。これ…" at bounding box center [542, 213] width 557 height 37
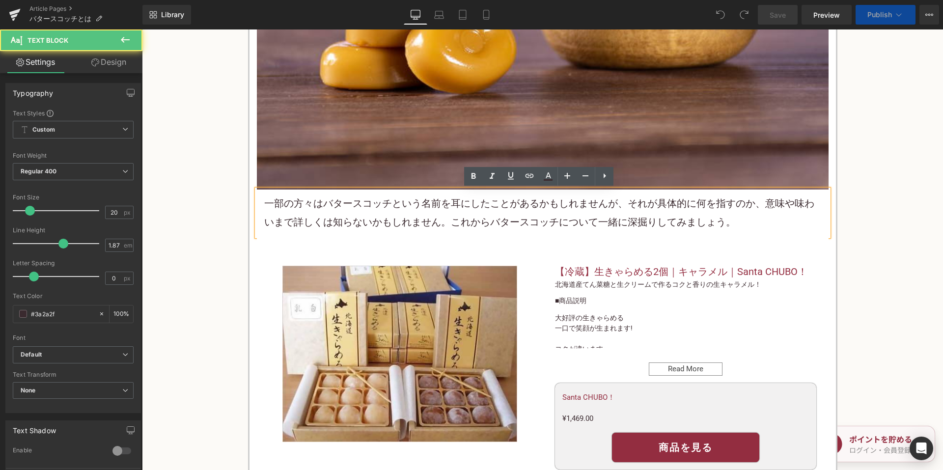
click at [469, 204] on p "一部の方々は バタースコッチ という名前を耳にしたことがあるかもしれませんが、それが具体的に何を指すのか、意味や味わいまで詳しくは知らないかもしれません。これ…" at bounding box center [542, 213] width 557 height 37
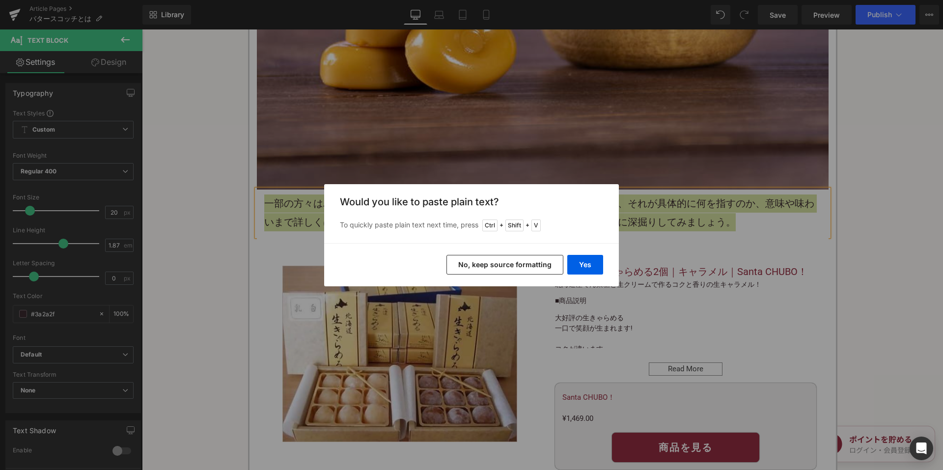
click at [488, 265] on button "No, keep source formatting" at bounding box center [505, 265] width 117 height 20
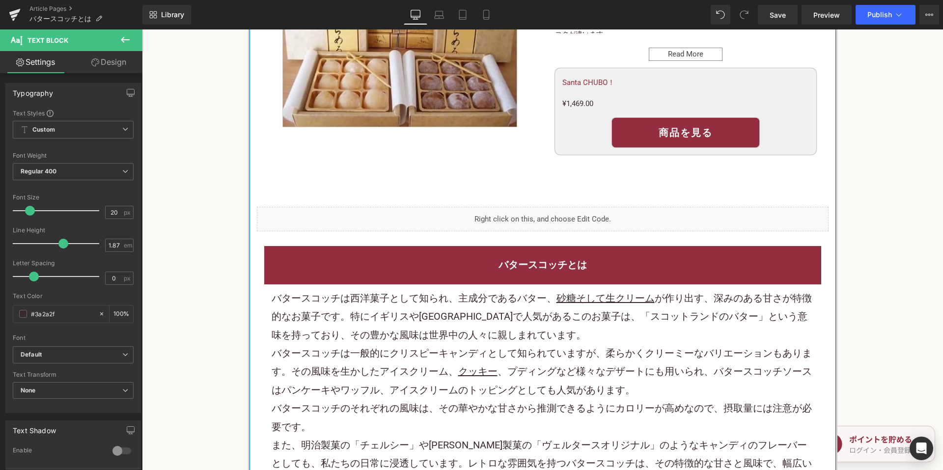
scroll to position [737, 0]
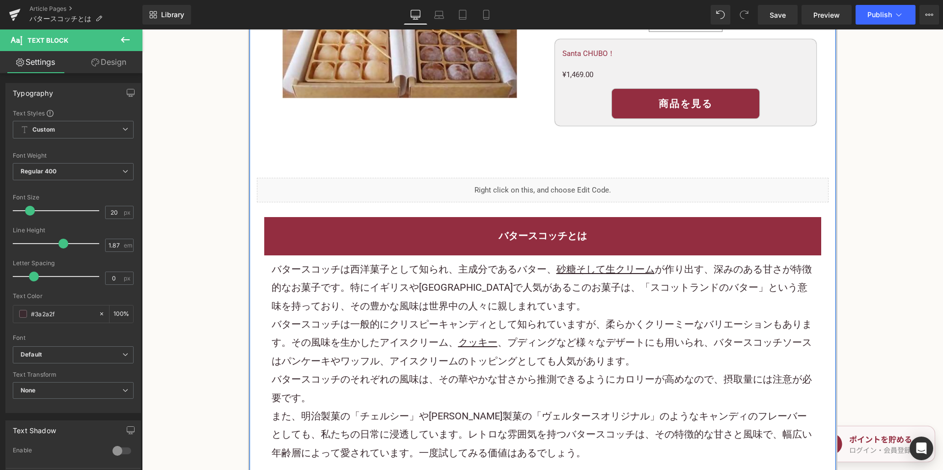
click at [397, 261] on p "バタースコッチは西洋菓子として知られ、主成分であるバター、 砂糖そして生クリーム が作り出す、深みのある甘さが特徴的な お菓子 です。特にイギリスやアメリカで…" at bounding box center [543, 287] width 543 height 55
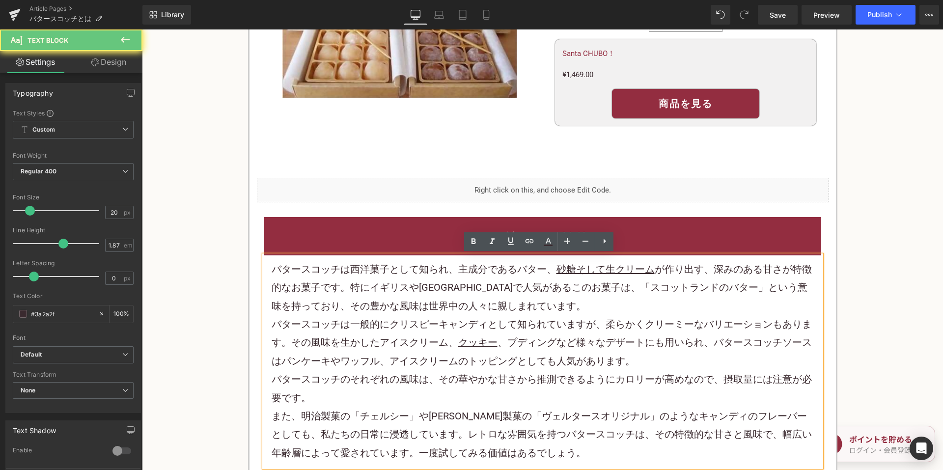
click at [391, 273] on p "バタースコッチは西洋菓子として知られ、主成分であるバター、 砂糖そして生クリーム が作り出す、深みのある甘さが特徴的な お菓子 です。特にイギリスやアメリカで…" at bounding box center [543, 287] width 543 height 55
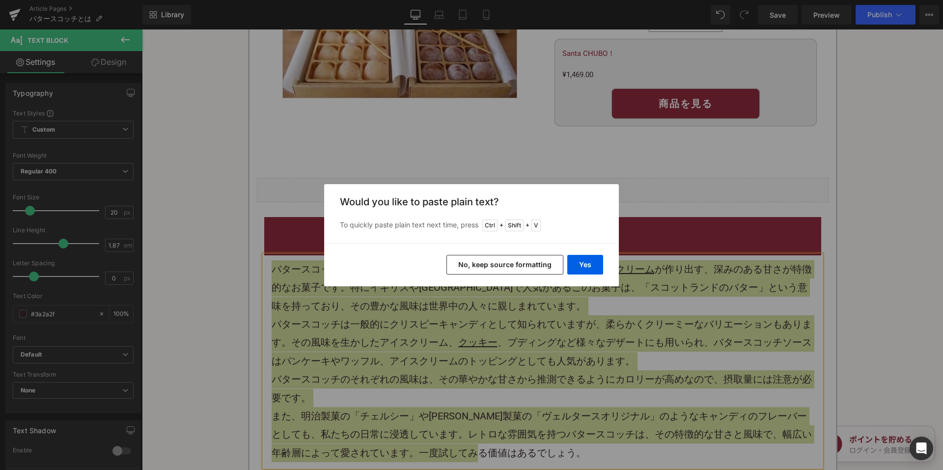
click at [482, 264] on button "No, keep source formatting" at bounding box center [505, 265] width 117 height 20
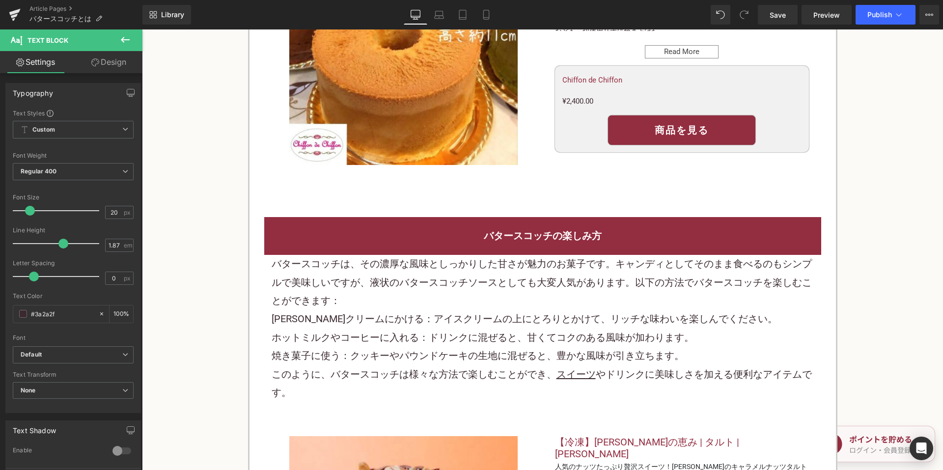
scroll to position [1622, 0]
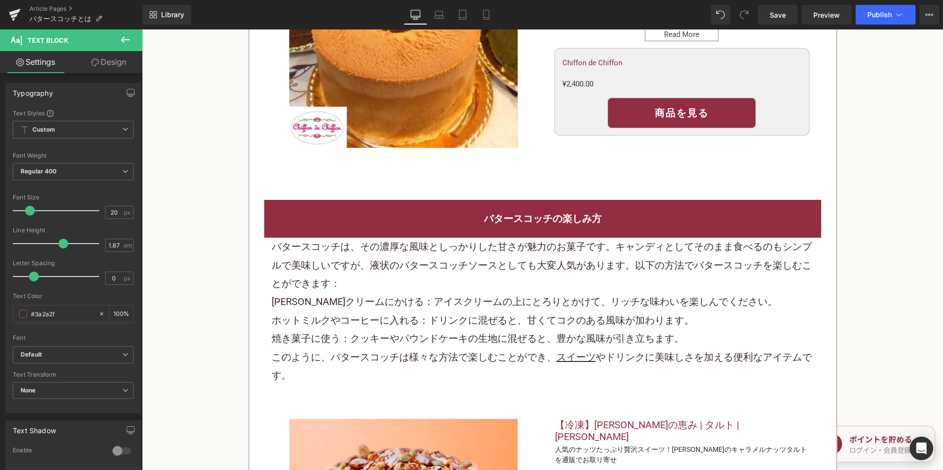
click at [383, 266] on p "バタースコッチは、その濃厚な風味としっかりした甘さが魅力のお菓子です。キャンディとしてそのまま食べるのもシンプルで美味しいですが、液状のバタースコッチソースと…" at bounding box center [543, 265] width 543 height 55
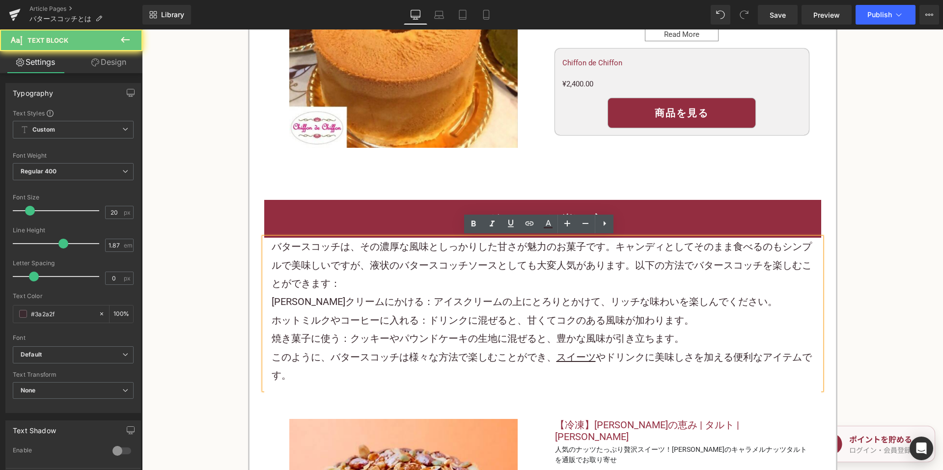
click at [383, 266] on p "バタースコッチは、その濃厚な風味としっかりした甘さが魅力のお菓子です。キャンディとしてそのまま食べるのもシンプルで美味しいですが、液状のバタースコッチソースと…" at bounding box center [543, 265] width 543 height 55
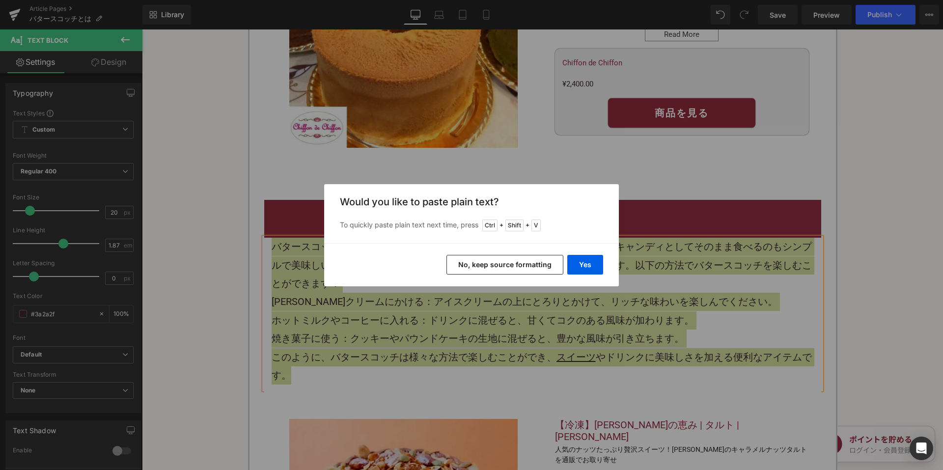
click at [480, 268] on button "No, keep source formatting" at bounding box center [505, 265] width 117 height 20
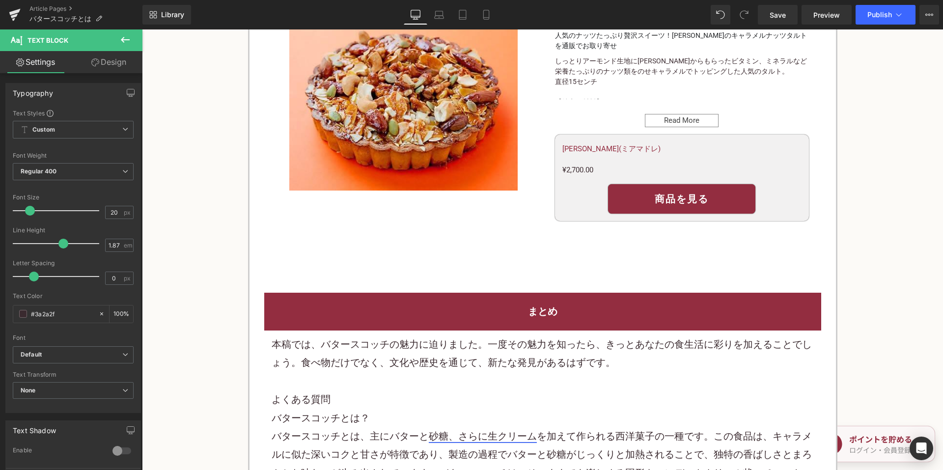
scroll to position [2260, 0]
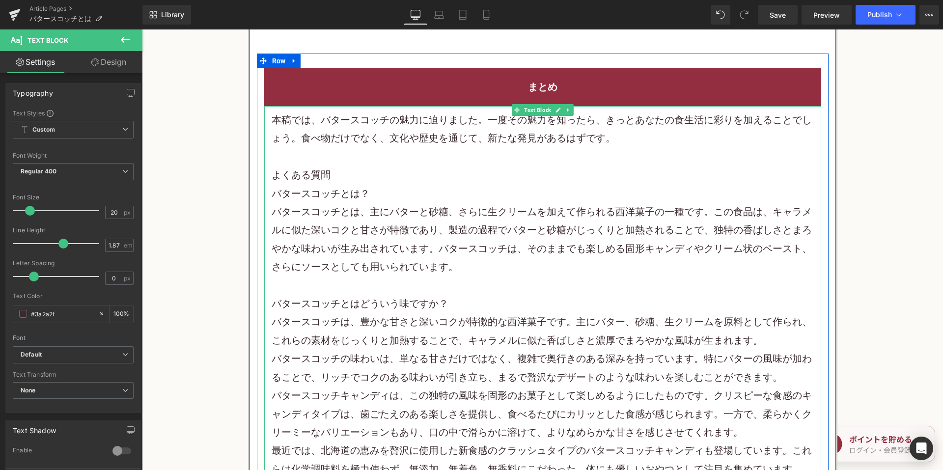
click at [349, 166] on h2 "よくある質問" at bounding box center [543, 175] width 543 height 18
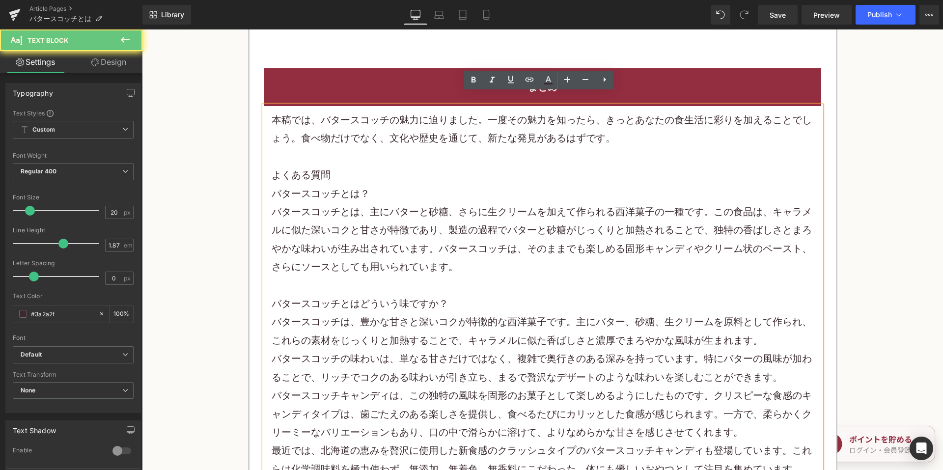
click at [350, 152] on p at bounding box center [543, 157] width 543 height 18
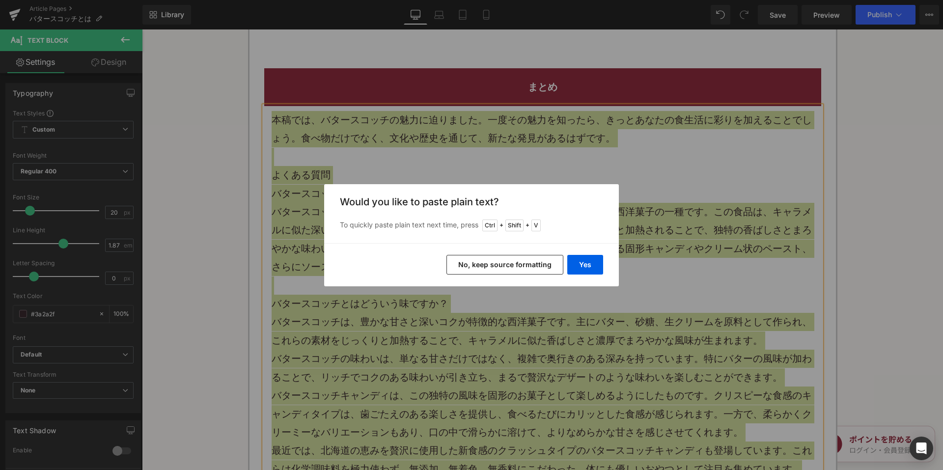
click at [486, 264] on button "No, keep source formatting" at bounding box center [505, 265] width 117 height 20
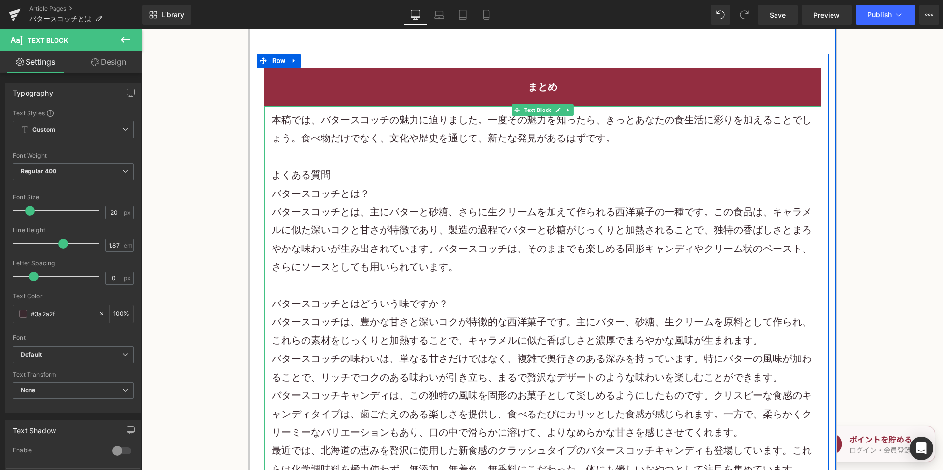
click at [632, 125] on p "本稿では、バタースコッチの魅力に迫りました。一度その魅力を知ったら、きっとあなたの食生活に彩りを加えることでしょう。食べ物だけでなく、文化や歴史を通じて、新た…" at bounding box center [543, 129] width 543 height 37
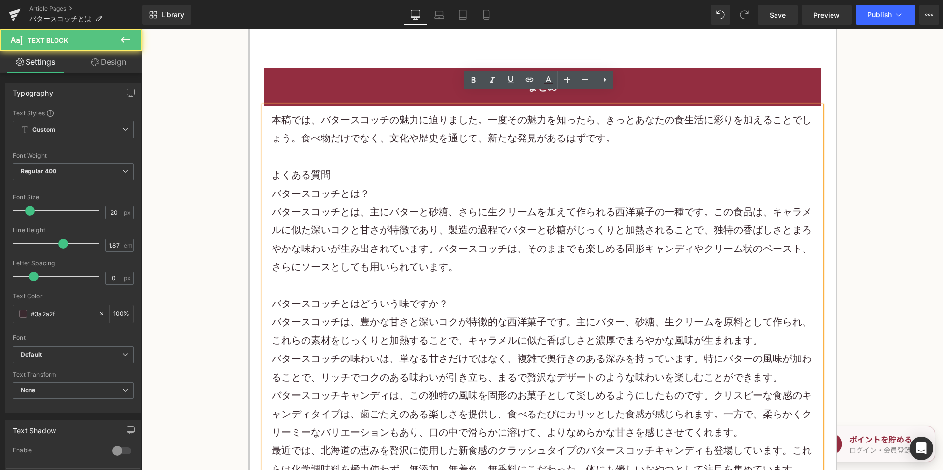
click at [599, 203] on p "バタースコッチとは、主にバターと 砂糖、さらに生クリーム を加えて作られる西洋菓子の一種です。この食品は、キャラメルに似た深いコクと甘さが特徴であり、製造の過…" at bounding box center [543, 240] width 543 height 74
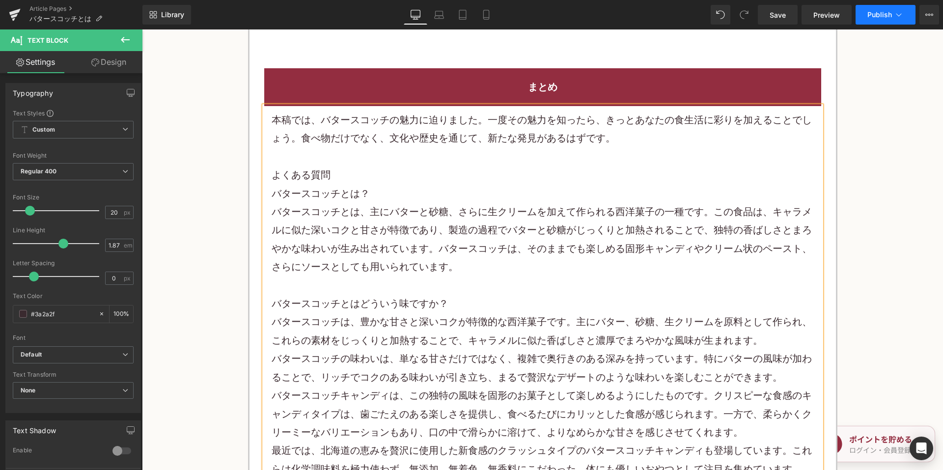
click at [868, 14] on span "Publish" at bounding box center [880, 15] width 25 height 8
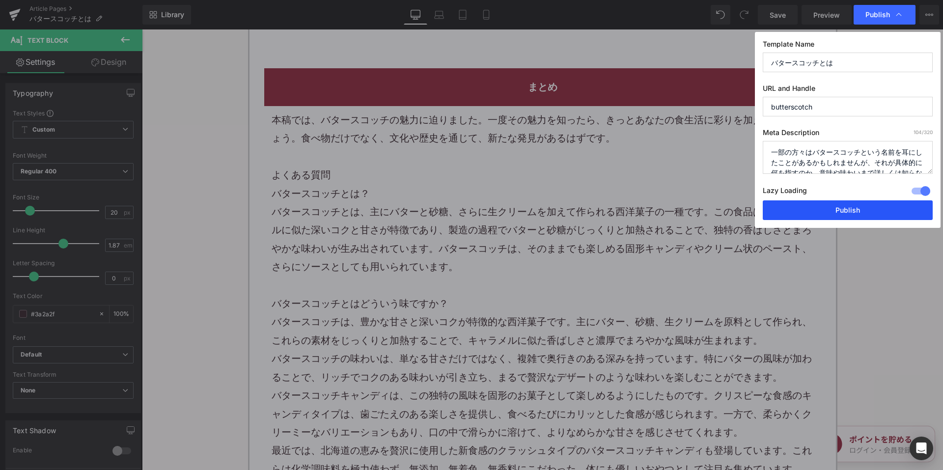
drag, startPoint x: 817, startPoint y: 208, endPoint x: 667, endPoint y: 168, distance: 155.5
click at [817, 208] on button "Publish" at bounding box center [848, 210] width 170 height 20
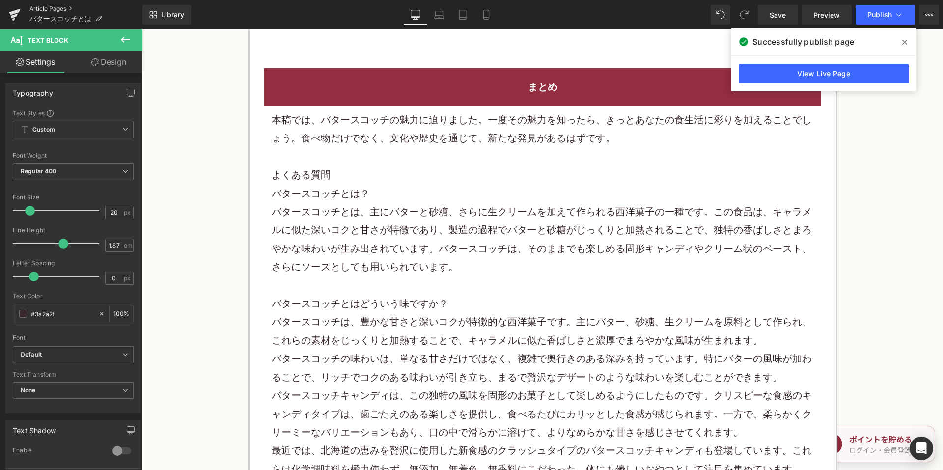
click at [62, 9] on link "Article Pages" at bounding box center [85, 9] width 113 height 8
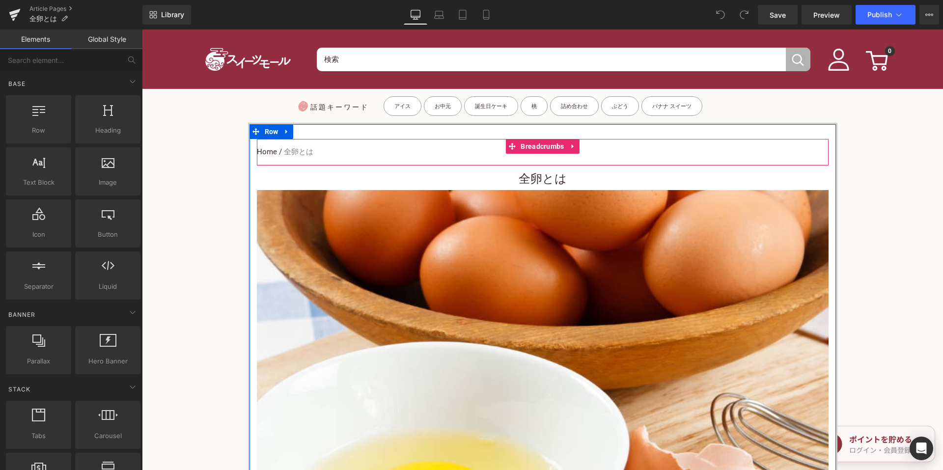
click at [480, 172] on h1 "全卵とは" at bounding box center [543, 179] width 572 height 22
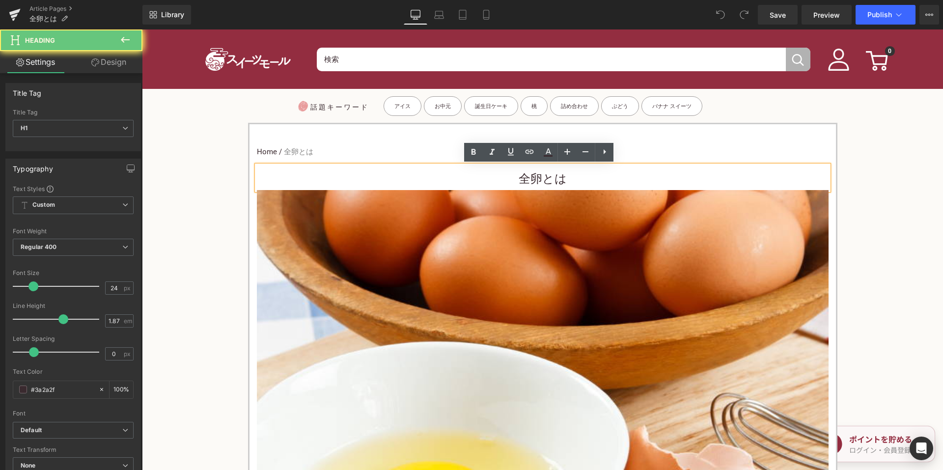
click at [481, 174] on h1 "全卵とは" at bounding box center [543, 179] width 572 height 22
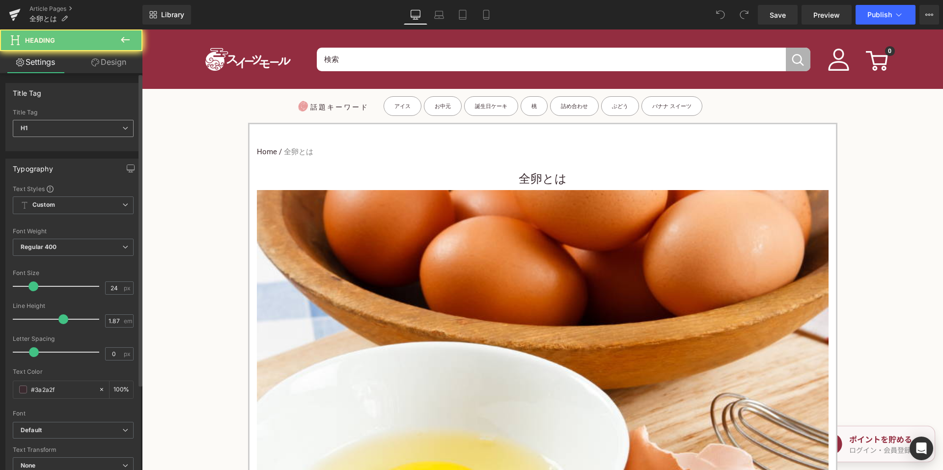
click at [95, 130] on span "H1" at bounding box center [73, 128] width 121 height 17
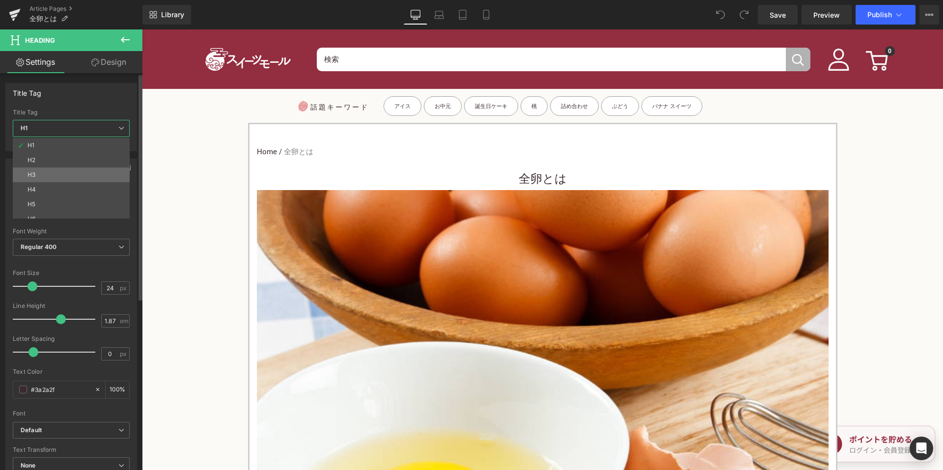
click at [71, 175] on li "H3" at bounding box center [73, 175] width 121 height 15
type input "15"
type input "100"
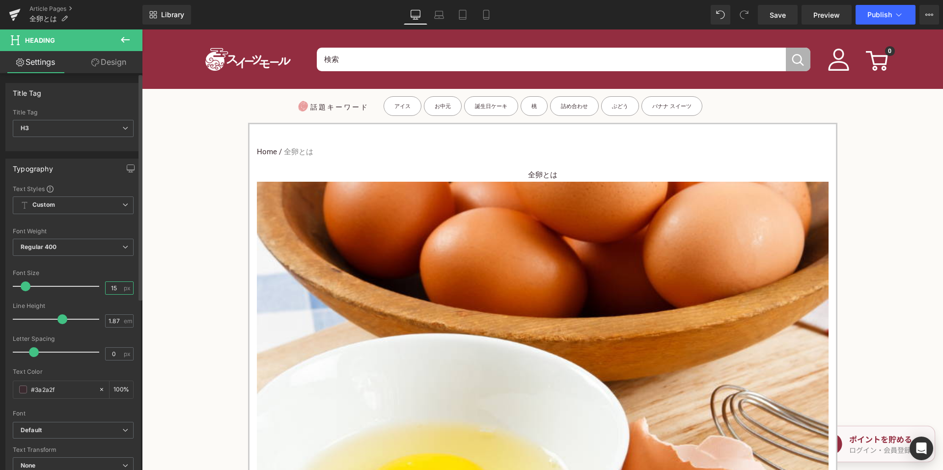
drag, startPoint x: 114, startPoint y: 286, endPoint x: 104, endPoint y: 286, distance: 9.8
click at [106, 286] on input "15" at bounding box center [114, 288] width 17 height 12
type input "24"
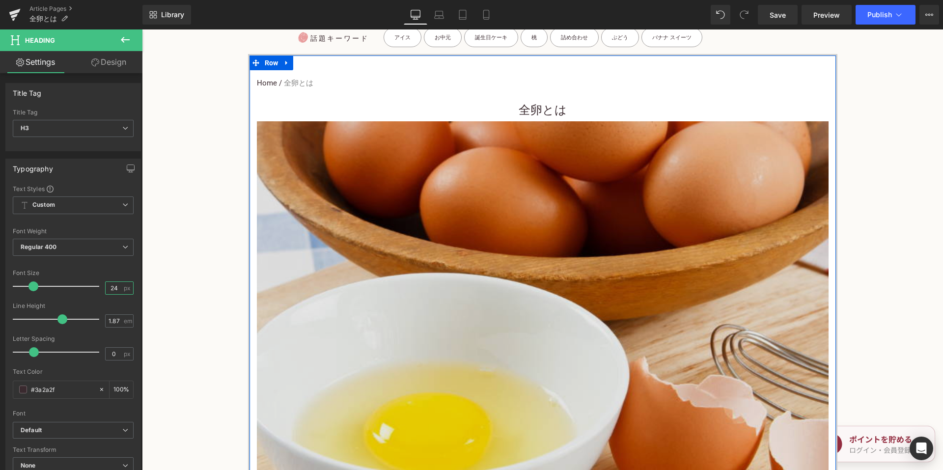
scroll to position [442, 0]
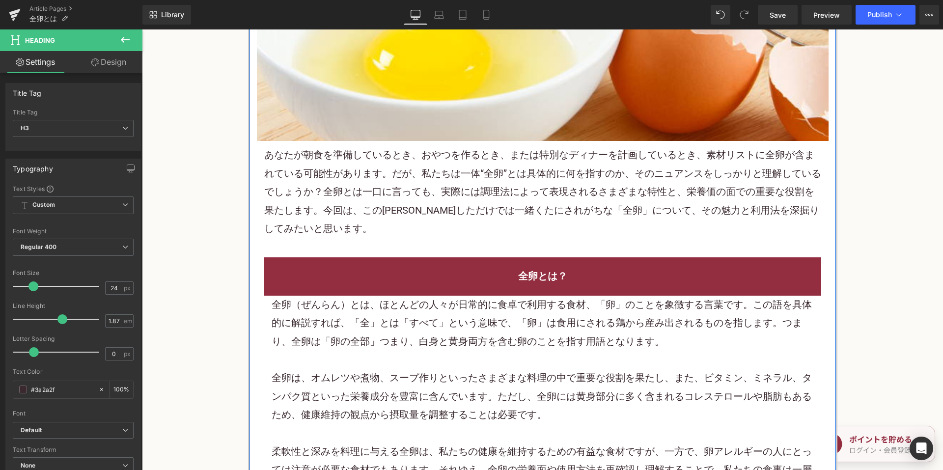
click at [384, 206] on p "あなたが朝食を準備しているとき、おやつを作るとき、または特別なディナーを計画しているとき、素材リストに全卵が含まれている可能性があります。だが、私たちは一体“…" at bounding box center [542, 192] width 557 height 92
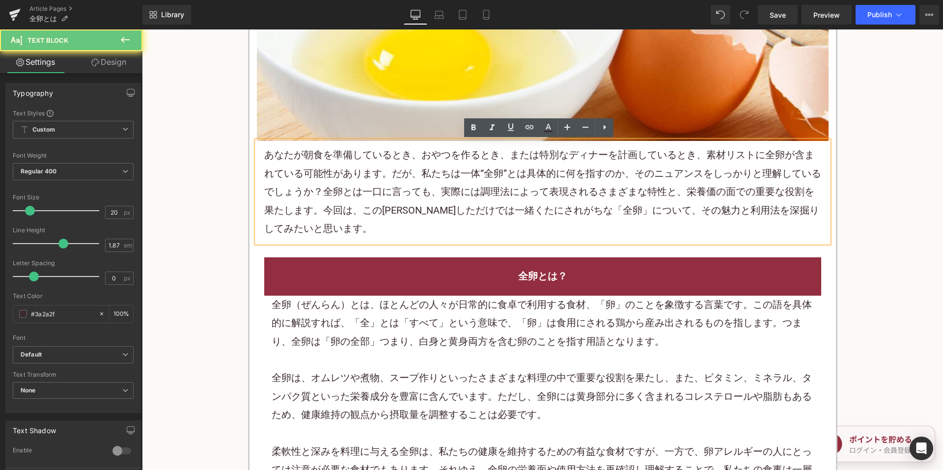
click at [384, 206] on p "あなたが朝食を準備しているとき、おやつを作るとき、または特別なディナーを計画しているとき、素材リストに全卵が含まれている可能性があります。だが、私たちは一体“…" at bounding box center [542, 192] width 557 height 92
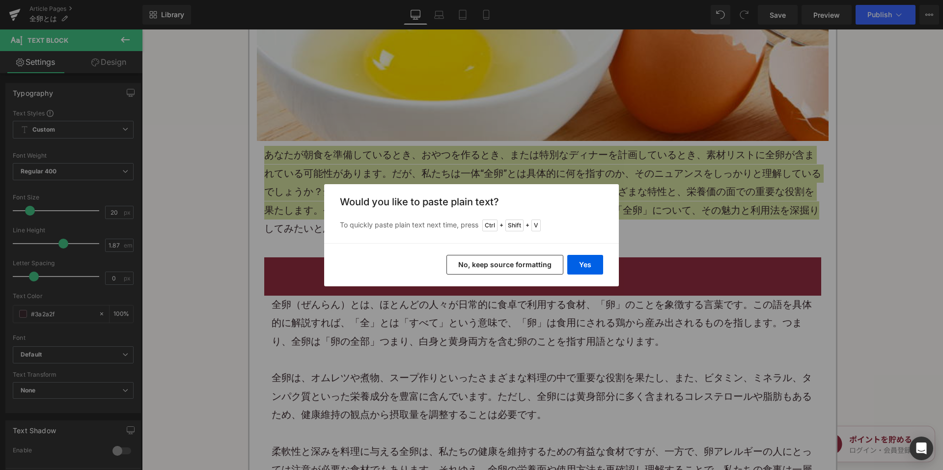
click at [483, 268] on button "No, keep source formatting" at bounding box center [505, 265] width 117 height 20
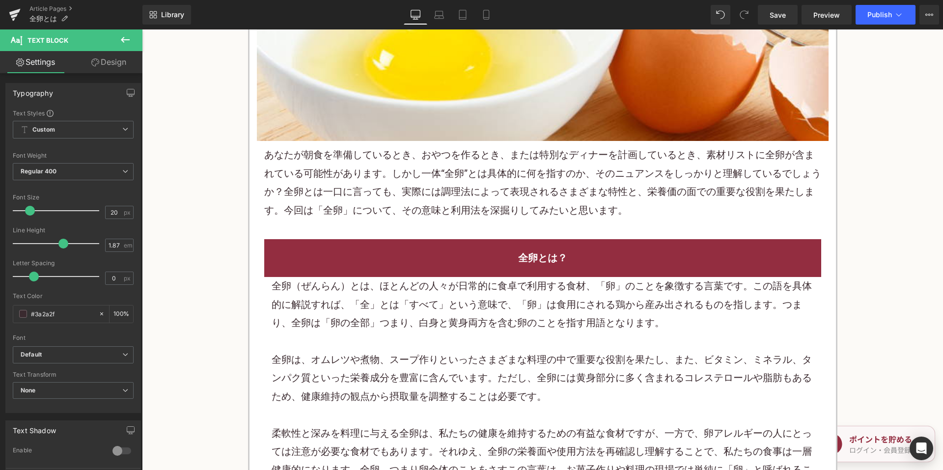
click at [382, 317] on p "全卵（ぜんらん）とは、ほとんどの人々が日常的に食卓で利用する食材、「卵」のことを象徴する言葉です。この語を具体的に解説すれば、「全」とは「すべて」という意味で…" at bounding box center [543, 304] width 543 height 55
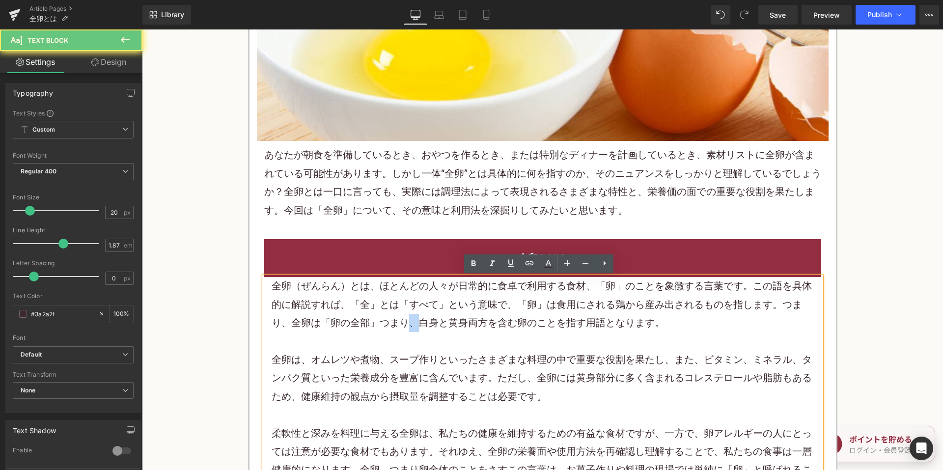
drag, startPoint x: 382, startPoint y: 318, endPoint x: 387, endPoint y: 324, distance: 7.7
click at [382, 318] on p "全卵（ぜんらん）とは、ほとんどの人々が日常的に食卓で利用する食材、「卵」のことを象徴する言葉です。この語を具体的に解説すれば、「全」とは「すべて」という意味で…" at bounding box center [543, 304] width 543 height 55
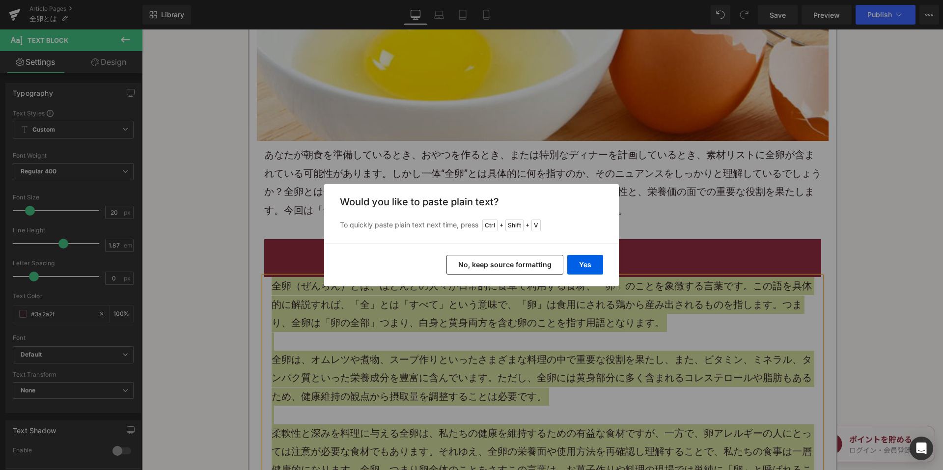
click at [472, 263] on button "No, keep source formatting" at bounding box center [505, 265] width 117 height 20
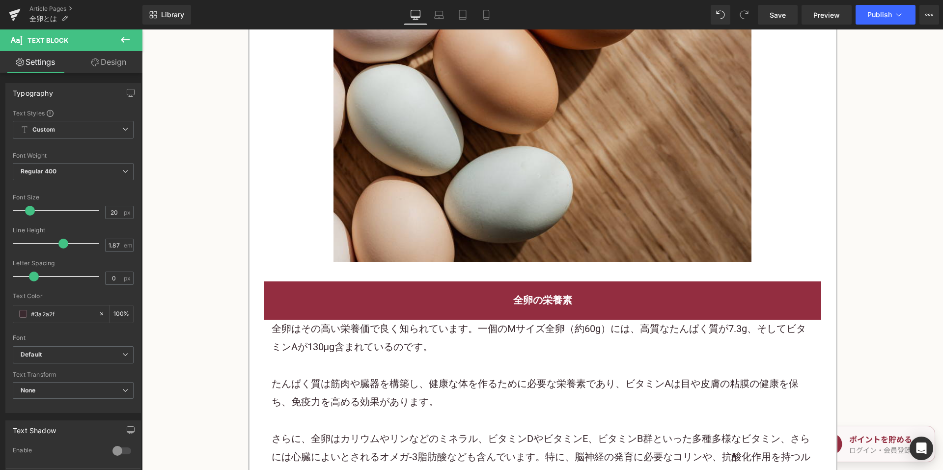
scroll to position [1032, 0]
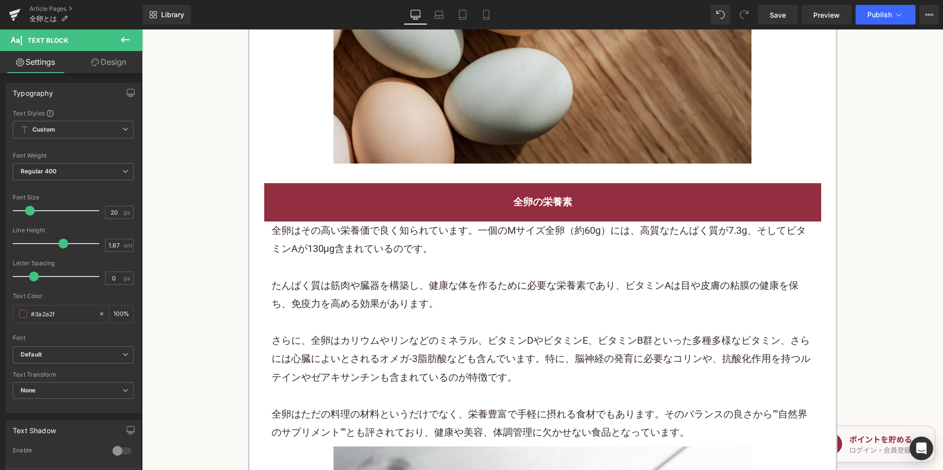
click at [357, 305] on p "たんぱく質は筋肉や臓器を構築し、健康な体を作るために必要な栄養素であり、ビタミンAは目や皮膚の粘膜の健康を保ち、免疫力を高める効果があります。" at bounding box center [543, 295] width 543 height 37
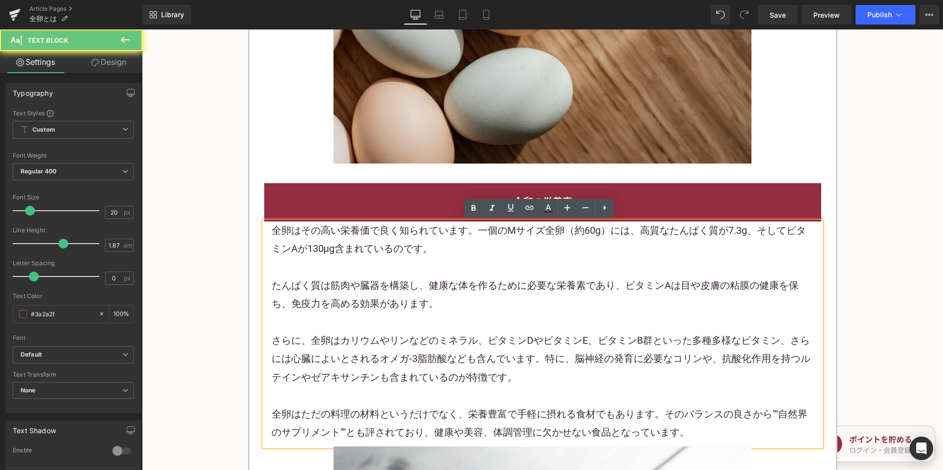
click at [357, 305] on p "たんぱく質は筋肉や臓器を構築し、健康な体を作るために必要な栄養素であり、ビタミンAは目や皮膚の粘膜の健康を保ち、免疫力を高める効果があります。" at bounding box center [543, 295] width 543 height 37
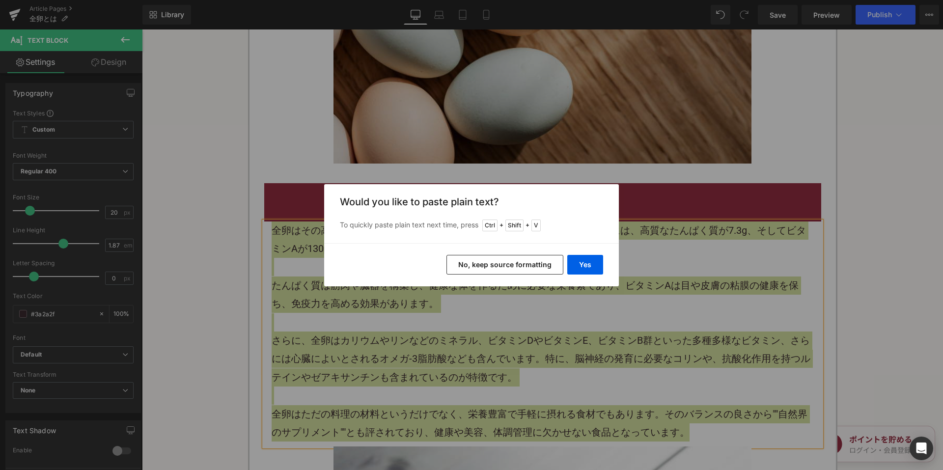
click at [465, 267] on button "No, keep source formatting" at bounding box center [505, 265] width 117 height 20
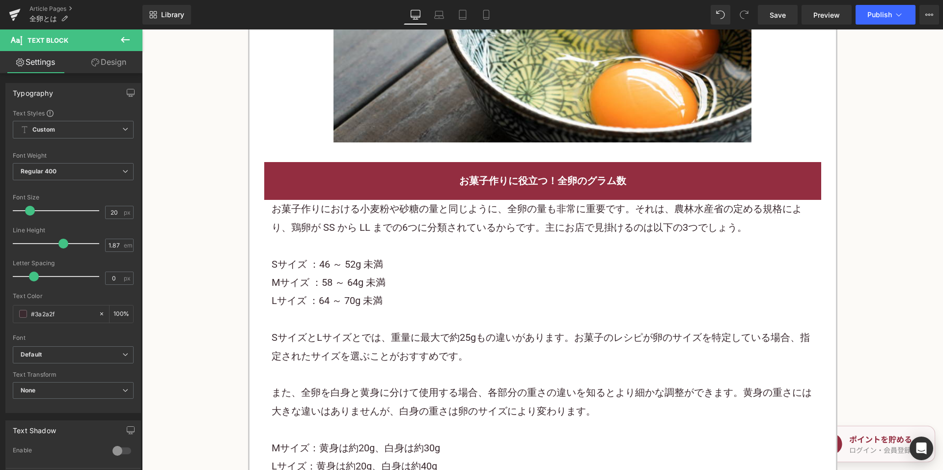
scroll to position [1671, 0]
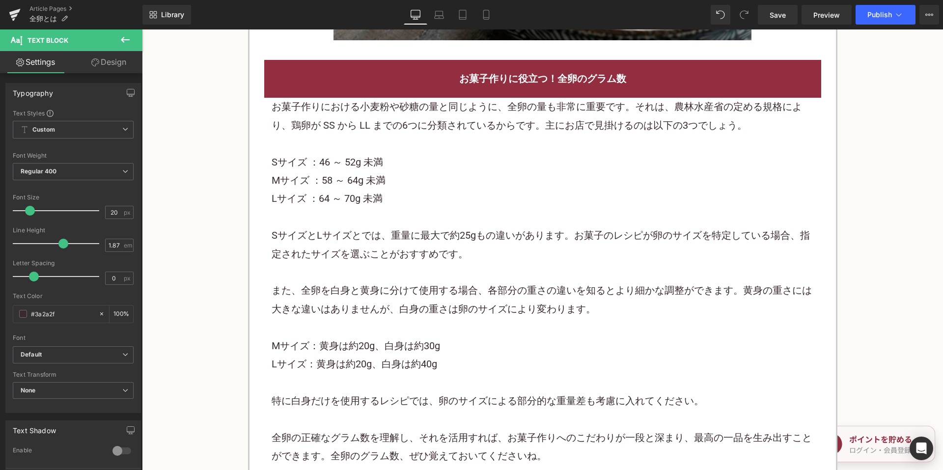
click at [370, 232] on p "SサイズとLサイズとでは、重量に最大で約25gもの違いがあります。お菓子のレシピが卵のサイズを特定している場合、指定されたサイズを選ぶことがおすすめです。" at bounding box center [543, 245] width 543 height 37
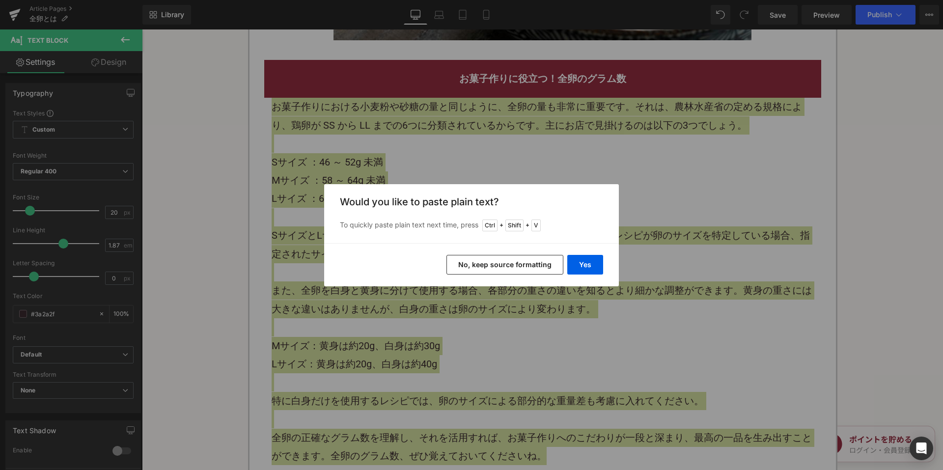
click at [467, 263] on button "No, keep source formatting" at bounding box center [505, 265] width 117 height 20
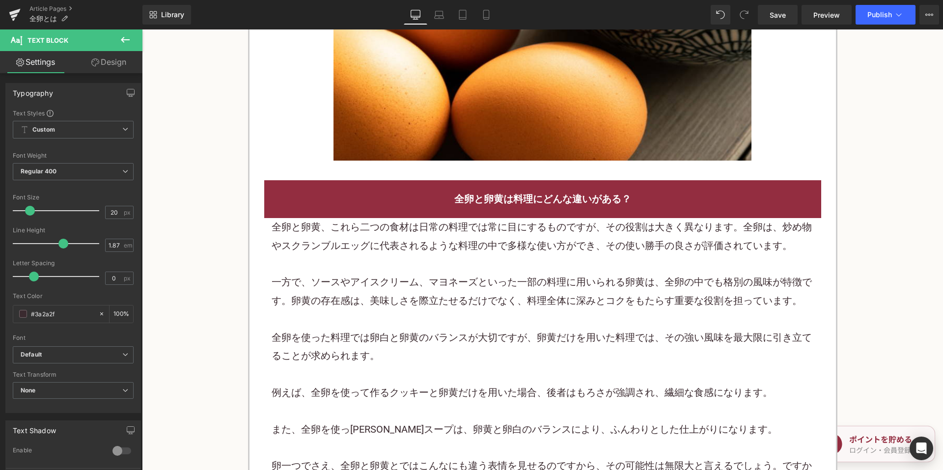
click at [393, 281] on p "一方で、ソースやアイスクリーム、マヨネーズといった一部の料理に用いられる卵黄は、全卵の中でも格別の風味が特徴です。卵黄の存在感は、美味しさを際立たせるだけでな…" at bounding box center [543, 291] width 543 height 37
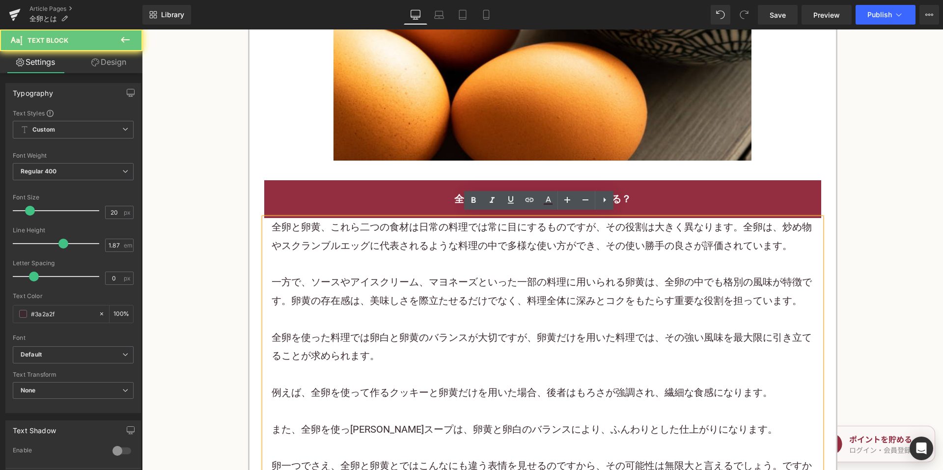
scroll to position [2162, 0]
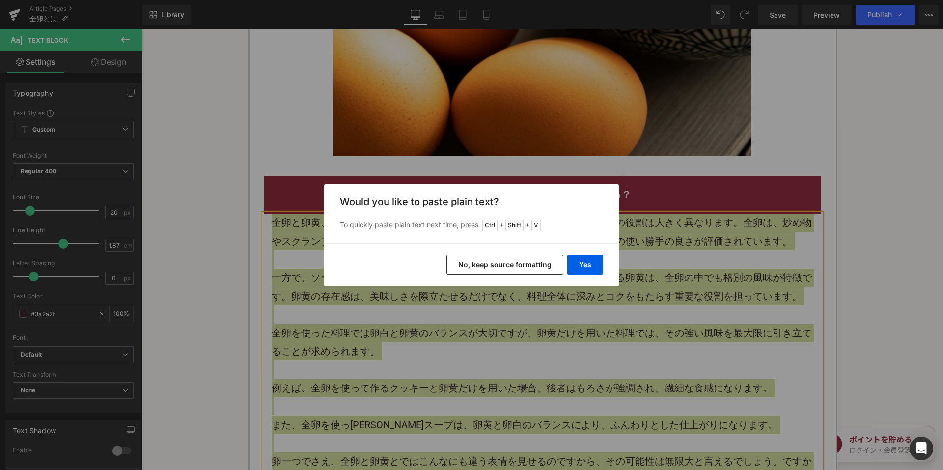
click at [472, 270] on button "No, keep source formatting" at bounding box center [505, 265] width 117 height 20
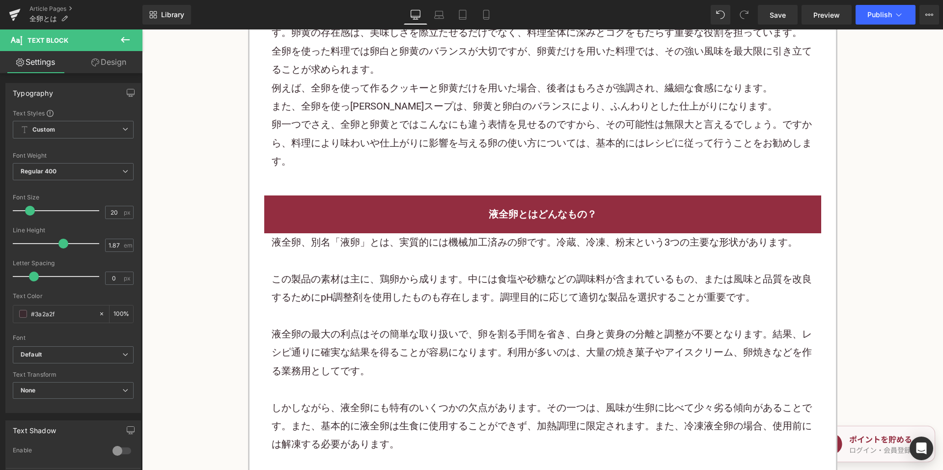
click at [418, 282] on p "この製品の素材は主に、鶏卵から成ります。中には食塩や砂糖などの調味料が含まれているもの、または風味と品質を改良するためにpH調整剤を使用したものも存在します。…" at bounding box center [543, 288] width 543 height 37
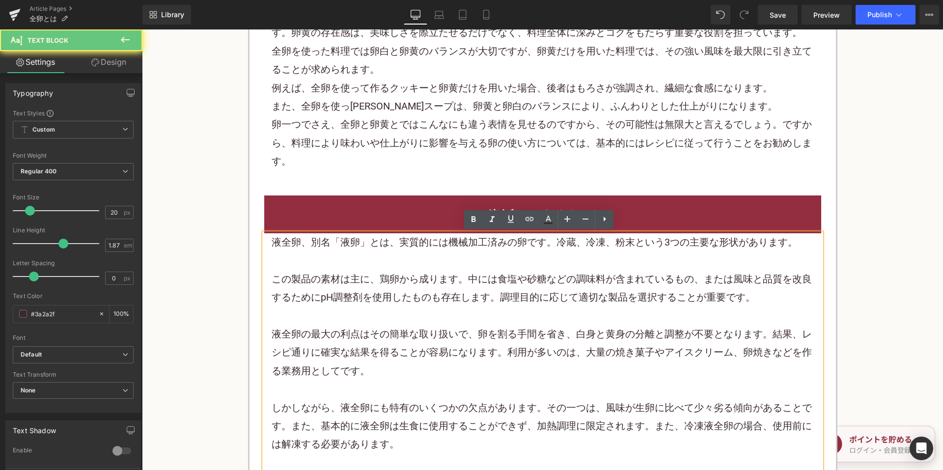
scroll to position [2408, 0]
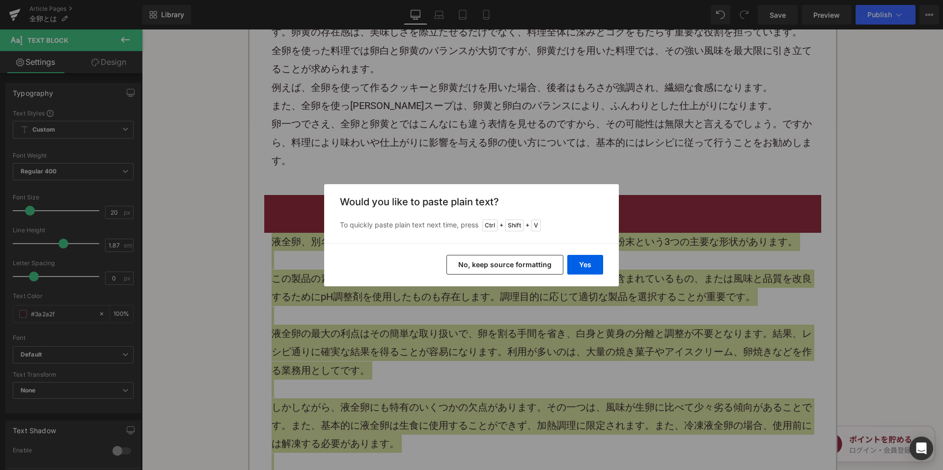
click at [489, 260] on button "No, keep source formatting" at bounding box center [505, 265] width 117 height 20
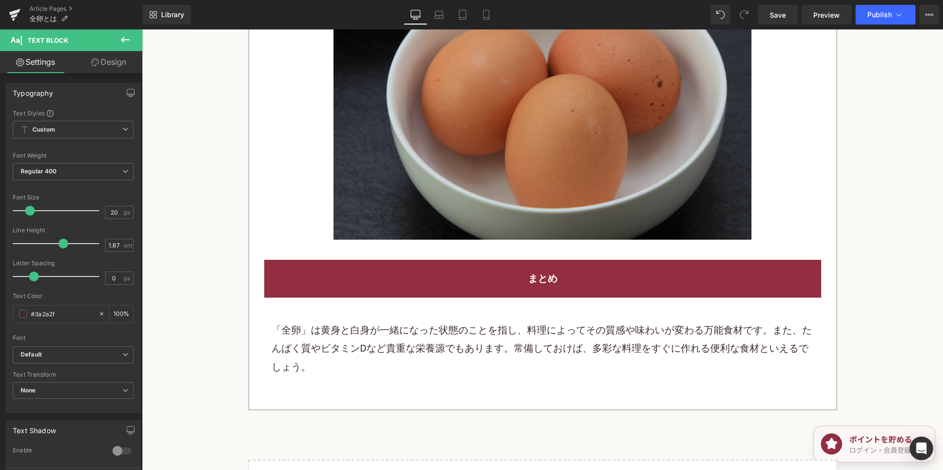
scroll to position [3243, 0]
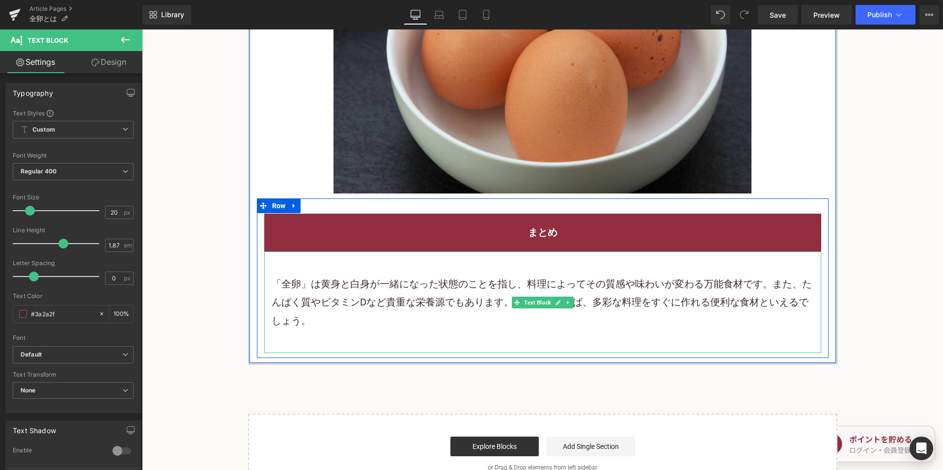
click at [385, 319] on p "「全卵」は黄身と白身が一緒になった状態のことを指し、料理によってその質感や味わいが変わる万能食材です。また、たんぱく質やビタミンDなど貴重な栄養源でもあります…" at bounding box center [543, 302] width 543 height 55
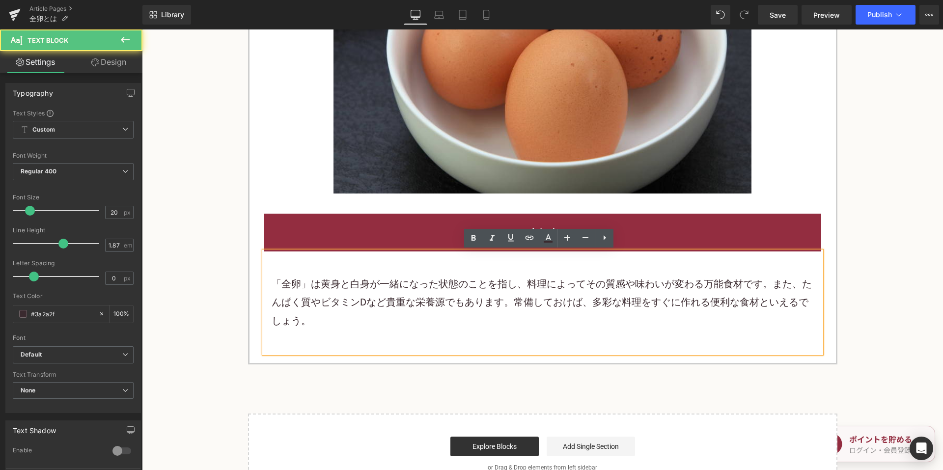
click at [324, 326] on p "「全卵」は黄身と白身が一緒になった状態のことを指し、料理によってその質感や味わいが変わる万能食材です。また、たんぱく質やビタミンDなど貴重な栄養源でもあります…" at bounding box center [543, 302] width 543 height 55
drag, startPoint x: 285, startPoint y: 288, endPoint x: 258, endPoint y: 257, distance: 41.1
click at [264, 257] on div "「全卵」は黄身と白身が一緒になった状態のことを指し、料理によってその質感や味わいが変わる万能食材です。また、たんぱく質やビタミンDなど貴重な栄養源でもあります…" at bounding box center [542, 303] width 557 height 102
click at [332, 296] on p "「全卵」は黄身と白身が一緒になった状態のことを指し、料理によってその質感や味わいが変わる万能食材です。また、たんぱく質やビタミンDなど貴重な栄養源でもあります…" at bounding box center [543, 302] width 543 height 55
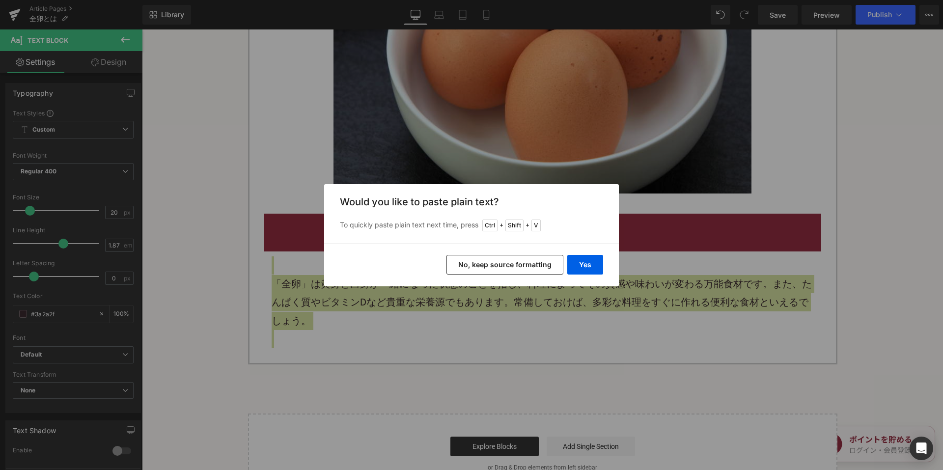
click at [480, 263] on button "No, keep source formatting" at bounding box center [505, 265] width 117 height 20
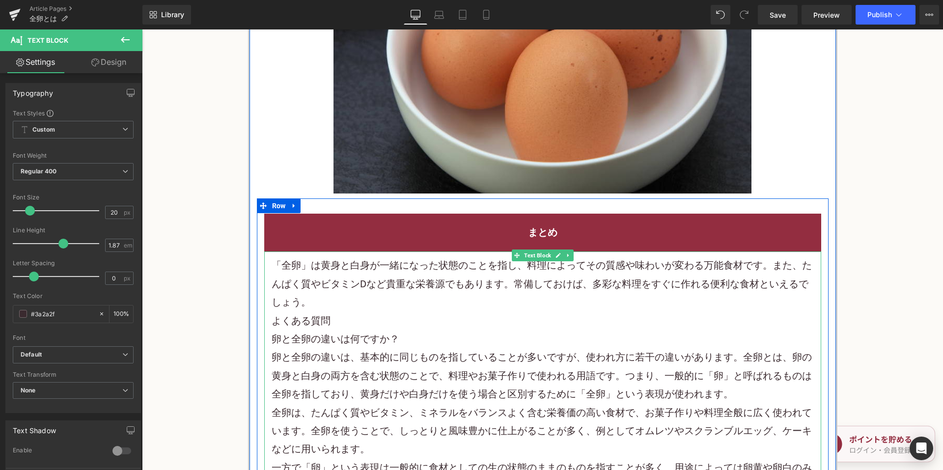
click at [368, 301] on p "「全卵」は黄身と白身が一緒になった状態のことを指し、料理によってその質感や味わいが変わる万能食材です。また、たんぱく質やビタミンDなど貴重な栄養源でもあります…" at bounding box center [543, 284] width 543 height 55
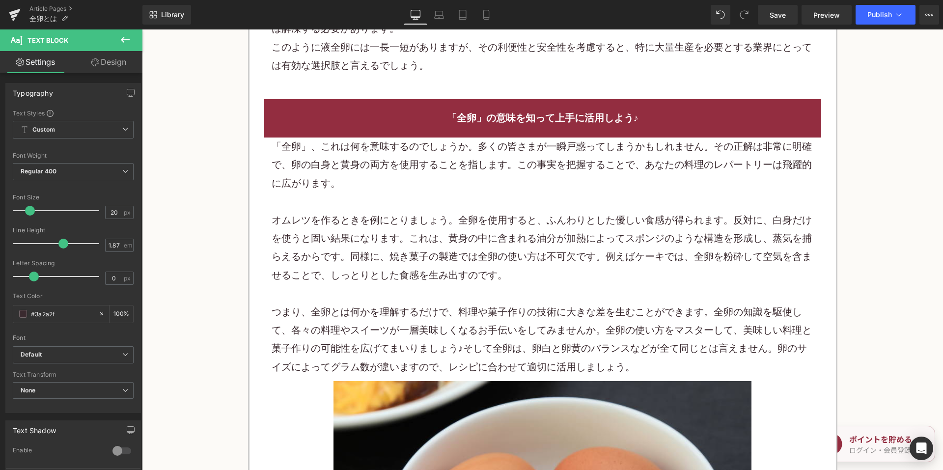
scroll to position [2752, 0]
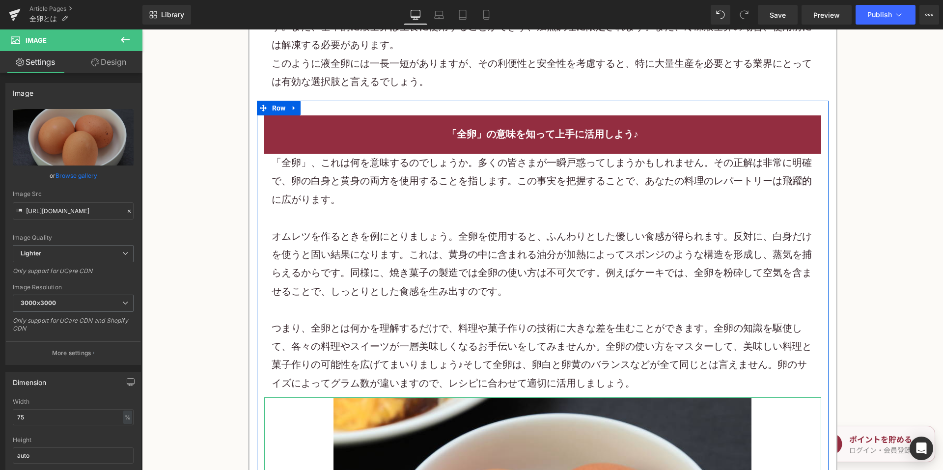
click at [329, 368] on p "つまり、全卵とは何かを理解するだけで、料理や菓子作りの技術に大きな差を生むことができます。全卵の知識を駆使して、各々の料理やスイーツが一層美味しくなるお手伝い…" at bounding box center [543, 356] width 543 height 74
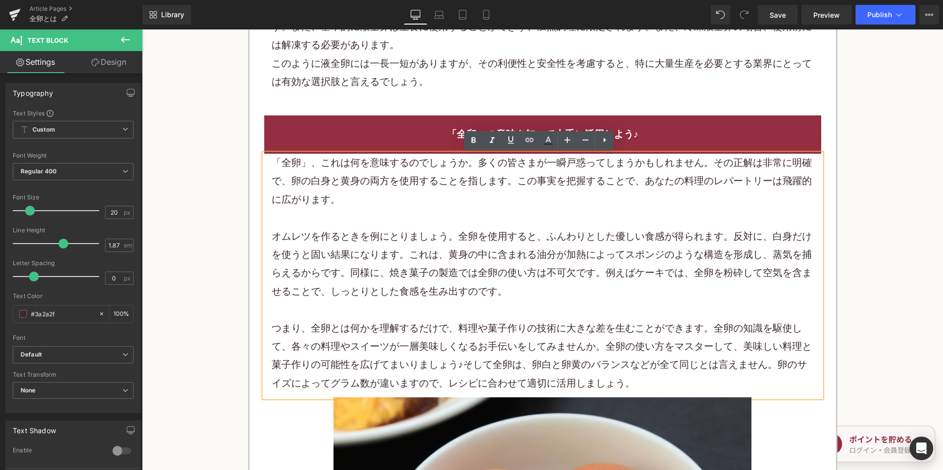
click at [363, 79] on p "このように液全卵には一長一短がありますが、その利便性と安全性を考慮すると、特に大量生産を必要とする業界にとっては有効な選択肢と言えるでしょう。" at bounding box center [543, 73] width 543 height 37
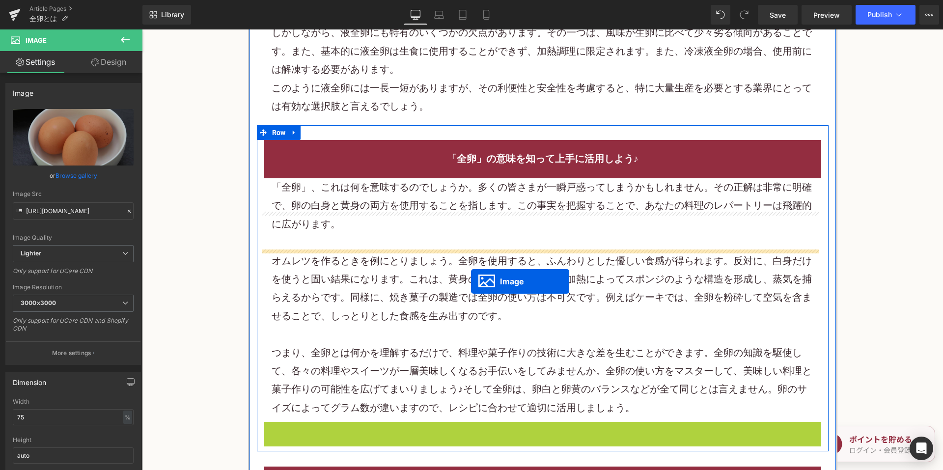
scroll to position [2654, 0]
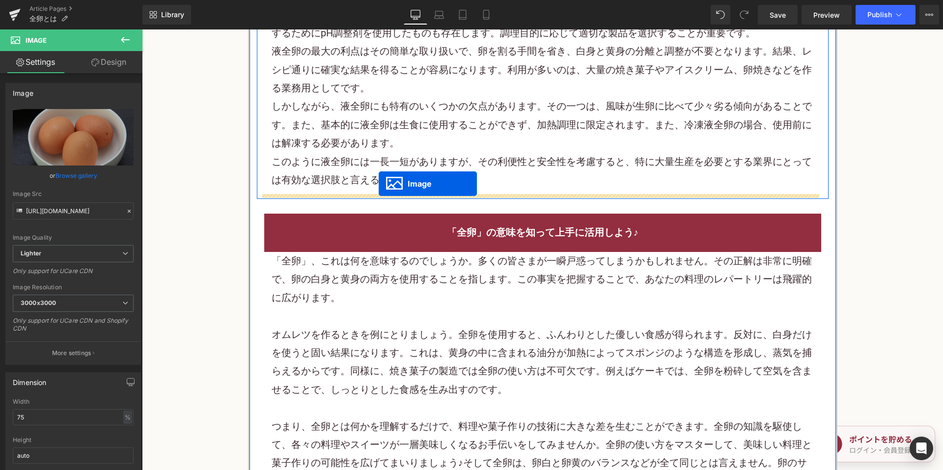
drag, startPoint x: 522, startPoint y: 291, endPoint x: 379, endPoint y: 184, distance: 179.0
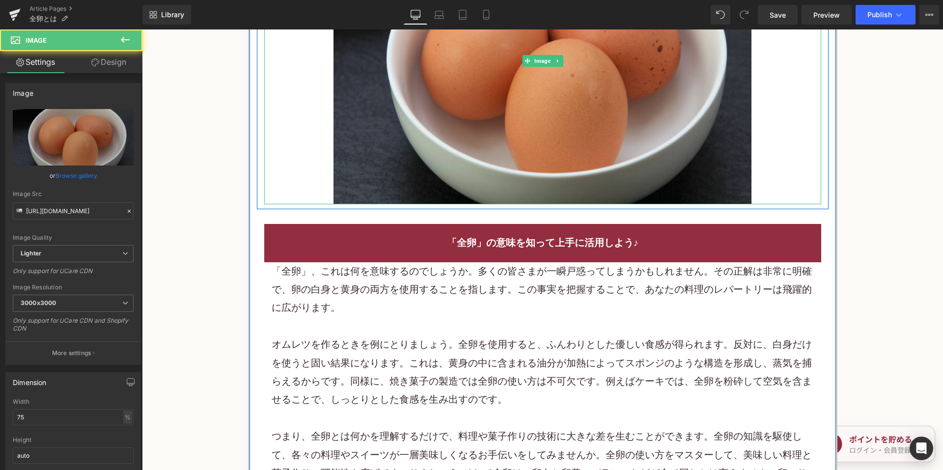
scroll to position [2948, 0]
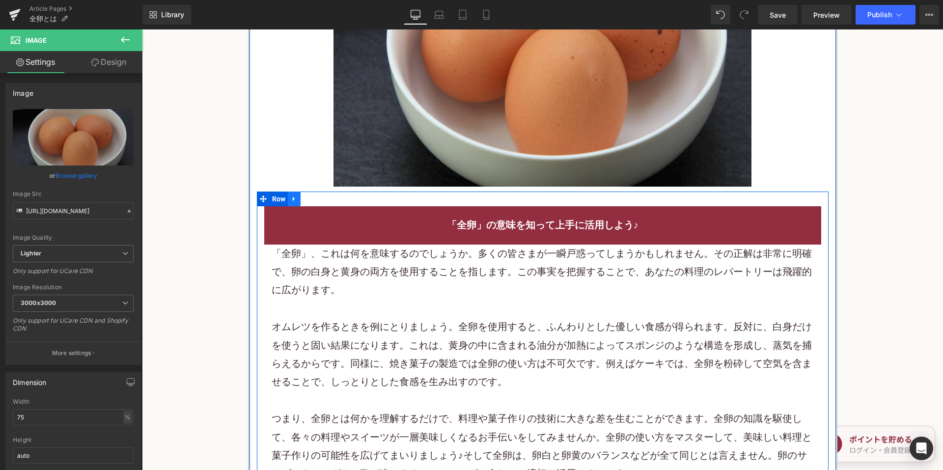
click at [293, 200] on icon at bounding box center [294, 199] width 7 height 7
click at [319, 200] on icon at bounding box center [319, 199] width 7 height 7
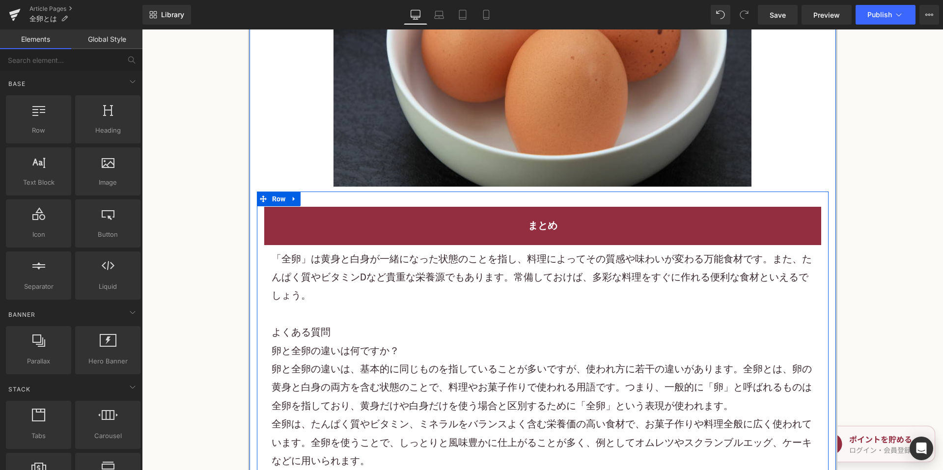
click at [351, 271] on p "「全卵」は黄身と白身が一緒になった状態のことを指し、料理によってその質感や味わいが変わる万能食材です。また、たんぱく質やビタミンDなど貴重な栄養源でもあります…" at bounding box center [543, 277] width 543 height 55
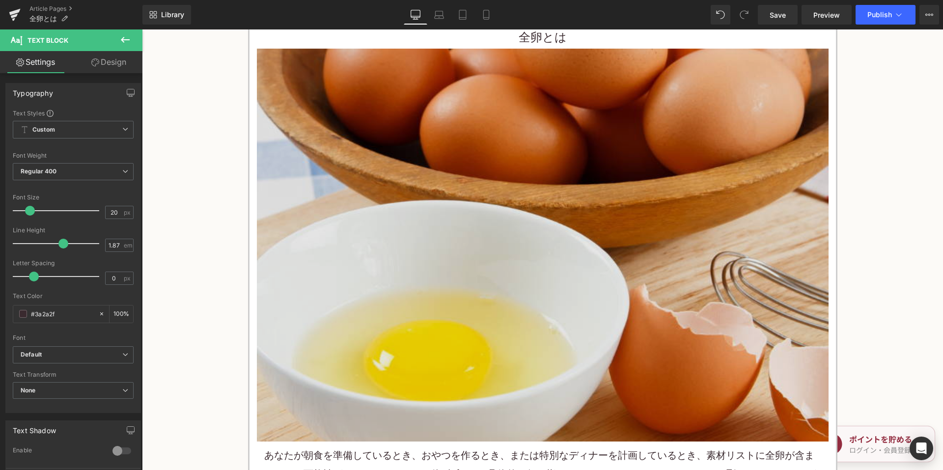
scroll to position [295, 0]
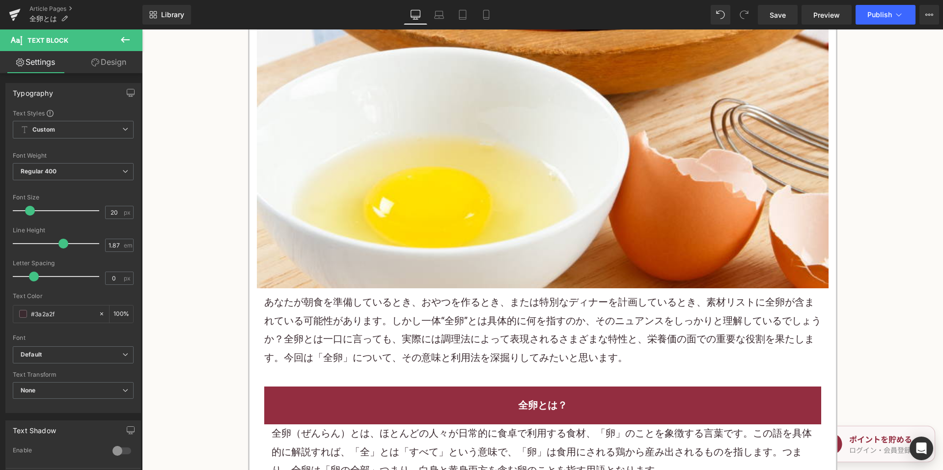
click at [610, 301] on p "あなたが朝食を準備しているとき、 お やつを作るとき、または特別なディナーを計画しているとき、素材リストに全卵が含まれている可能性があります。しかし一体“全卵…" at bounding box center [542, 330] width 557 height 74
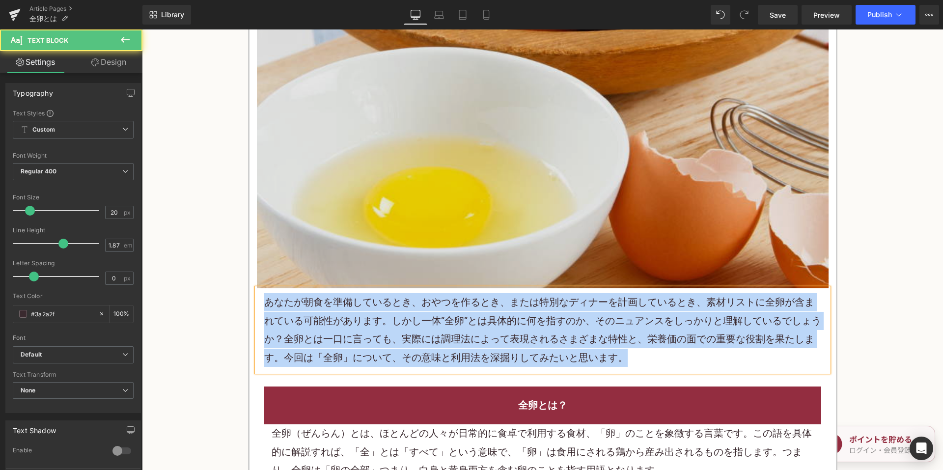
copy p "あなたが朝食を準備しているとき、 お やつを作るとき、または特別なディナーを計画しているとき、素材リストに全卵が含まれている可能性があります。しかし一体“全卵…"
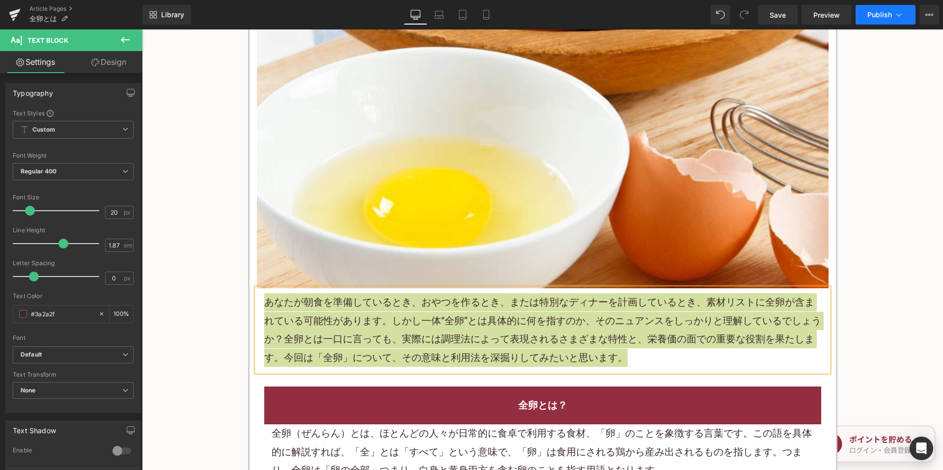
click at [875, 15] on span "Publish" at bounding box center [880, 15] width 25 height 8
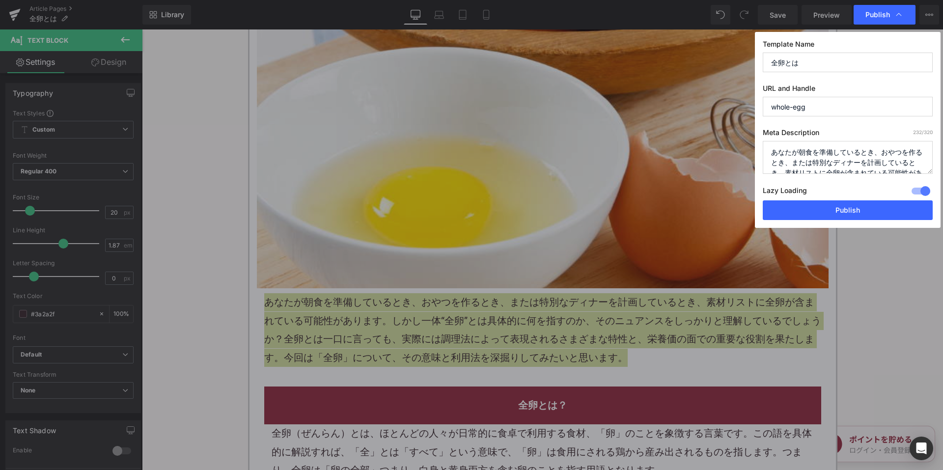
click at [833, 156] on textarea "あなたが朝食を準備しているとき、おやつを作るとき、または特別なディナーを計画しているとき、素材リストに全卵が含まれている可能性があります。だが、私たちは一体“…" at bounding box center [848, 157] width 170 height 33
paste textarea "かし一体“全卵”とは具体的に何を指すのか、そのニュアンスをしっかりと理解しているでしょうか？全卵とは一口に言っても、実際には調理法によって表現されるさまざまな…"
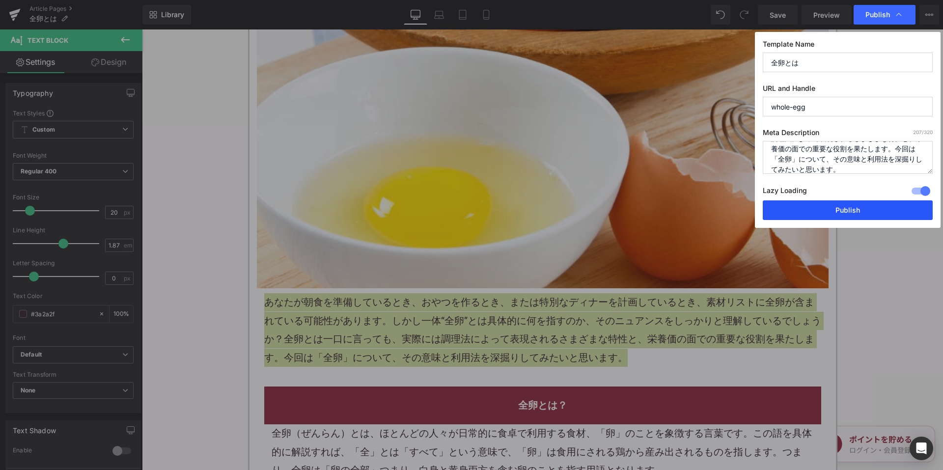
type textarea "あなたが朝食を準備しているとき、おやつを作るとき、または特別なディナーを計画しているとき、素材リストに全卵が含まれている可能性があります。しかし一体“全卵”と…"
click at [822, 212] on button "Publish" at bounding box center [848, 210] width 170 height 20
